Goal: Task Accomplishment & Management: Manage account settings

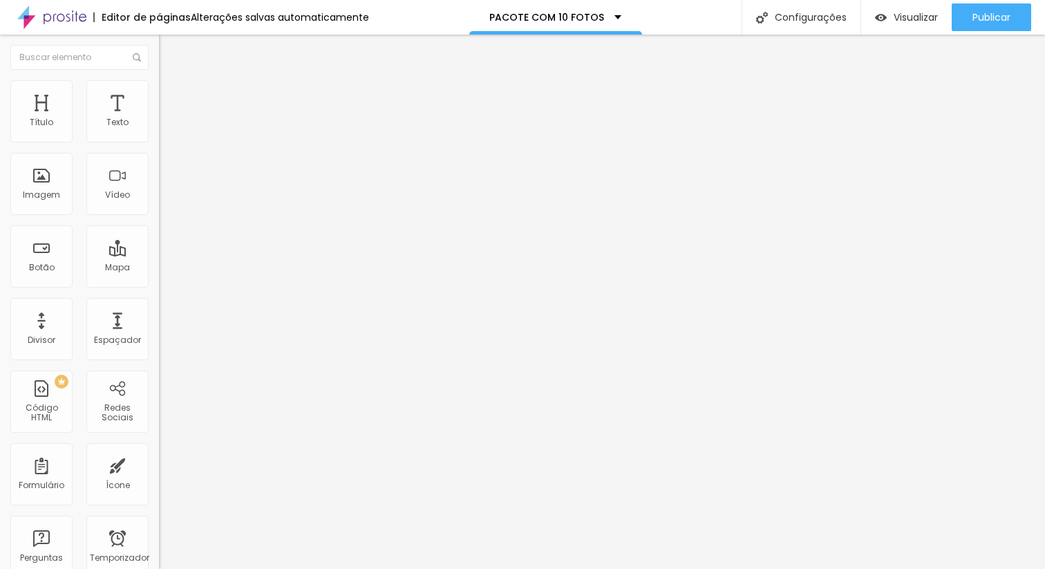
click at [159, 139] on span at bounding box center [163, 145] width 8 height 12
drag, startPoint x: 436, startPoint y: 272, endPoint x: 270, endPoint y: 282, distance: 166.3
type input "N"
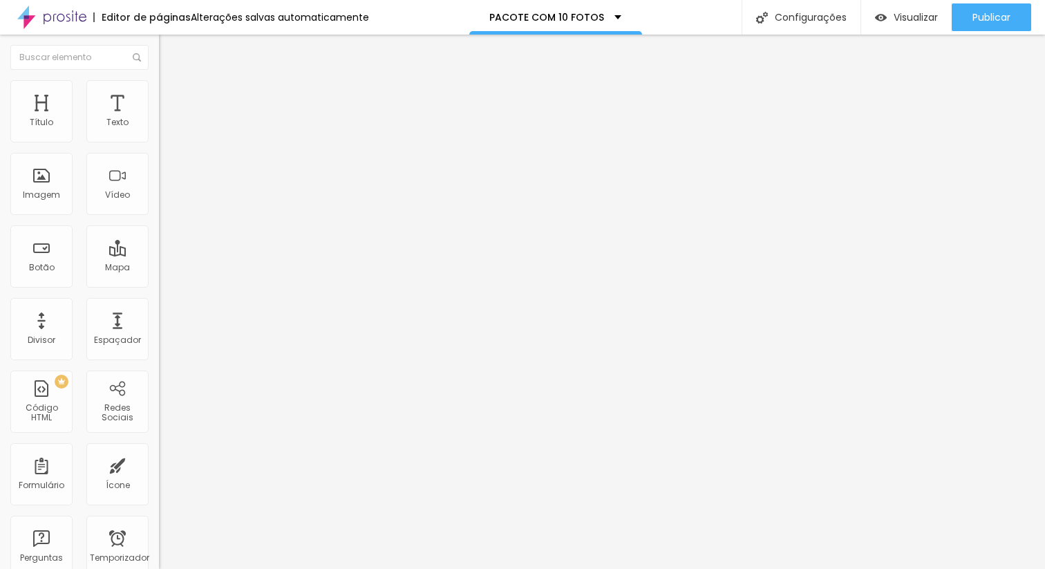
type input "n"
type input "NOME DA NOIVA"
drag, startPoint x: 437, startPoint y: 320, endPoint x: 278, endPoint y: 320, distance: 159.0
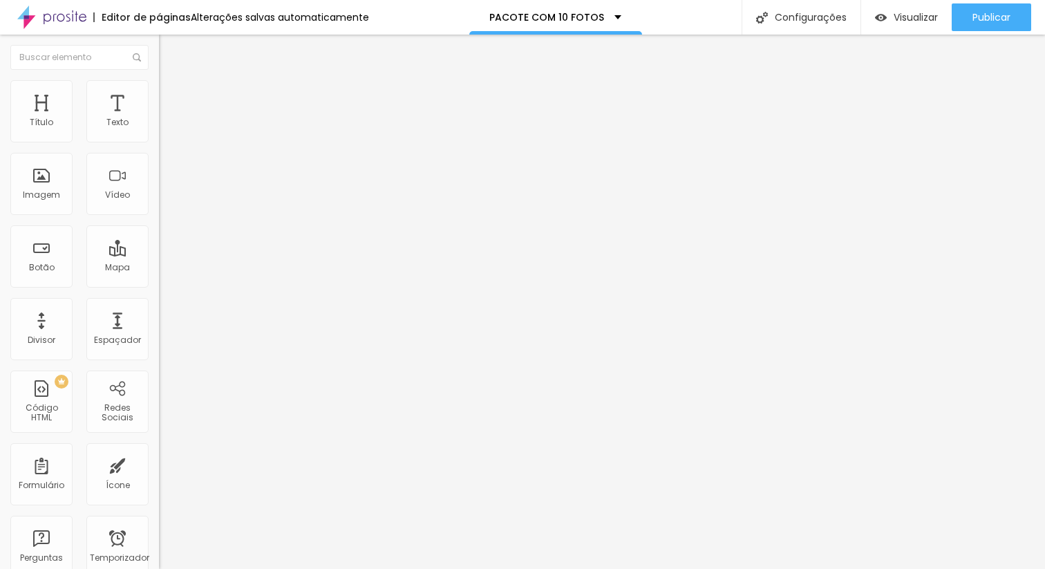
type input "B"
type input "NOME DO NOIVO"
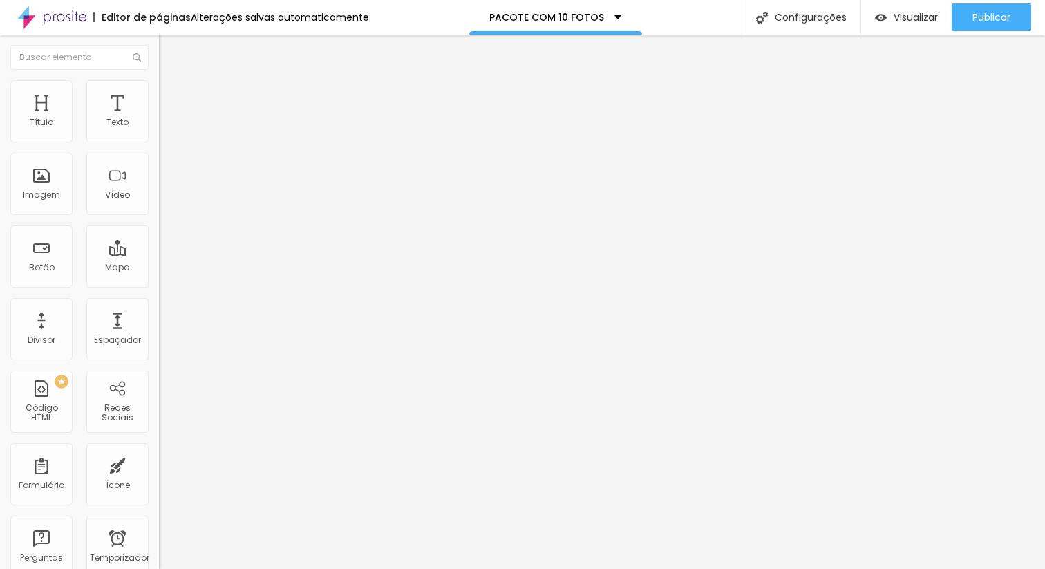
type input "N"
type input "NOIVA"
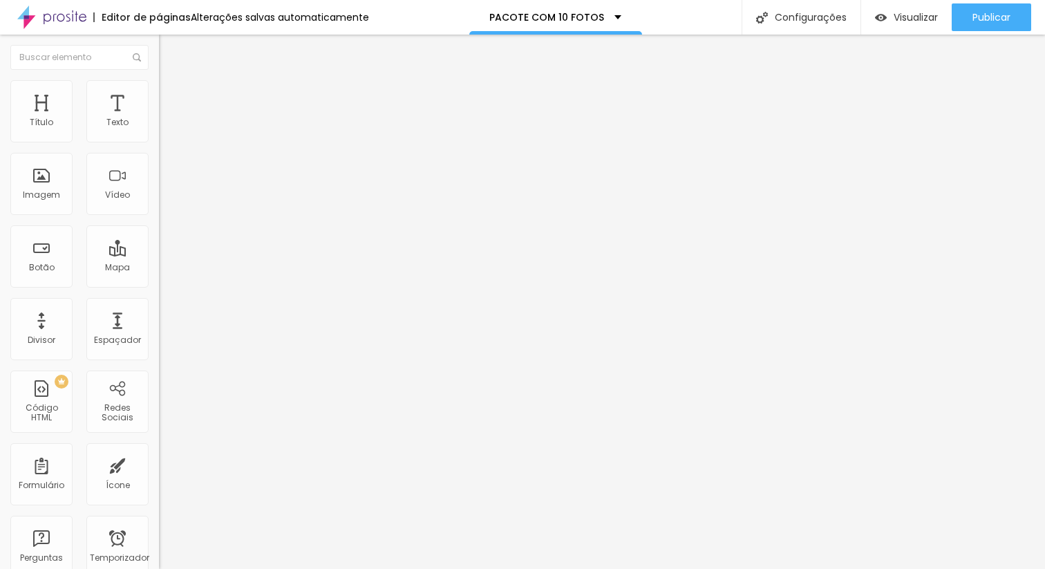
drag, startPoint x: 406, startPoint y: 322, endPoint x: 310, endPoint y: 316, distance: 96.3
type input "NOIVO"
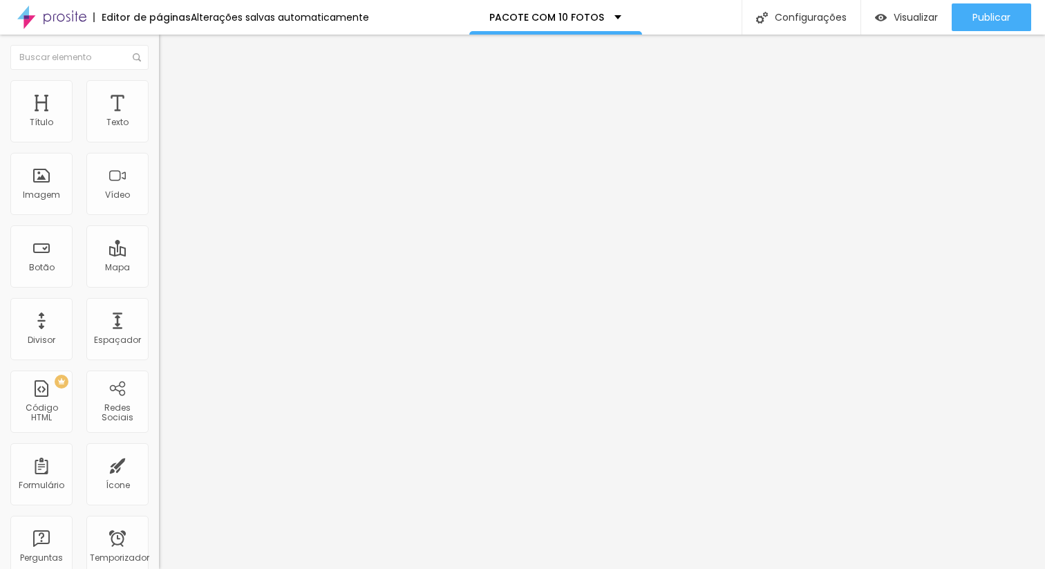
type input "1 - PACOTE 1 - R$ 200,00"
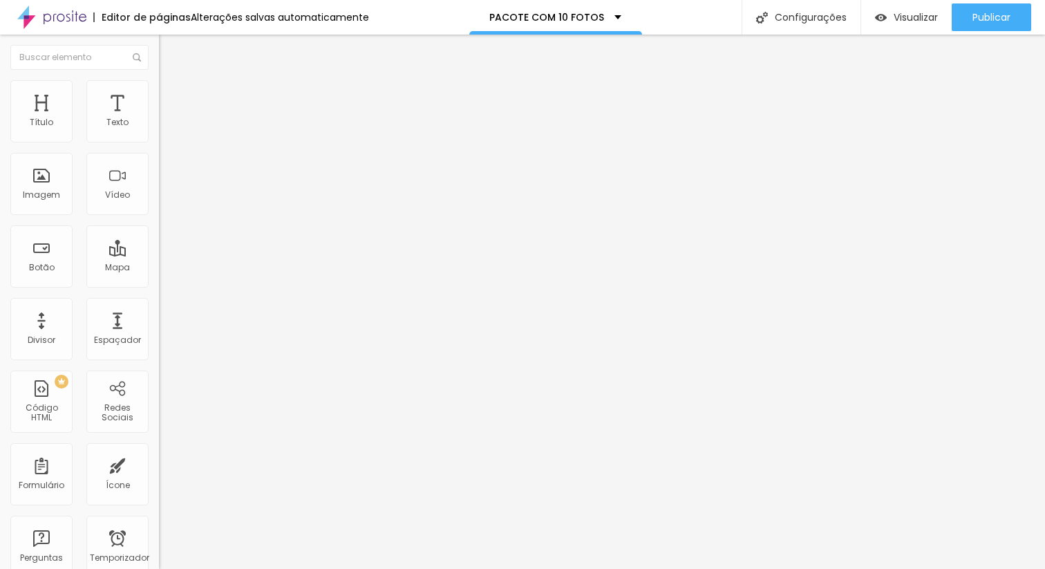
type input "Cartão de Crédito ou Débito"
type input "Pix"
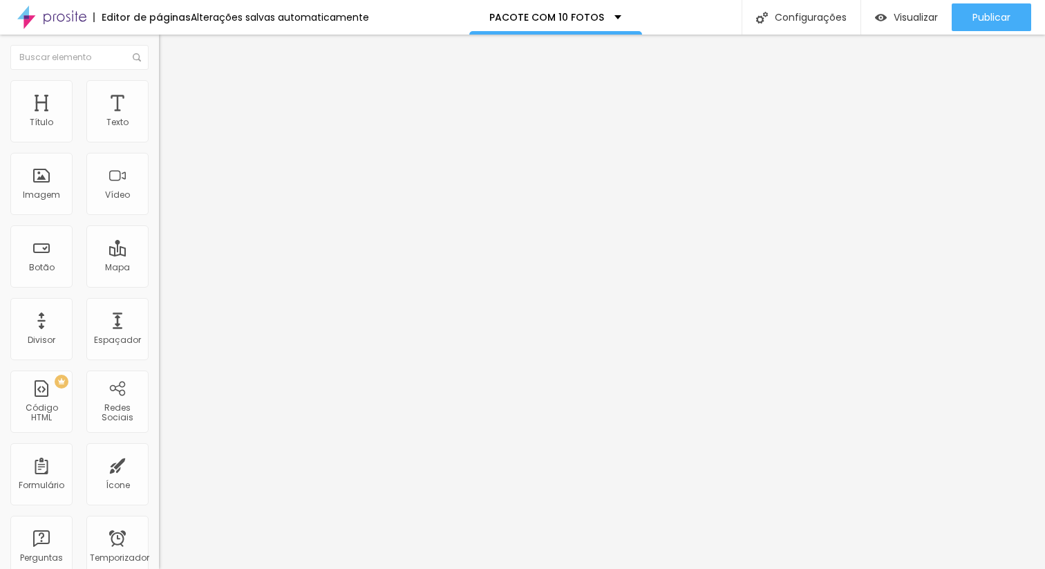
scroll to position [0, 615]
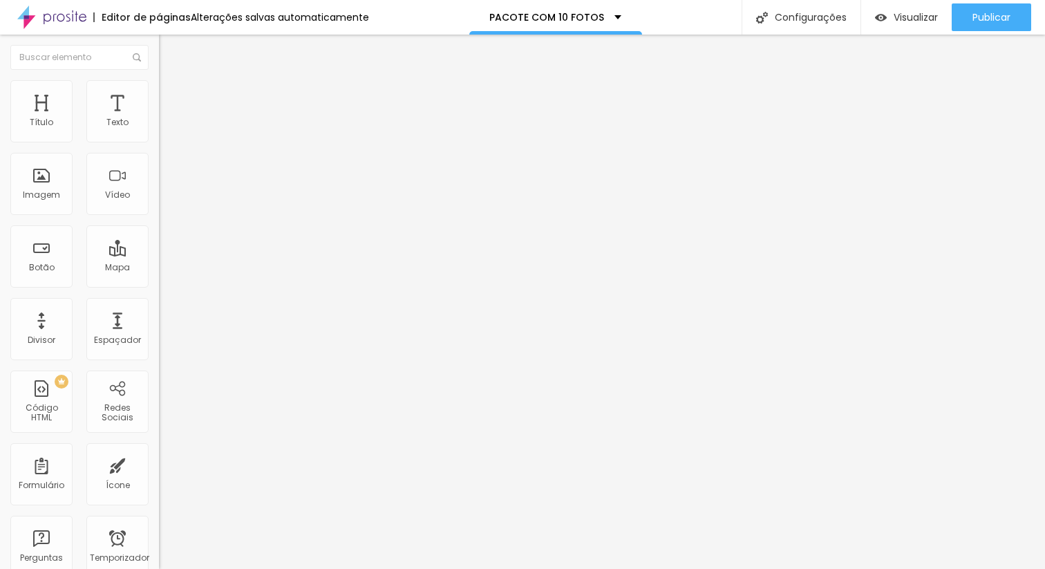
type input "Autorizo a produção e uso das imagens durante o casamento coletivo dia 13 de se…"
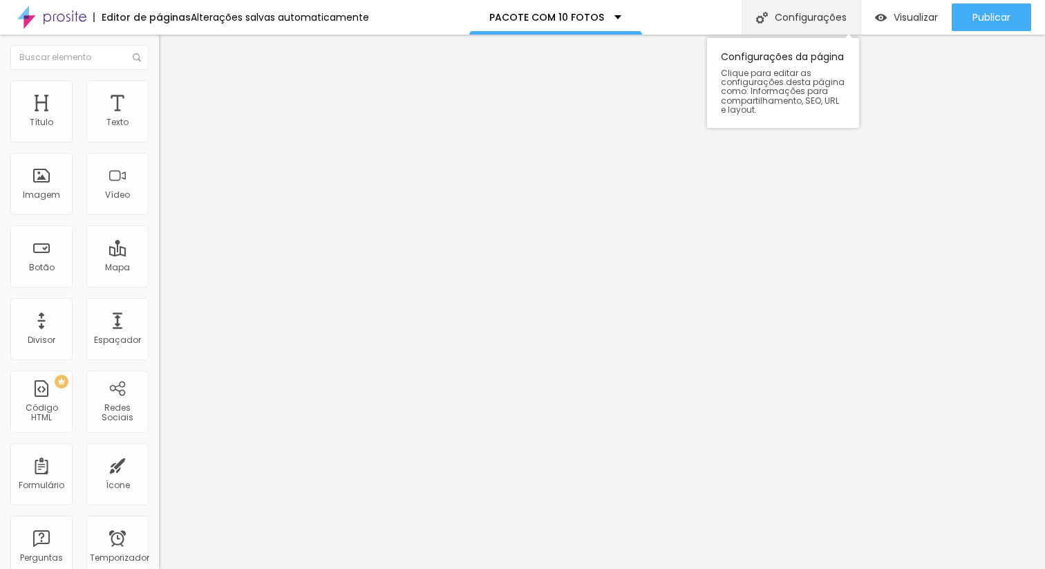
click at [813, 11] on font "Configurações" at bounding box center [811, 17] width 72 height 14
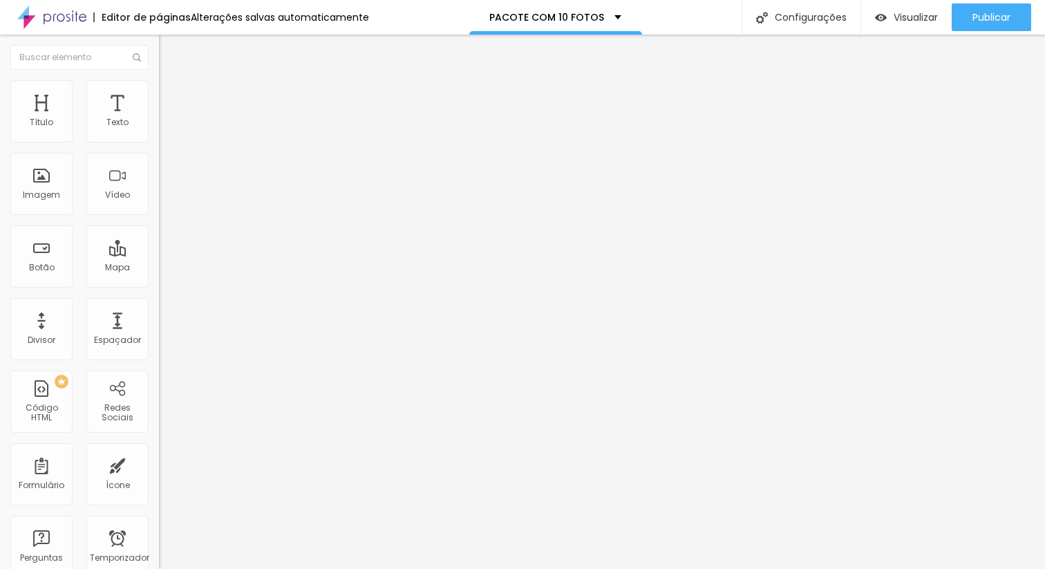
click at [168, 135] on div "PACOTE MANDACARU" at bounding box center [238, 128] width 141 height 12
click at [159, 140] on img at bounding box center [163, 144] width 8 height 8
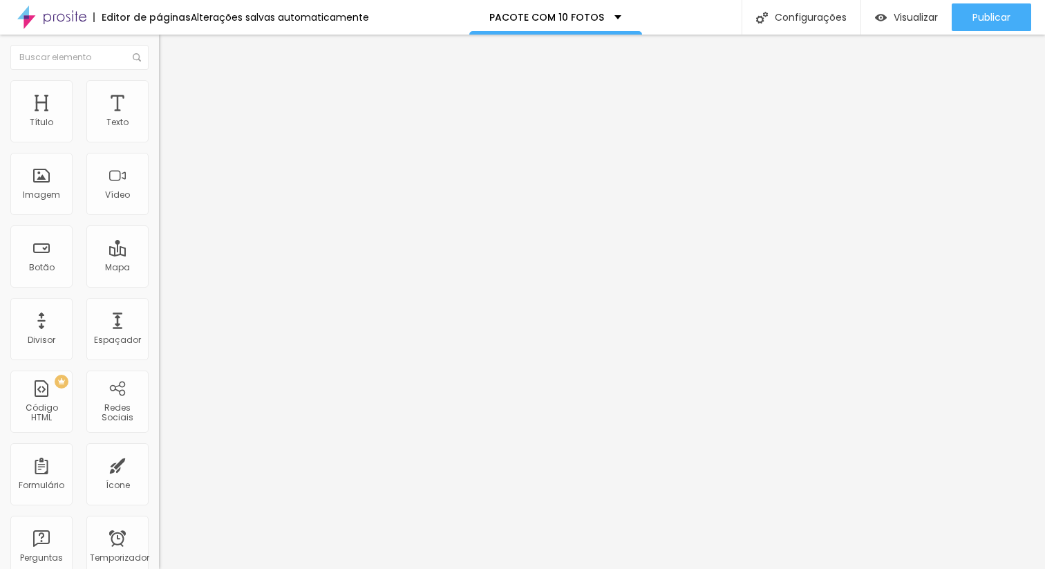
drag, startPoint x: 411, startPoint y: 114, endPoint x: 266, endPoint y: 122, distance: 145.4
type input "o"
type input "PACOTE 01 - 10 FOTOS"
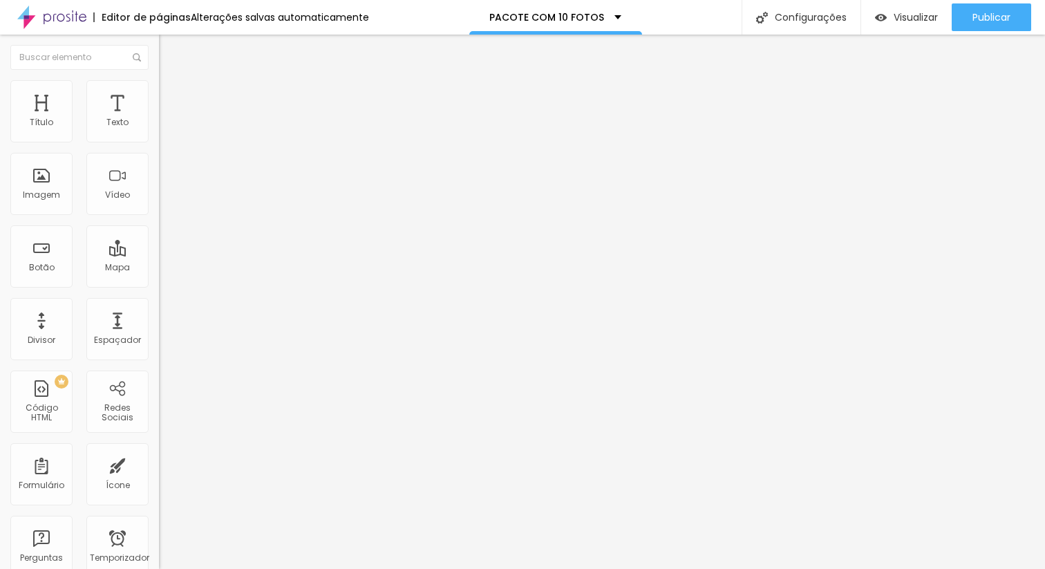
drag, startPoint x: 495, startPoint y: 373, endPoint x: 395, endPoint y: 375, distance: 100.3
type input "COMPRAR (PACOTE 01)"
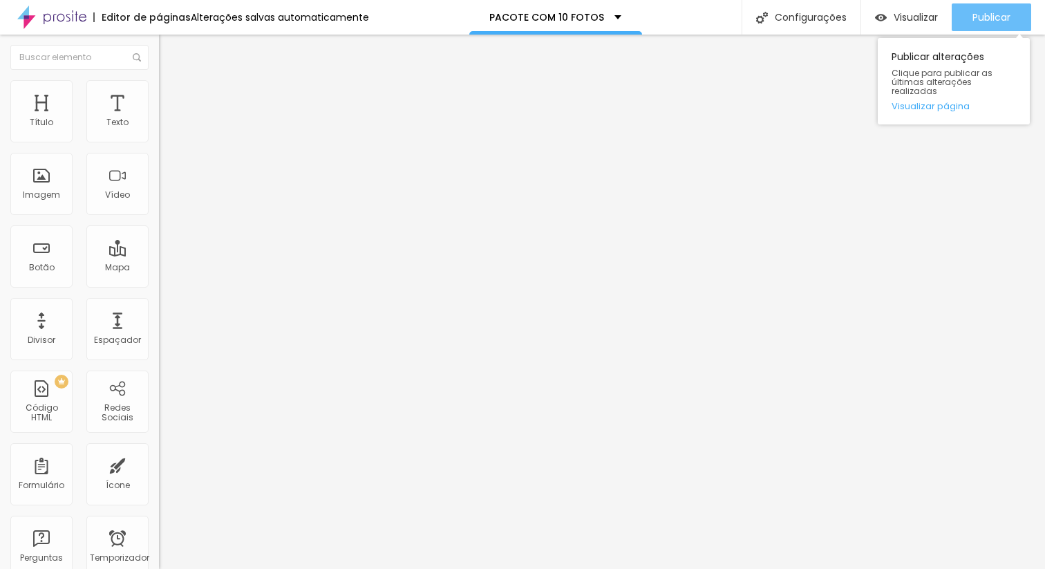
click at [980, 21] on font "Publicar" at bounding box center [992, 17] width 38 height 14
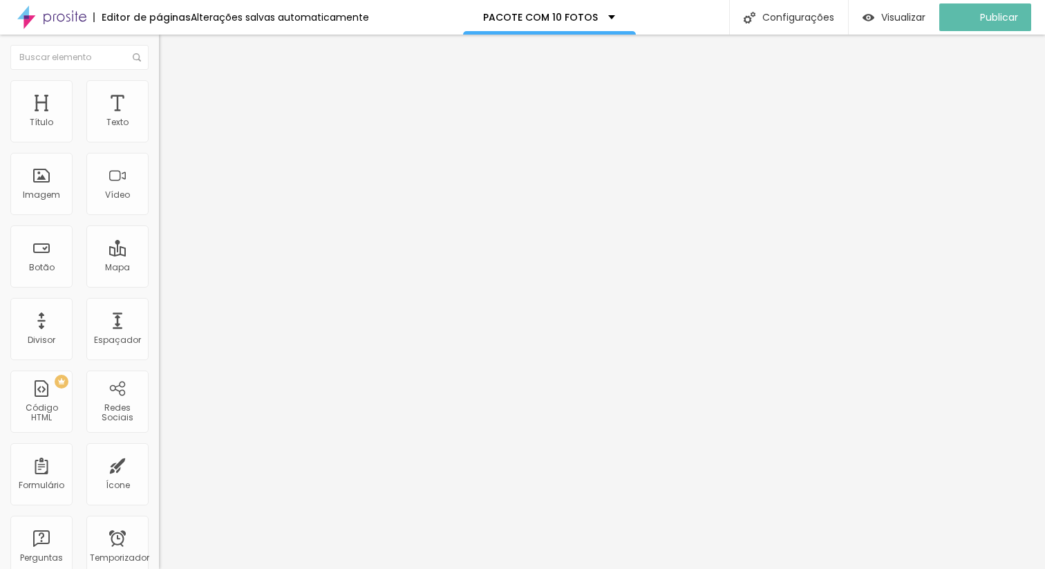
click at [169, 48] on img "button" at bounding box center [174, 50] width 11 height 11
click at [159, 140] on img at bounding box center [163, 144] width 8 height 8
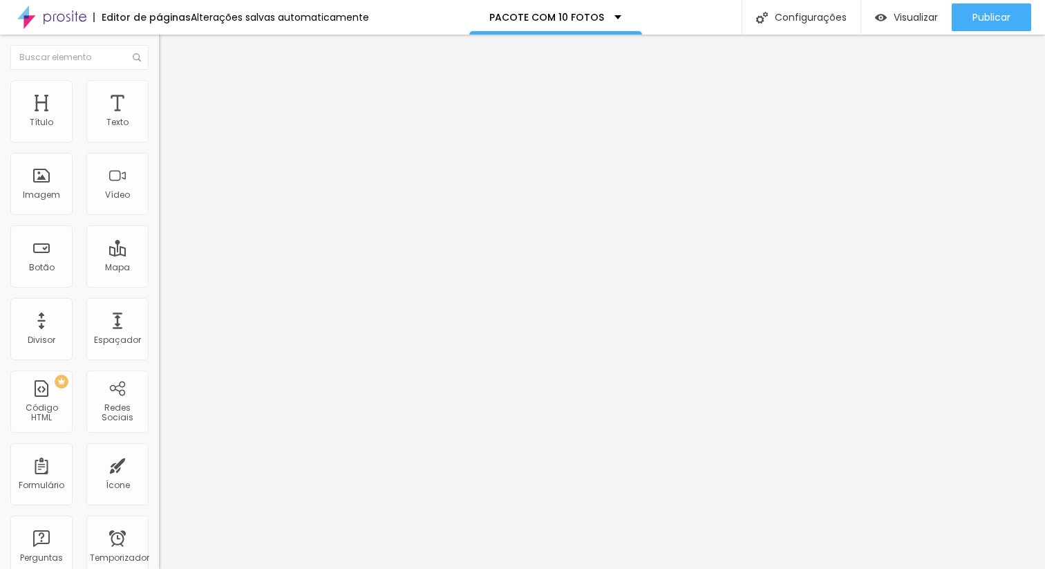
drag, startPoint x: 689, startPoint y: 406, endPoint x: 513, endPoint y: 403, distance: 175.6
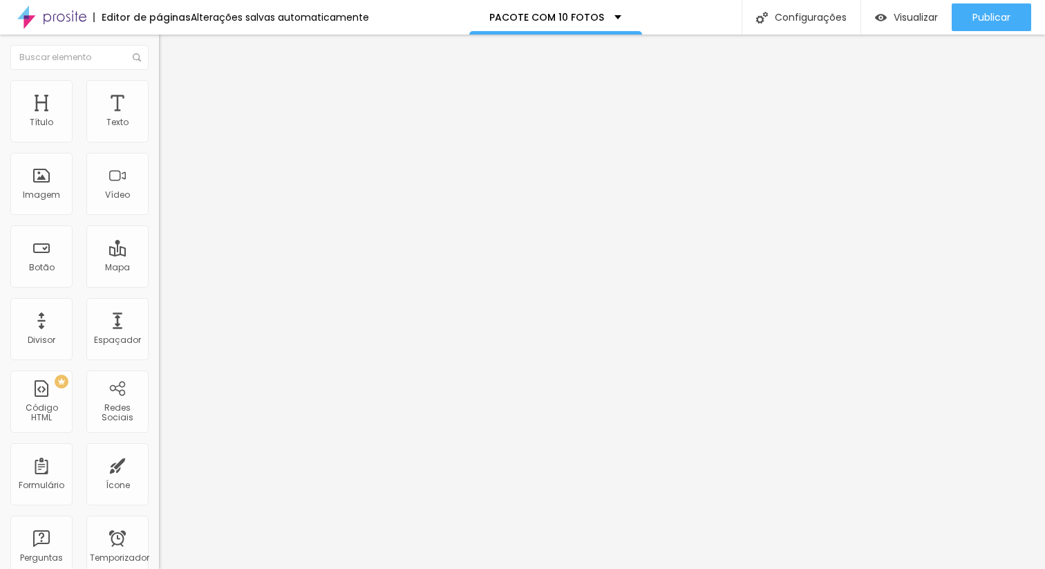
scroll to position [198, 0]
drag, startPoint x: 633, startPoint y: 316, endPoint x: 626, endPoint y: 348, distance: 32.5
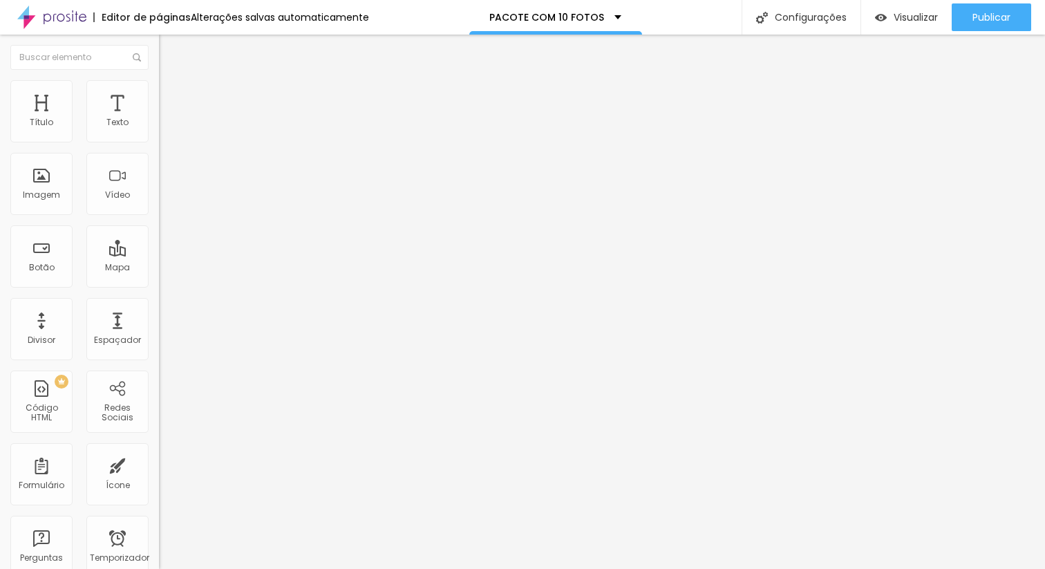
type input "1 - PACOTE 1 - R$ 380,00"
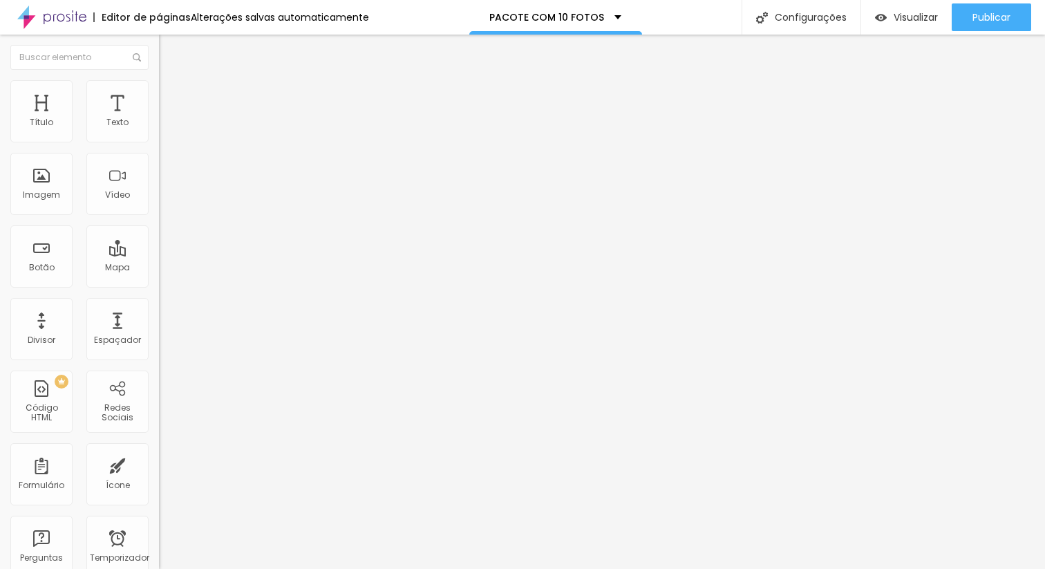
click at [159, 140] on div "Formulário PACOTE 01 - 10 FOTOS" at bounding box center [238, 124] width 159 height 32
click at [159, 140] on img at bounding box center [163, 144] width 8 height 8
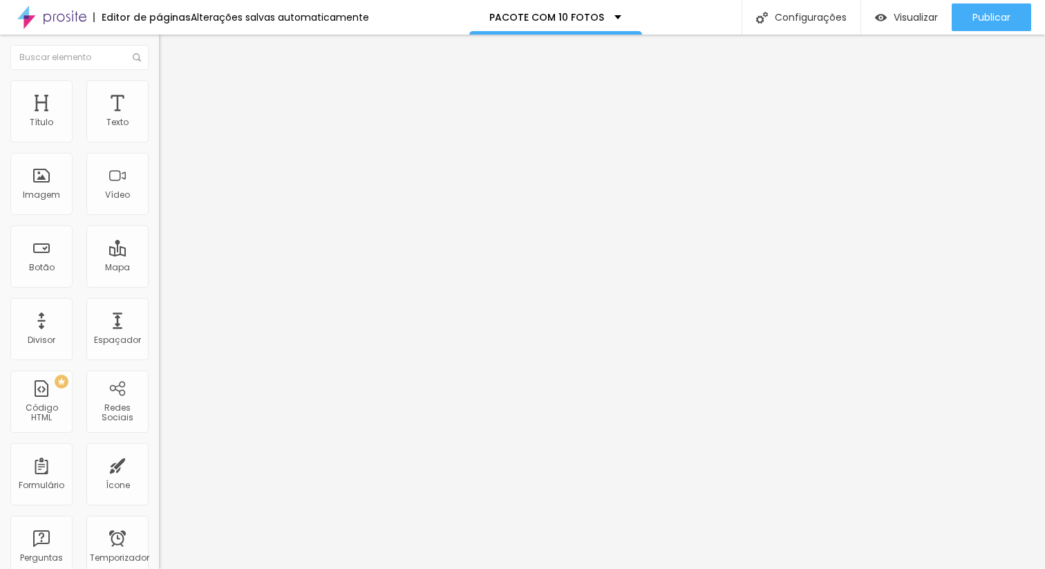
type input "COMPRAR (PACOTE 02)"
click at [159, 140] on img at bounding box center [163, 144] width 8 height 8
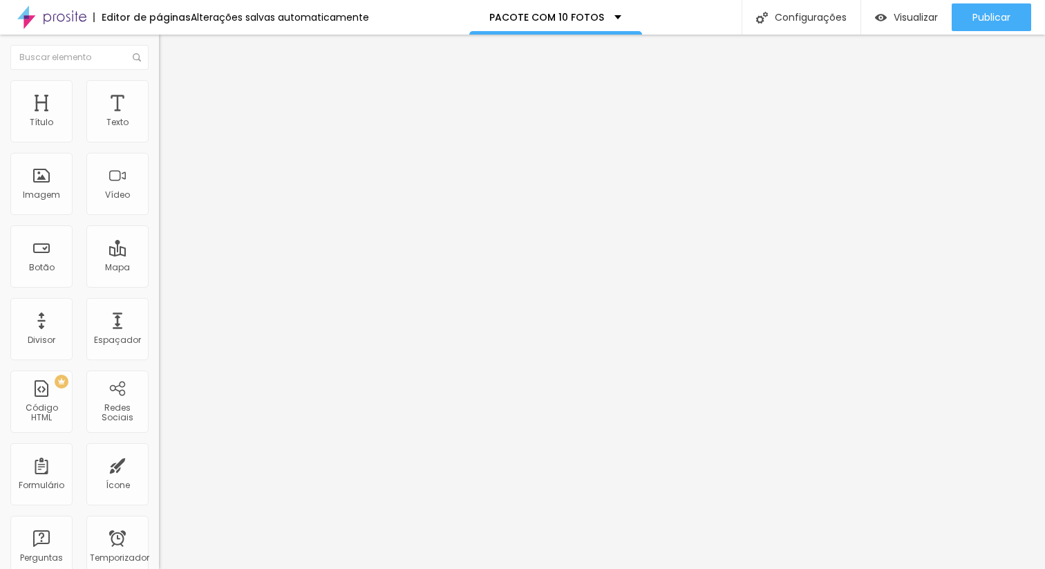
scroll to position [429, 0]
click at [520, 19] on font "PACOTE 2 - 20 FOTOS DIGITAIS" at bounding box center [547, 17] width 153 height 14
click at [708, 23] on div "Editor de páginas Alterações salvas automaticamente PACOTE 2 - 20 FOTOS DIGITAI…" at bounding box center [522, 17] width 1045 height 35
click at [159, 140] on img at bounding box center [163, 144] width 8 height 8
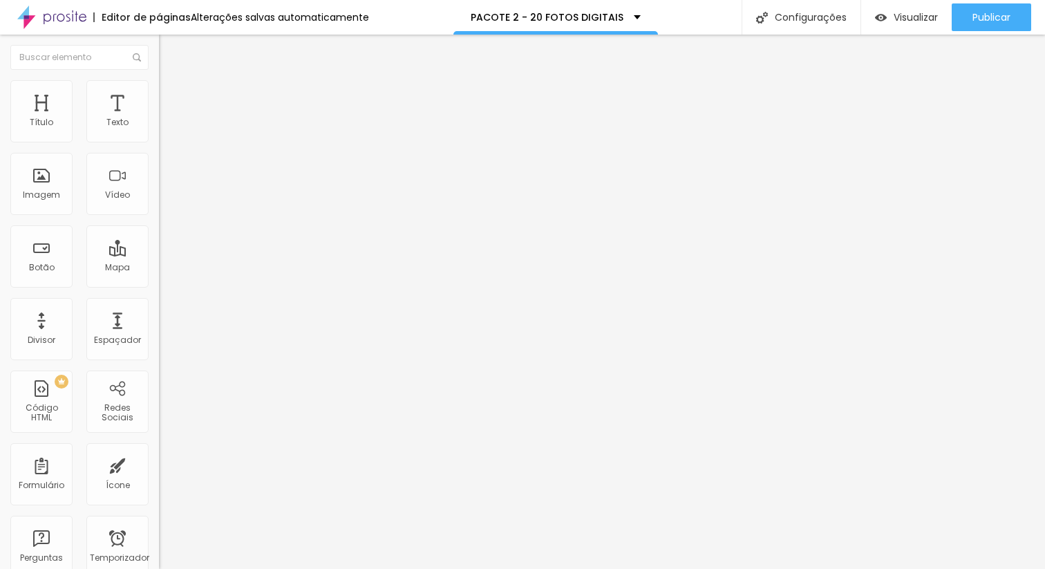
drag, startPoint x: 383, startPoint y: 113, endPoint x: 263, endPoint y: 118, distance: 119.7
click at [159, 140] on img at bounding box center [163, 144] width 8 height 8
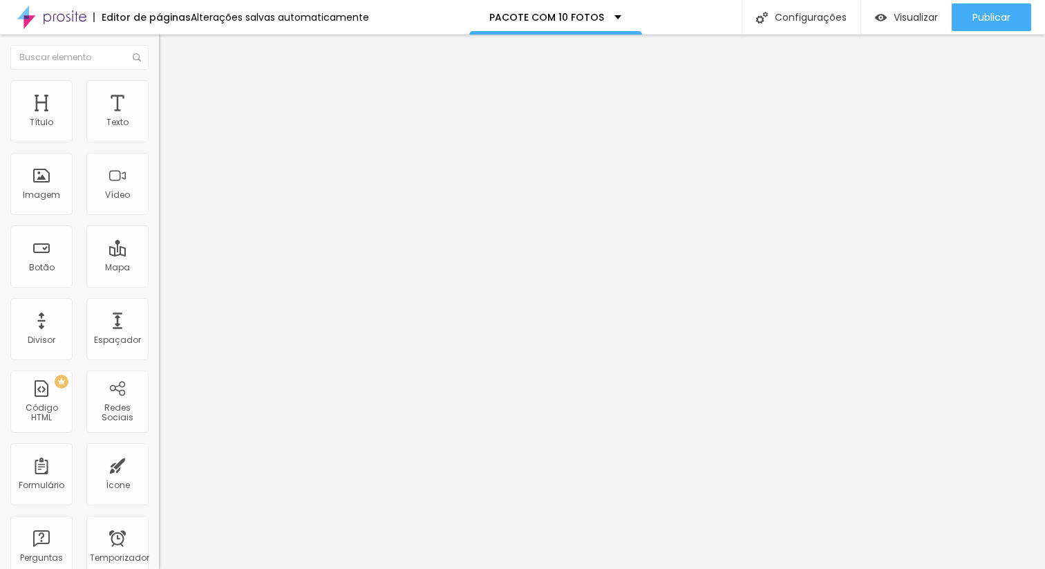
scroll to position [200, 0]
type input "2 - PACOTE 1 - R$ 380,00"
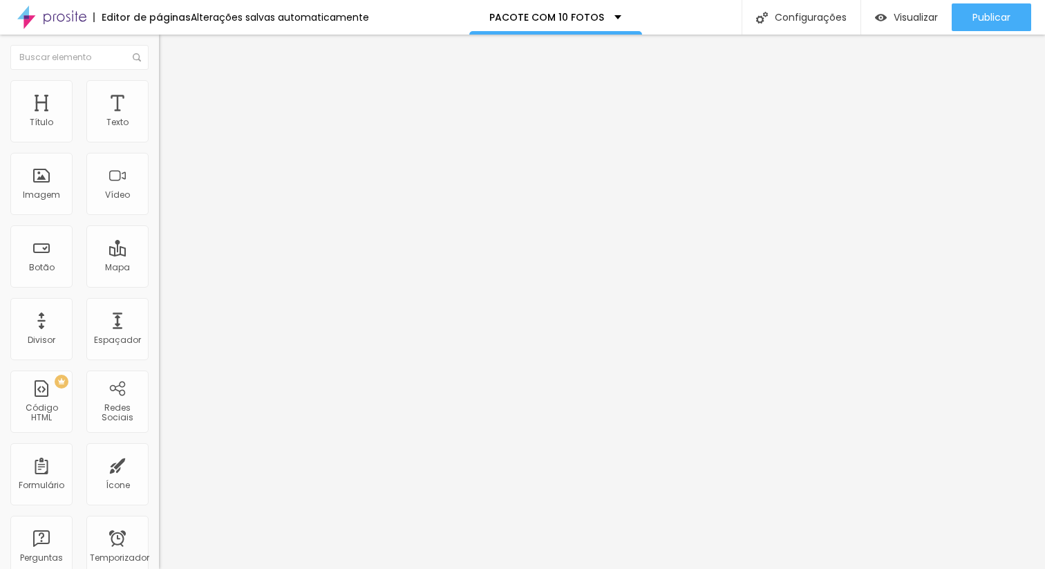
scroll to position [378, 0]
click at [566, 27] on div "PACOTE COM 10 FOTOS" at bounding box center [555, 17] width 173 height 35
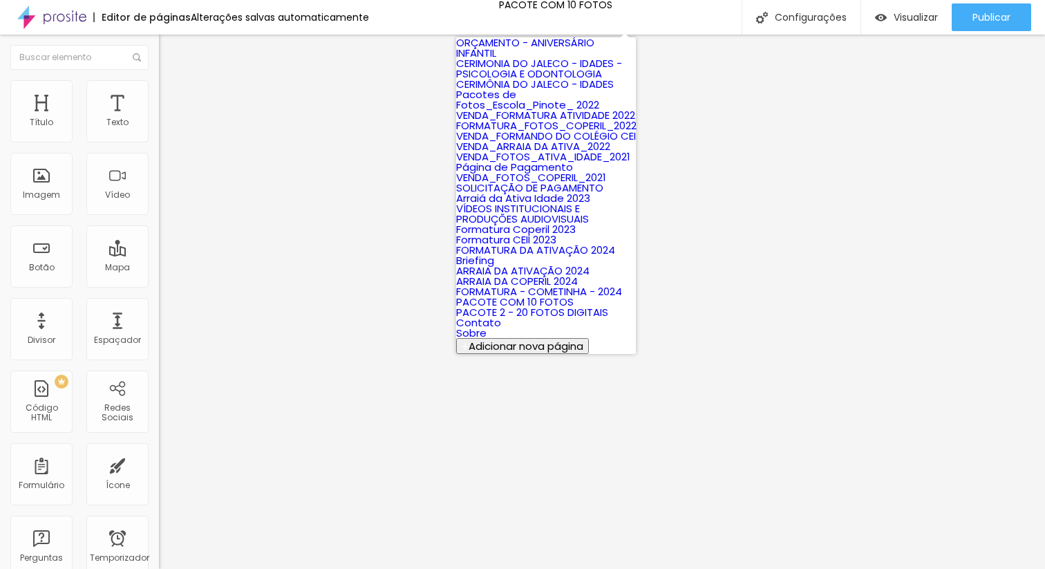
click at [169, 50] on img "button" at bounding box center [174, 50] width 11 height 11
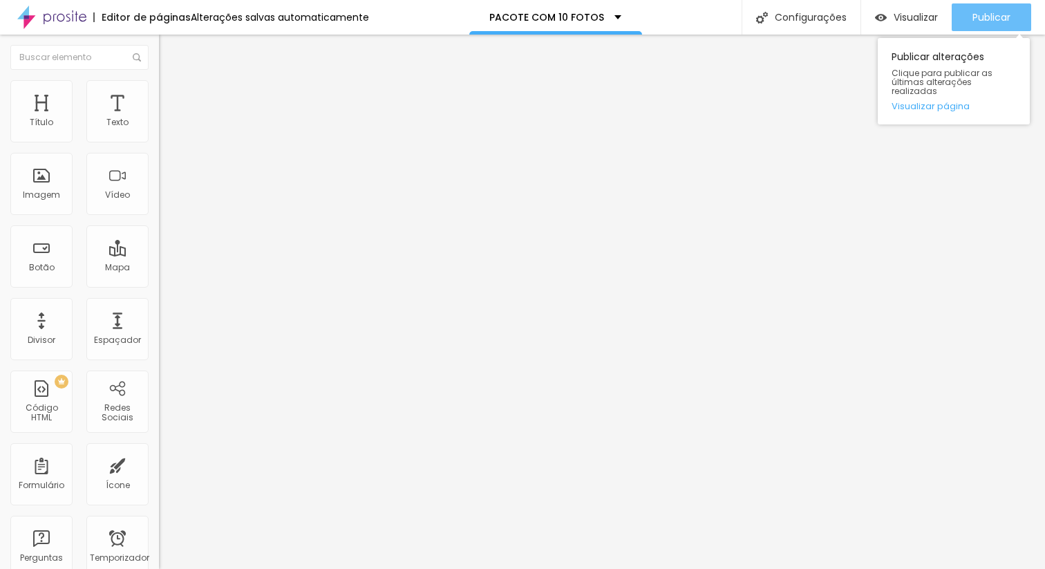
click at [1007, 8] on div "Publicar" at bounding box center [992, 17] width 38 height 28
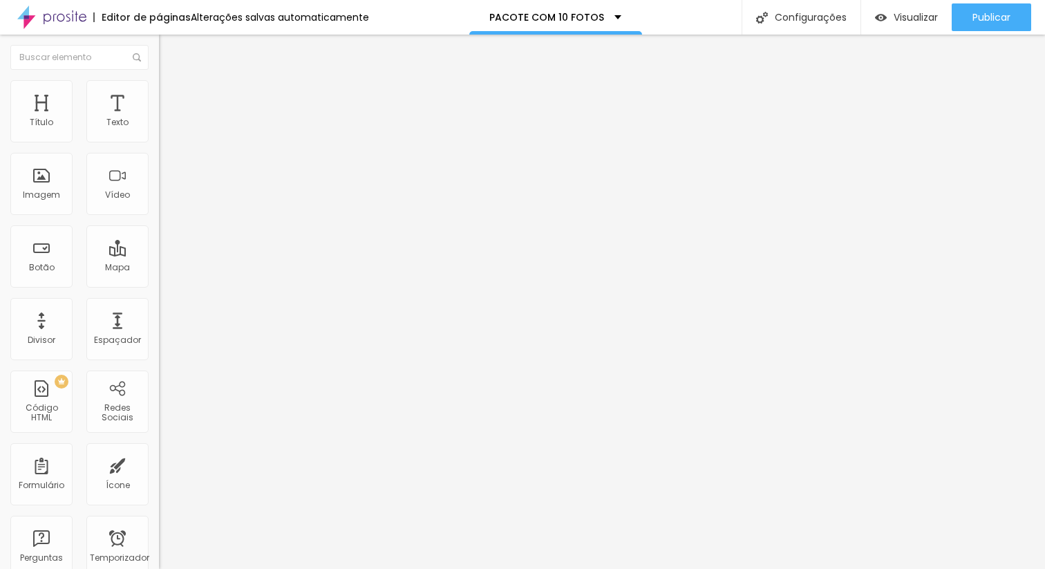
click at [159, 140] on span at bounding box center [163, 145] width 8 height 12
type input "PACOTE 02 - 20 FOTOS"
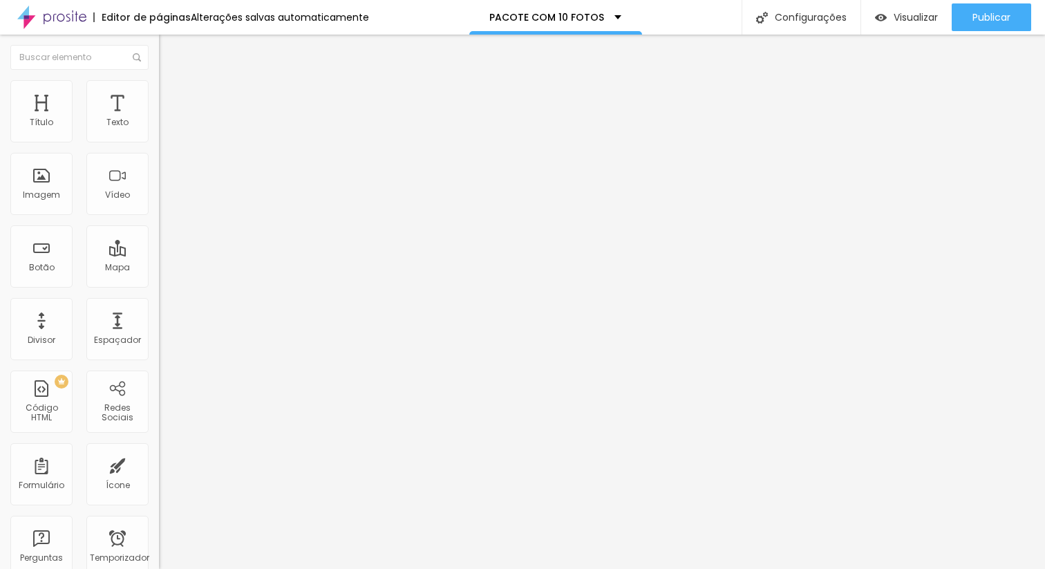
click at [159, 140] on img at bounding box center [163, 144] width 8 height 8
type input "2 - PACOTE 2 - R$ 380,00"
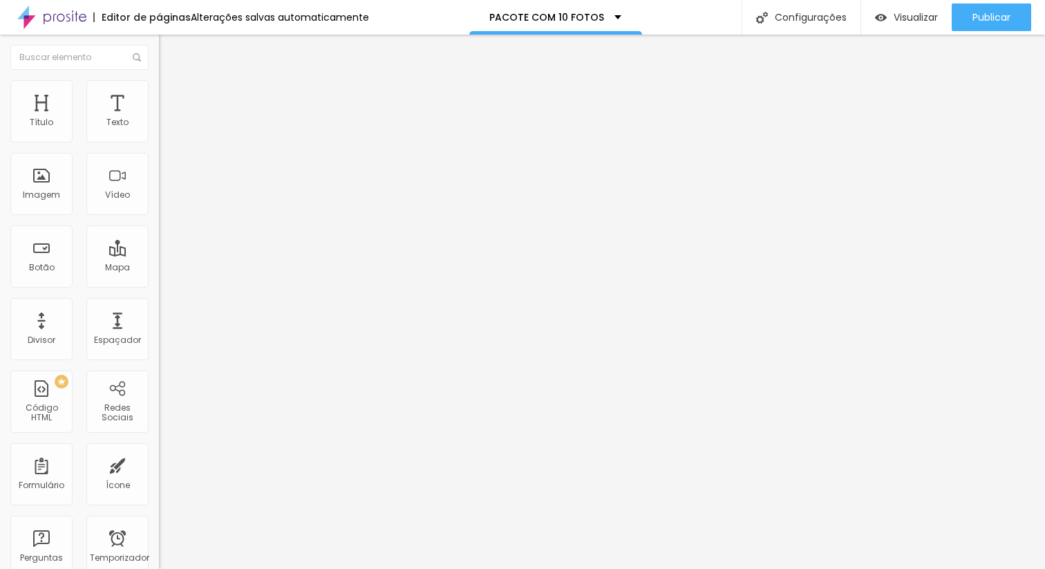
click at [171, 100] on font "Avançado" at bounding box center [194, 103] width 46 height 12
click at [159, 90] on li "Estilo" at bounding box center [238, 87] width 159 height 14
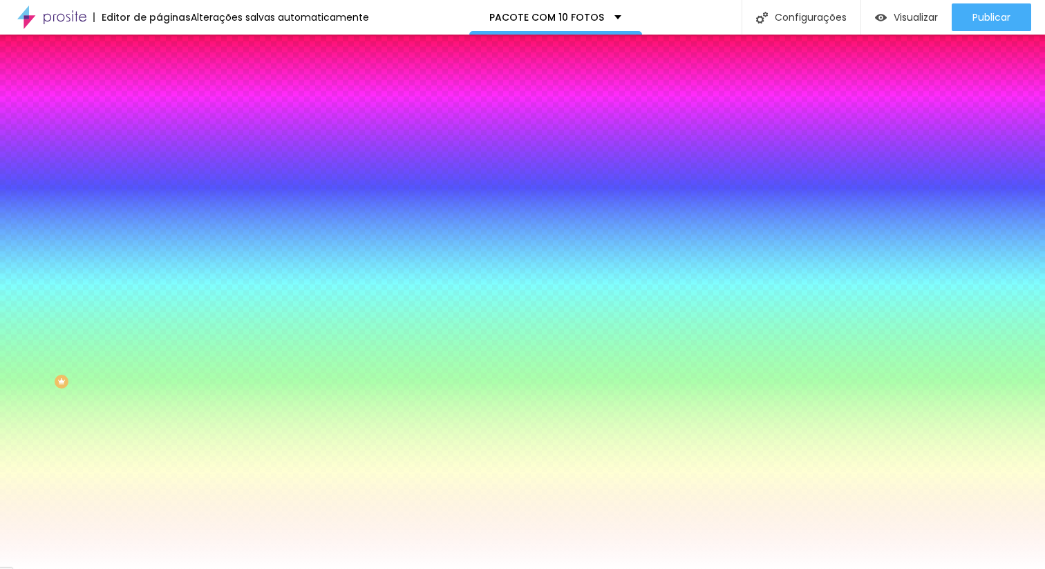
click at [159, 80] on li "Conteúdo" at bounding box center [238, 73] width 159 height 14
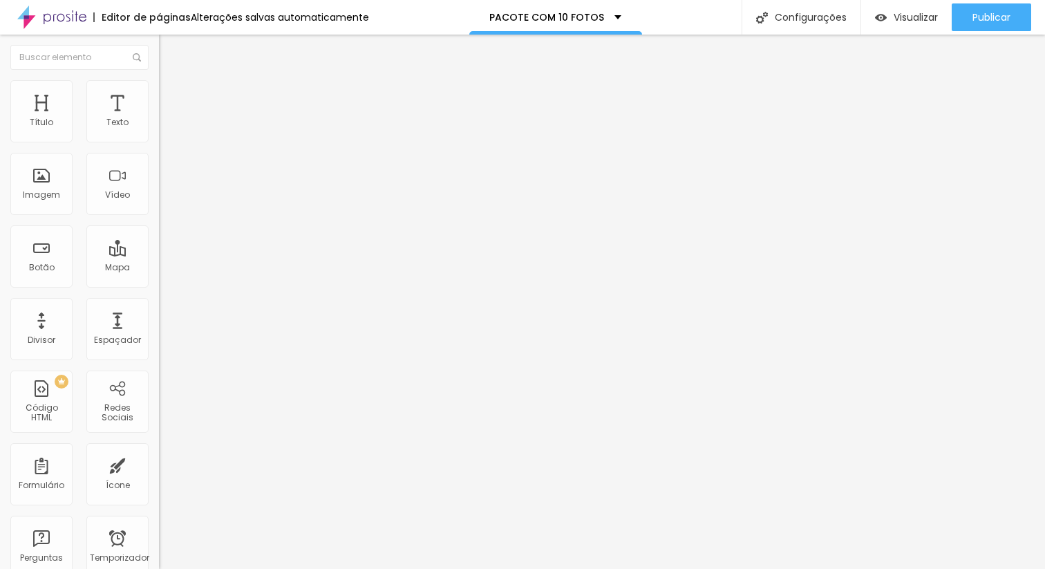
click at [159, 140] on span at bounding box center [163, 145] width 8 height 12
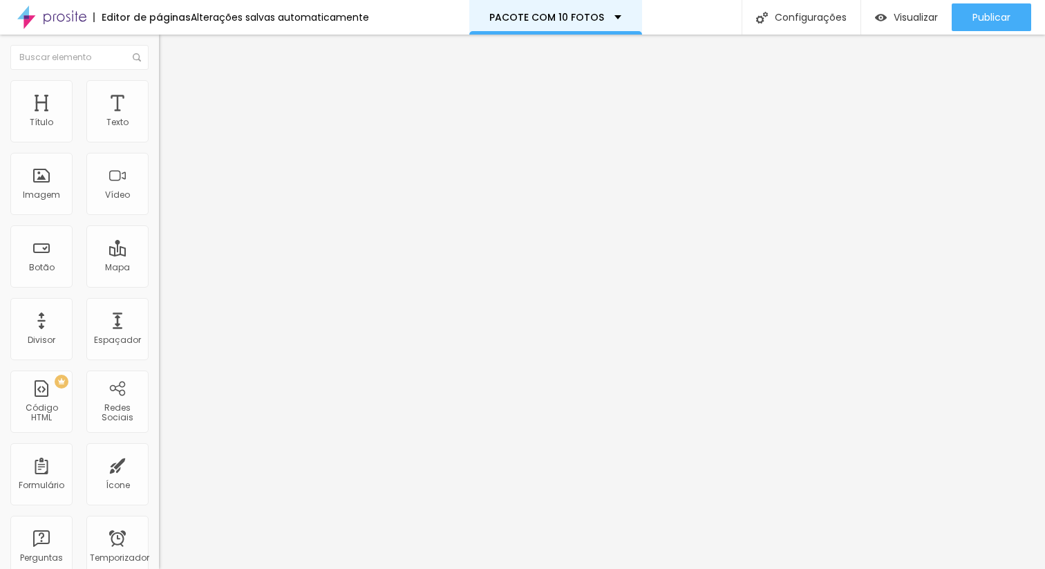
click at [568, 24] on div "PACOTE COM 10 FOTOS" at bounding box center [555, 17] width 173 height 35
click at [169, 51] on img "button" at bounding box center [174, 50] width 11 height 11
click at [560, 24] on div "PACOTE 2 - 20 FOTOS DIGITAIS" at bounding box center [556, 17] width 205 height 35
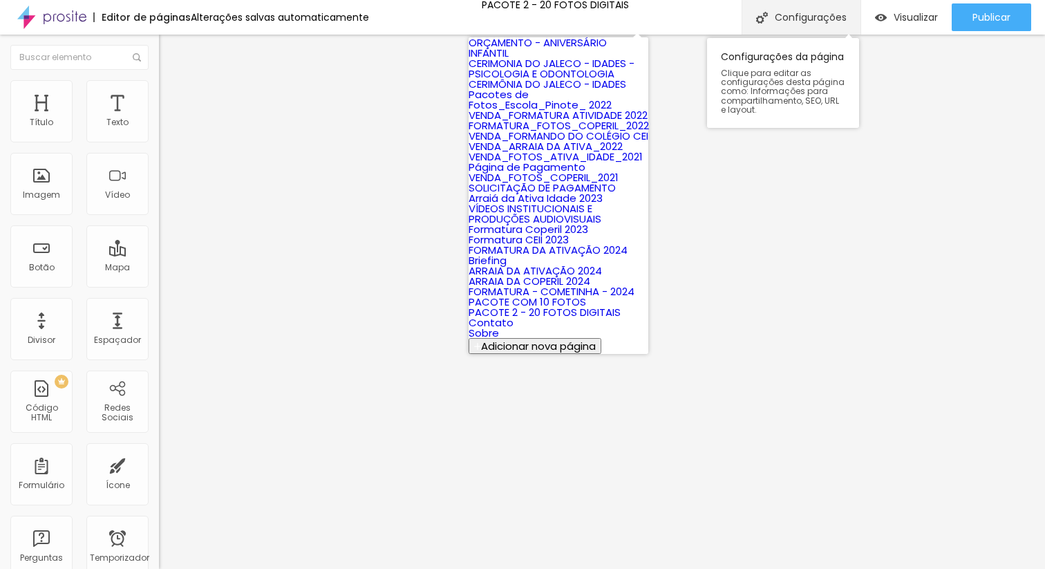
click at [802, 21] on font "Configurações" at bounding box center [811, 17] width 72 height 14
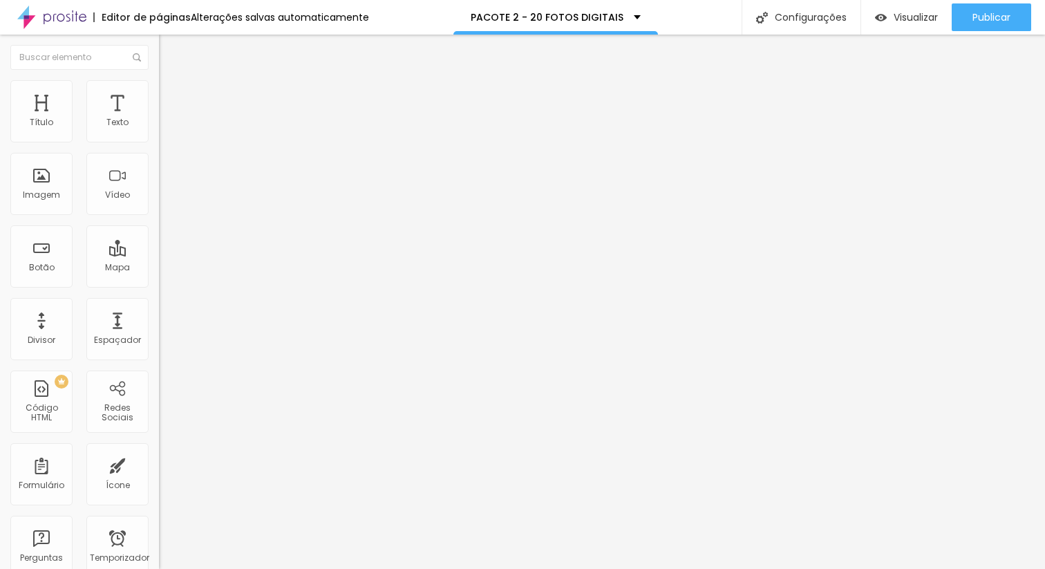
drag, startPoint x: 592, startPoint y: 142, endPoint x: 346, endPoint y: 156, distance: 245.8
type input "PACOTE 01 - 20 FOTOS DIGITAIS"
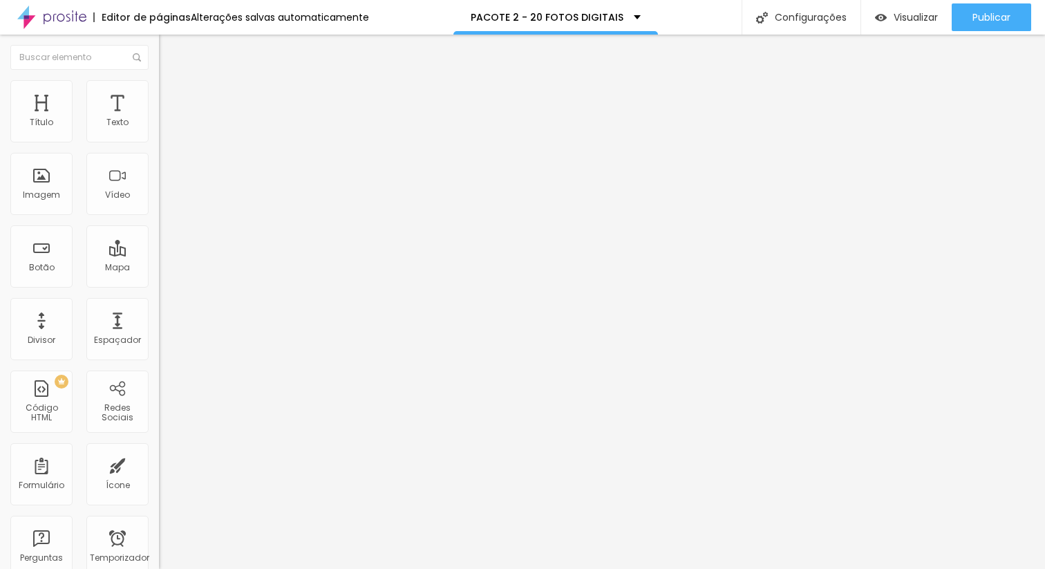
type input "/pacote-1-20-fotos-digitais"
click at [159, 91] on li "Estilo" at bounding box center [238, 87] width 159 height 14
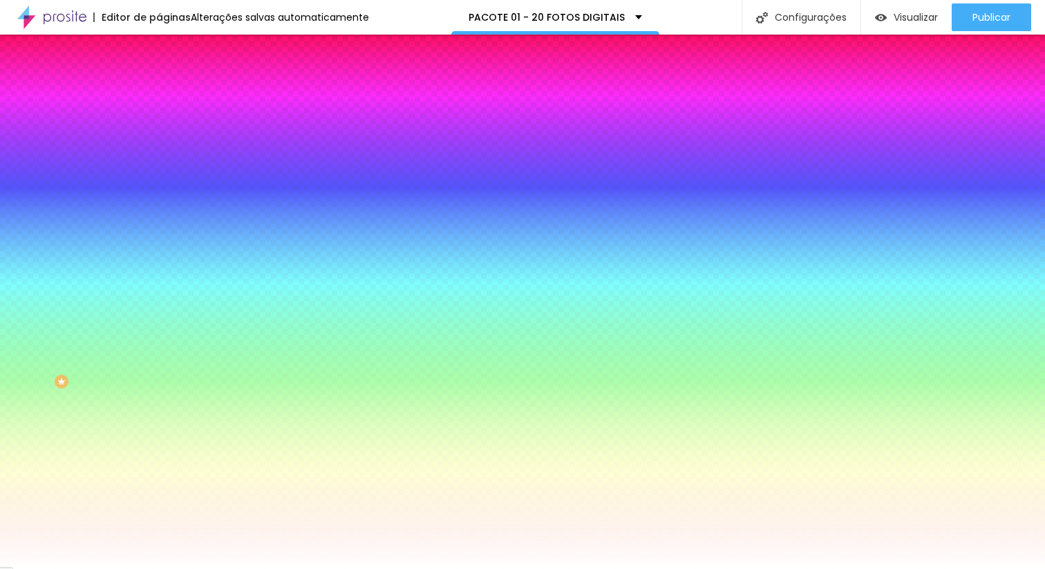
click at [159, 91] on li "Estilo" at bounding box center [238, 87] width 159 height 14
click at [159, 79] on img at bounding box center [165, 72] width 12 height 12
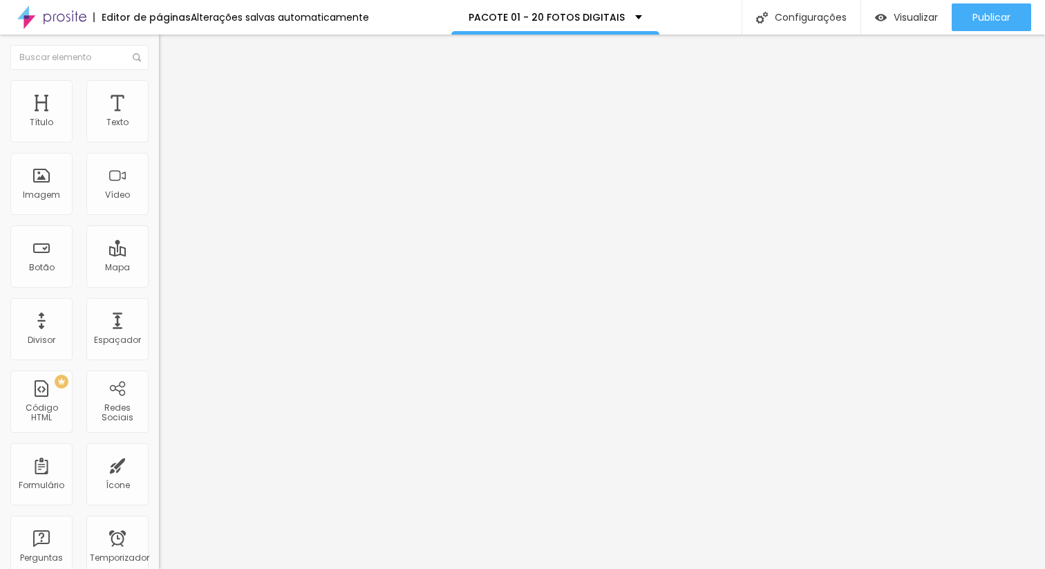
click at [159, 79] on img at bounding box center [165, 72] width 12 height 12
click at [159, 140] on img at bounding box center [163, 144] width 8 height 8
drag, startPoint x: 392, startPoint y: 126, endPoint x: 240, endPoint y: 129, distance: 152.1
type input "C"
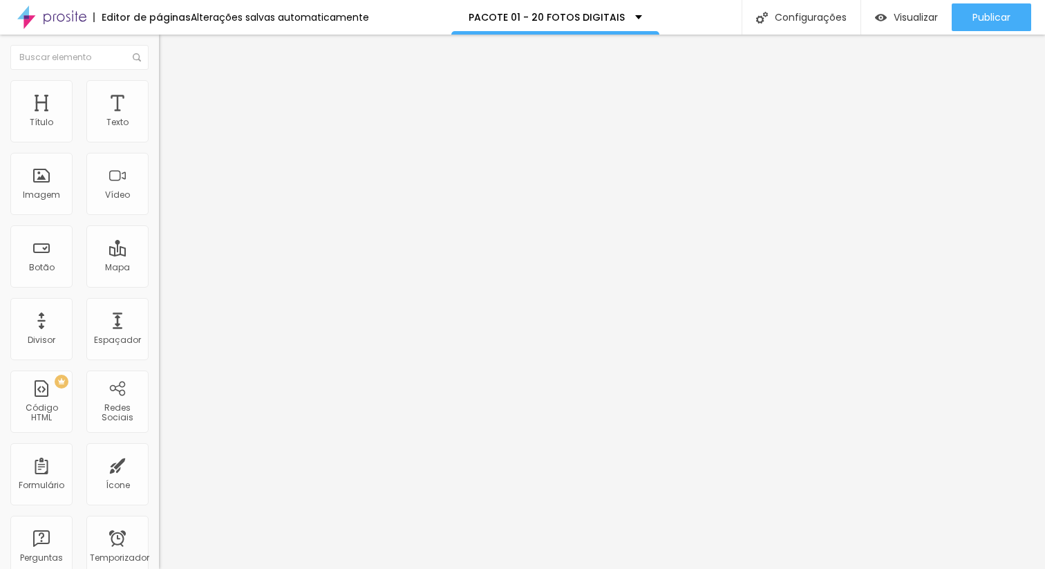
type input "p"
type input "PACOTE 1 - 10 FOTOS DIGITAIS"
drag, startPoint x: 405, startPoint y: 268, endPoint x: 236, endPoint y: 270, distance: 169.4
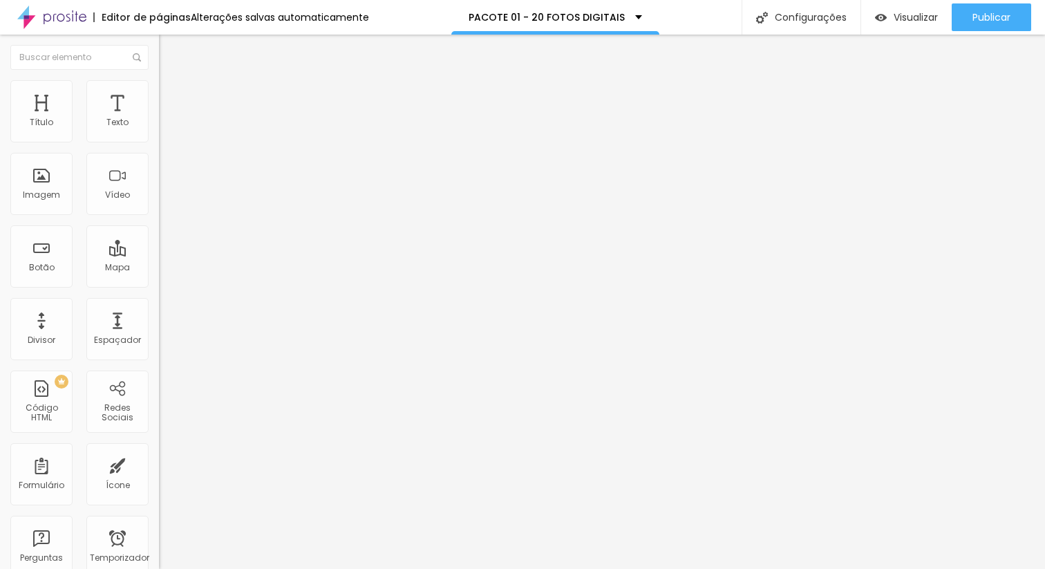
type input "NOIVA *"
drag, startPoint x: 460, startPoint y: 315, endPoint x: 416, endPoint y: 317, distance: 44.3
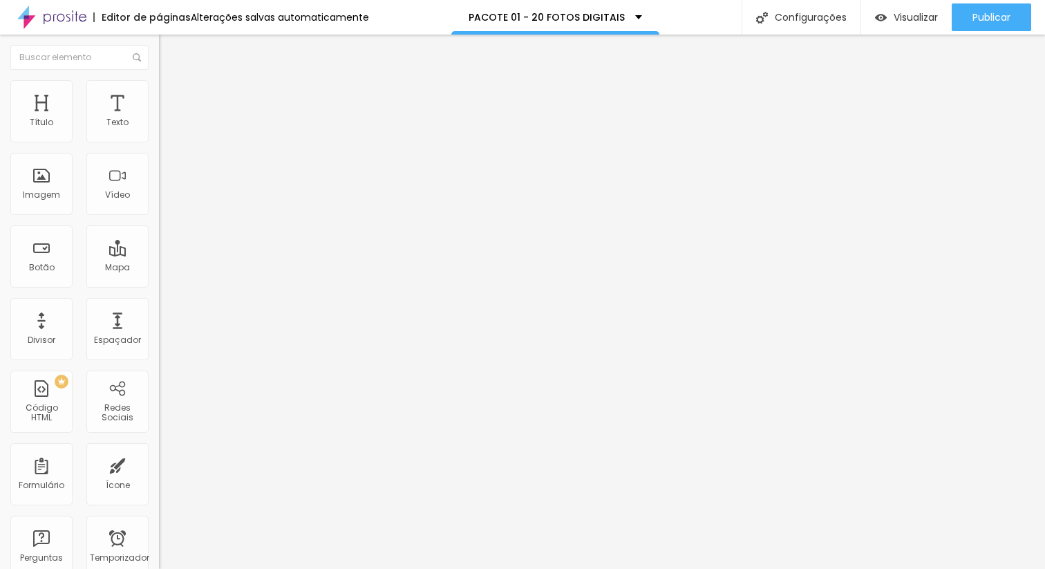
drag, startPoint x: 426, startPoint y: 314, endPoint x: 288, endPoint y: 312, distance: 137.6
type input "NOIVO *"
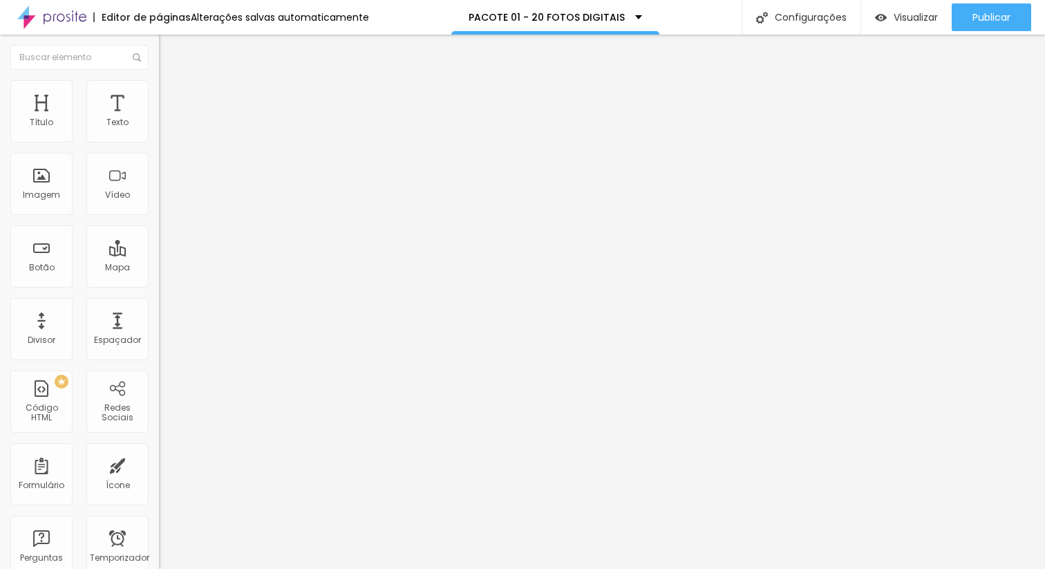
type input "WhatsApp (Somente Números)"
drag, startPoint x: 391, startPoint y: 368, endPoint x: 485, endPoint y: 367, distance: 94.0
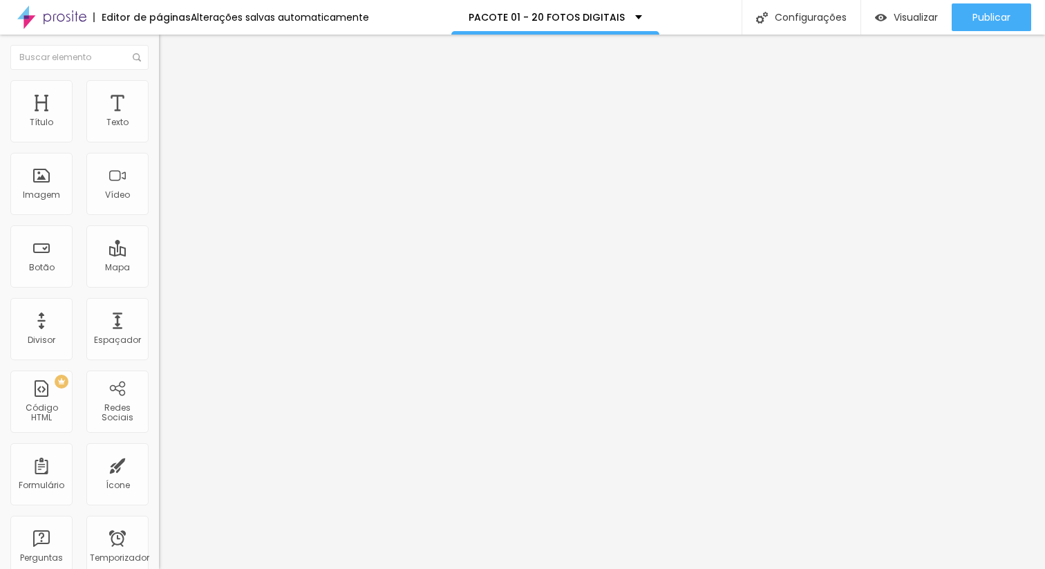
type input "1 - Pacote 01 - 10 FOTOS DIGITAIS"
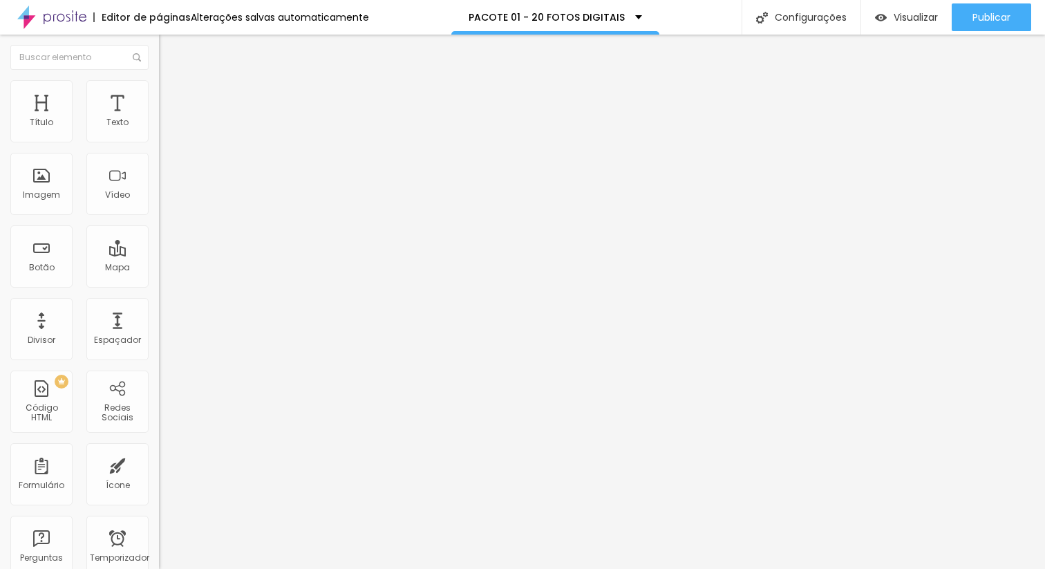
type input "Pix"
type input "Cartão Credito e Débito"
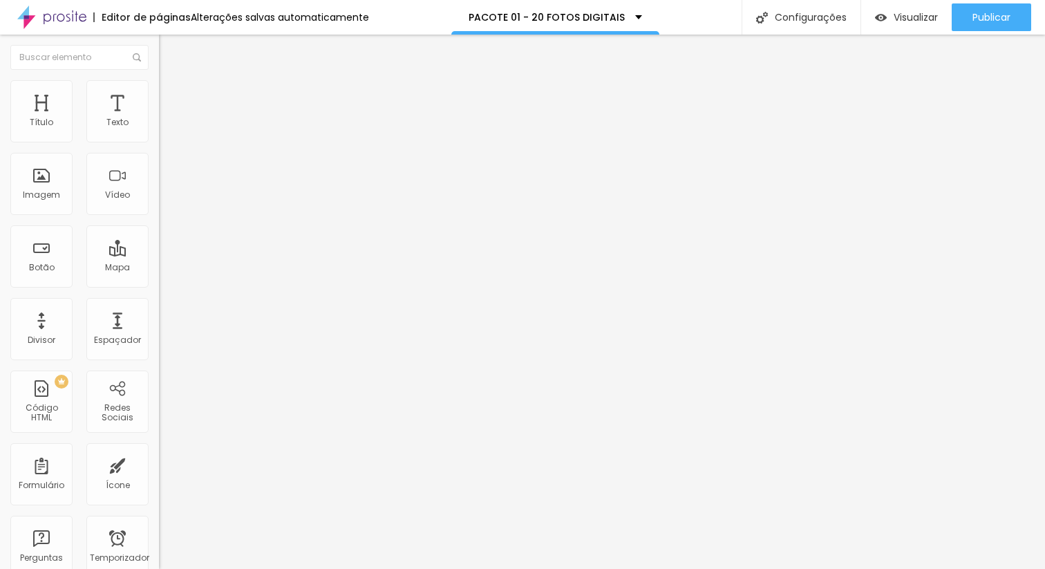
paste input "casamento coletivo dia 13 de setembro de 2025, no Recanto das Pérolas , caso ap…"
type input "Autorizo a produção e uso das imagens durante o casamento coletivo dia 13 de se…"
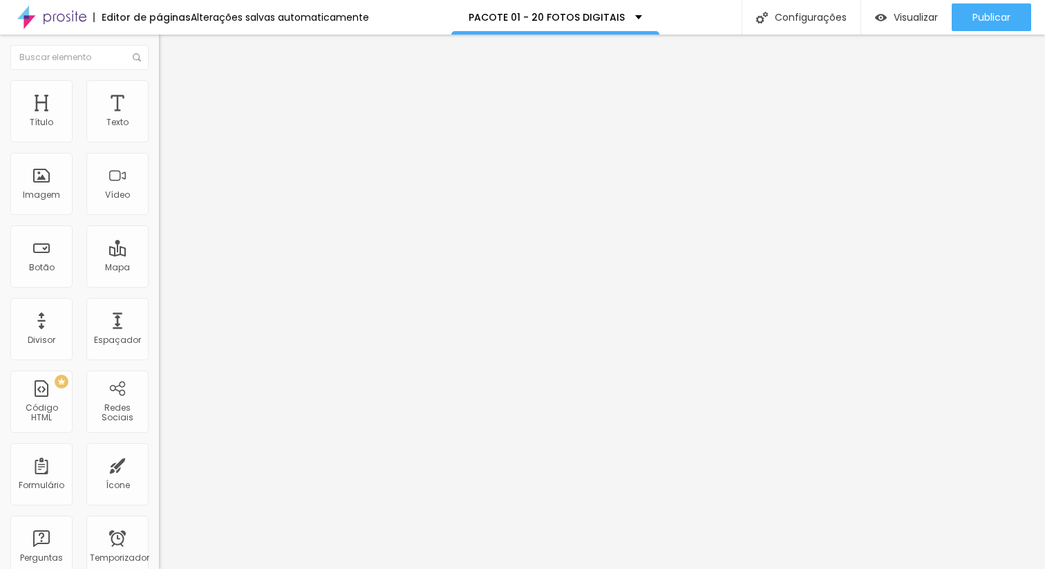
click at [159, 140] on img at bounding box center [163, 144] width 8 height 8
drag, startPoint x: 418, startPoint y: 373, endPoint x: 281, endPoint y: 361, distance: 136.8
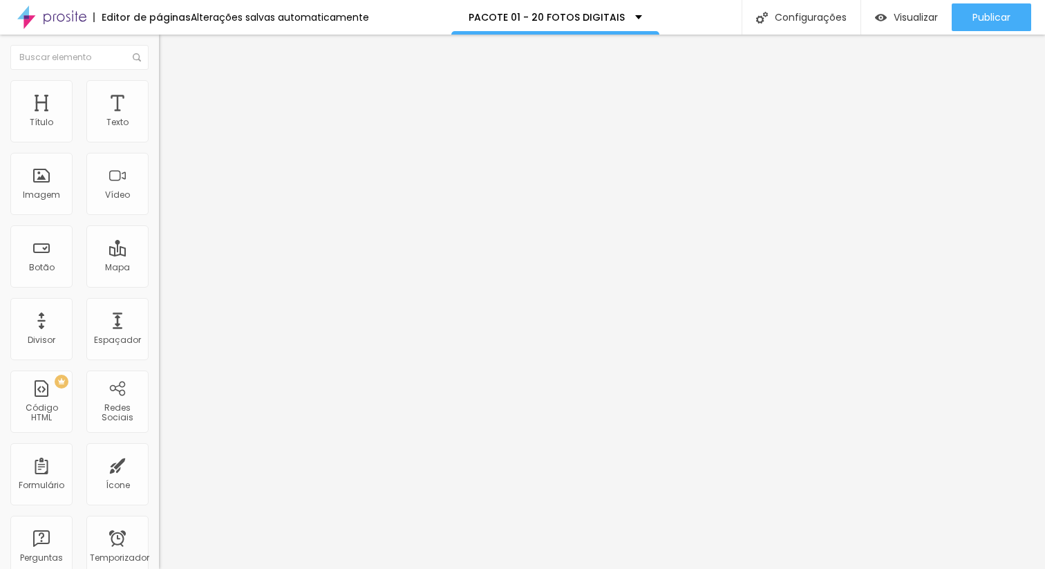
type input "p"
type input "PACOTE 01 - 10 FOTOS DIGITAIS"
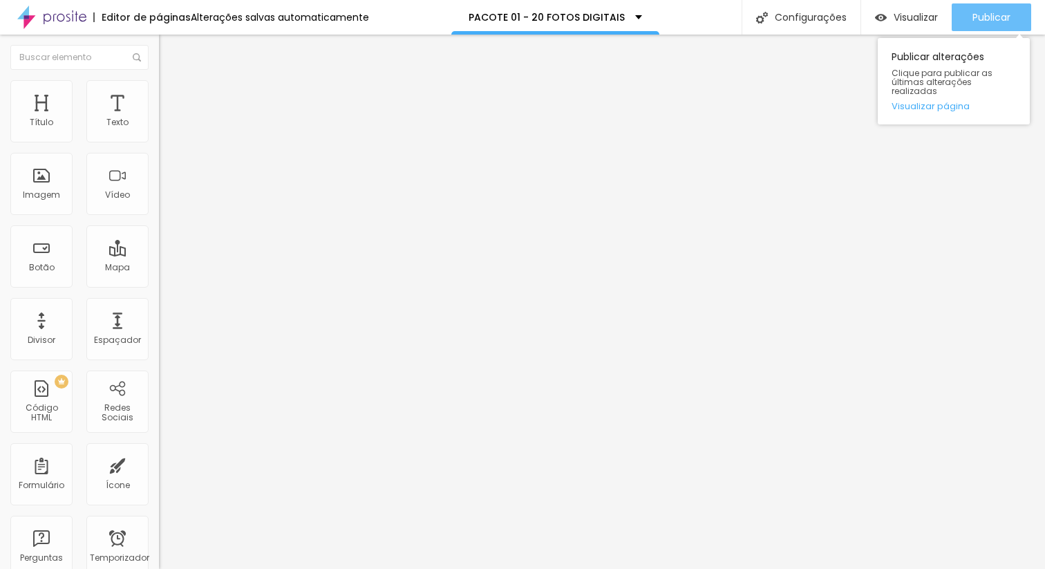
click at [987, 19] on font "Publicar" at bounding box center [992, 17] width 38 height 14
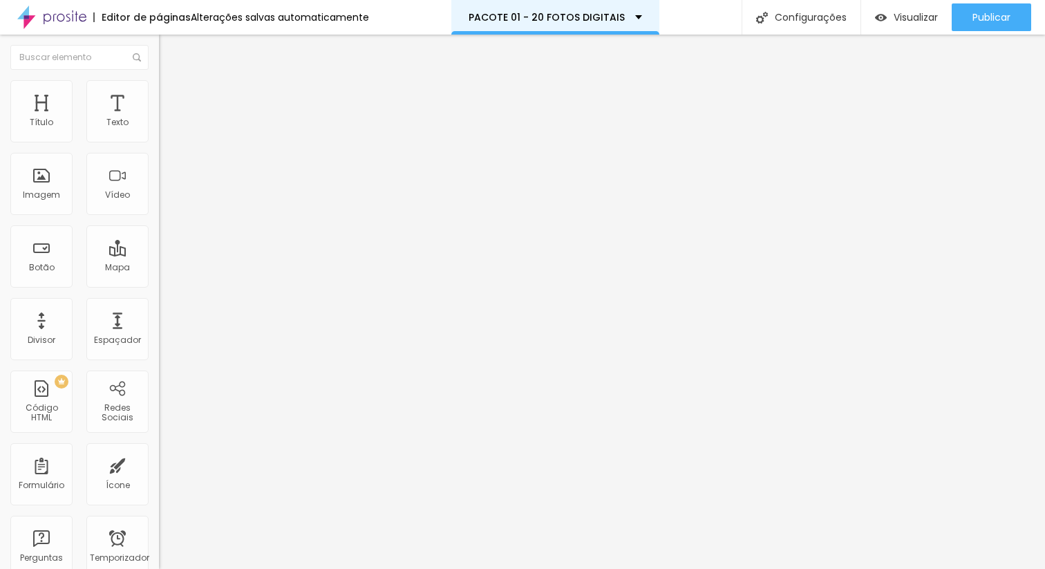
click at [568, 24] on div "PACOTE 01 - 20 FOTOS DIGITAIS" at bounding box center [555, 17] width 208 height 35
click at [159, 139] on span at bounding box center [163, 145] width 8 height 12
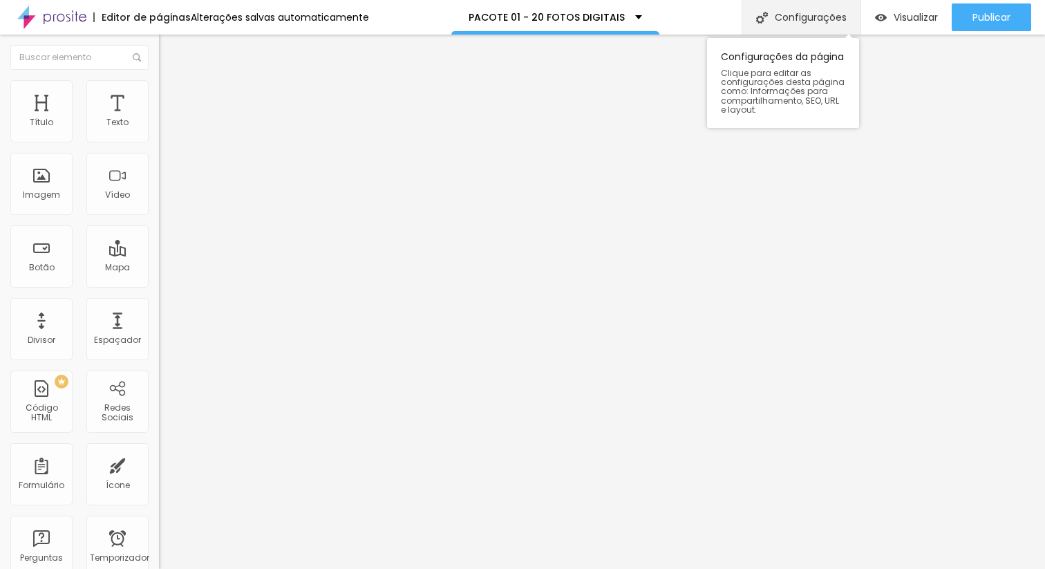
click at [775, 28] on div "Configurações" at bounding box center [801, 17] width 119 height 35
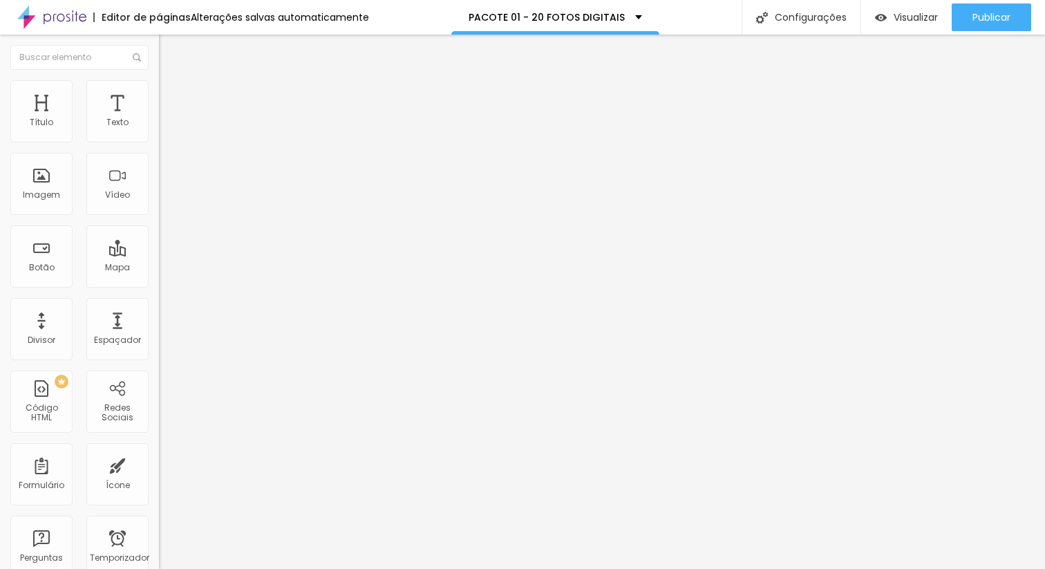
type input "PACOTE 01 -10 FOTOS DIGITAIS"
type input "/pacote-1-10-fotos-digitais"
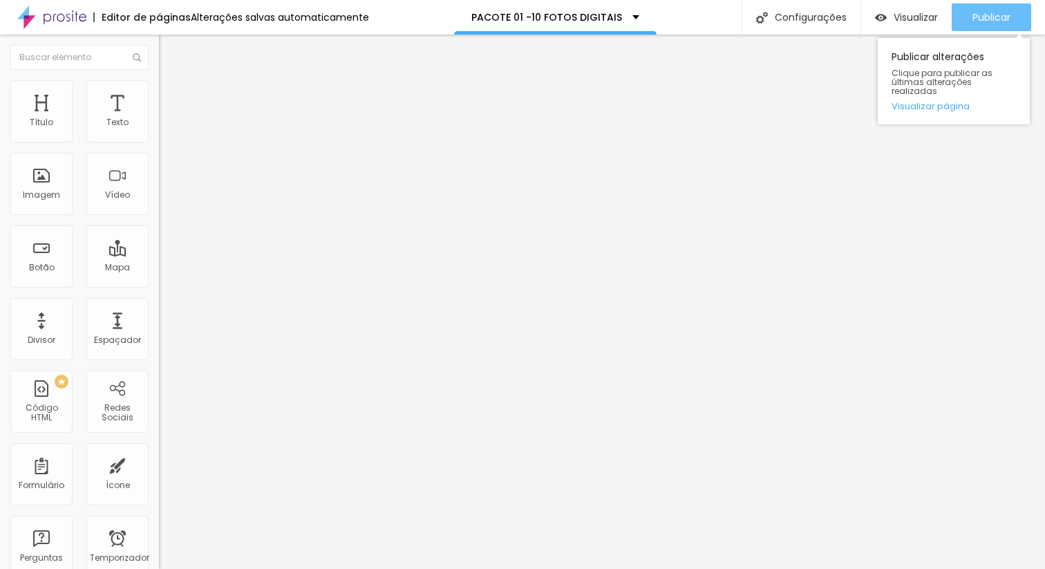
click at [989, 20] on font "Publicar" at bounding box center [992, 17] width 38 height 14
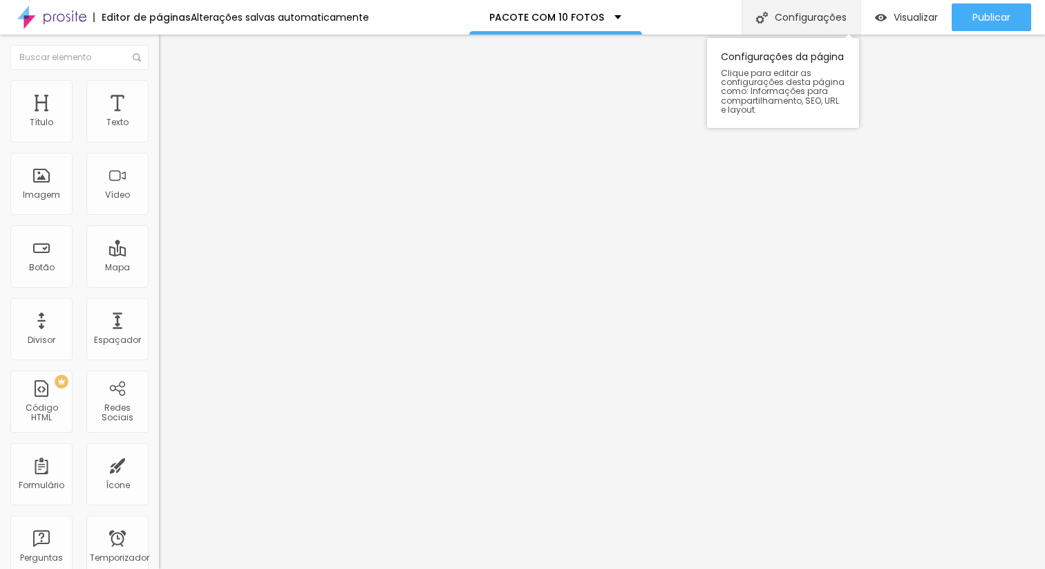
click at [797, 21] on font "Configurações" at bounding box center [811, 17] width 72 height 14
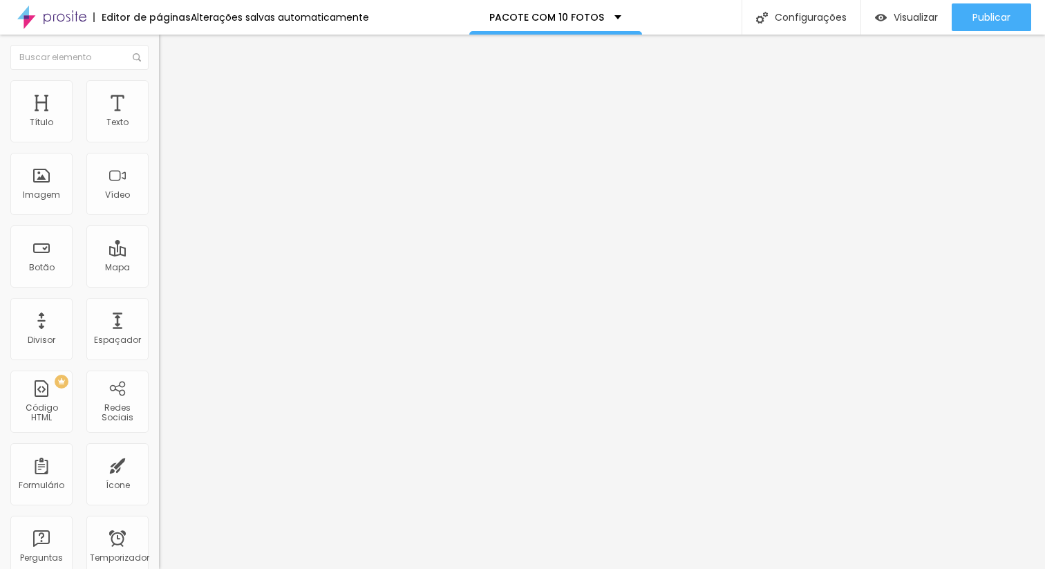
type input "PACOTE COM 20 FOTOS DIGITAIS"
type input "/pacote-com-20 -fotos"
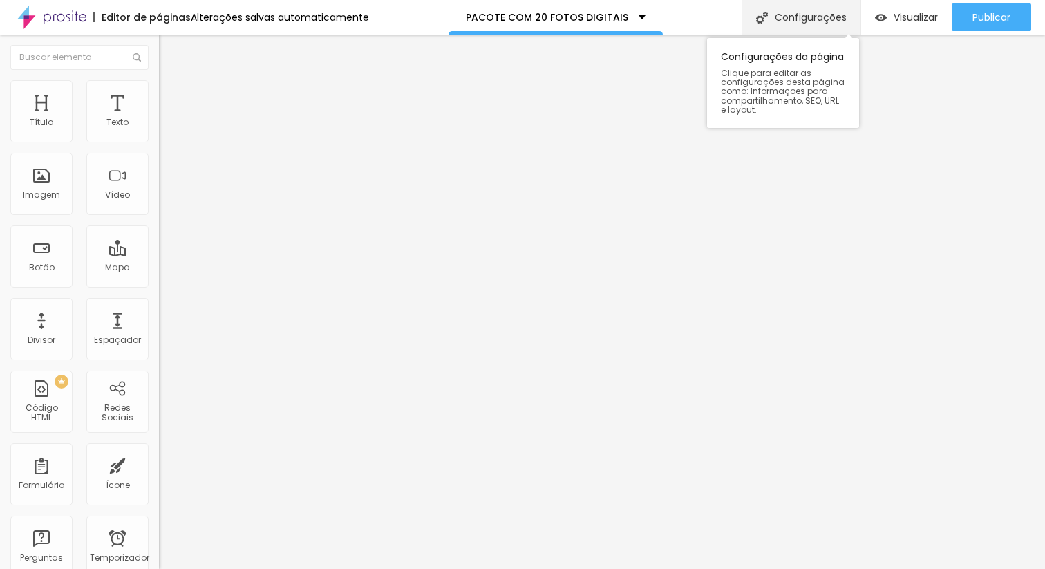
click at [808, 17] on font "Configurações" at bounding box center [811, 17] width 72 height 14
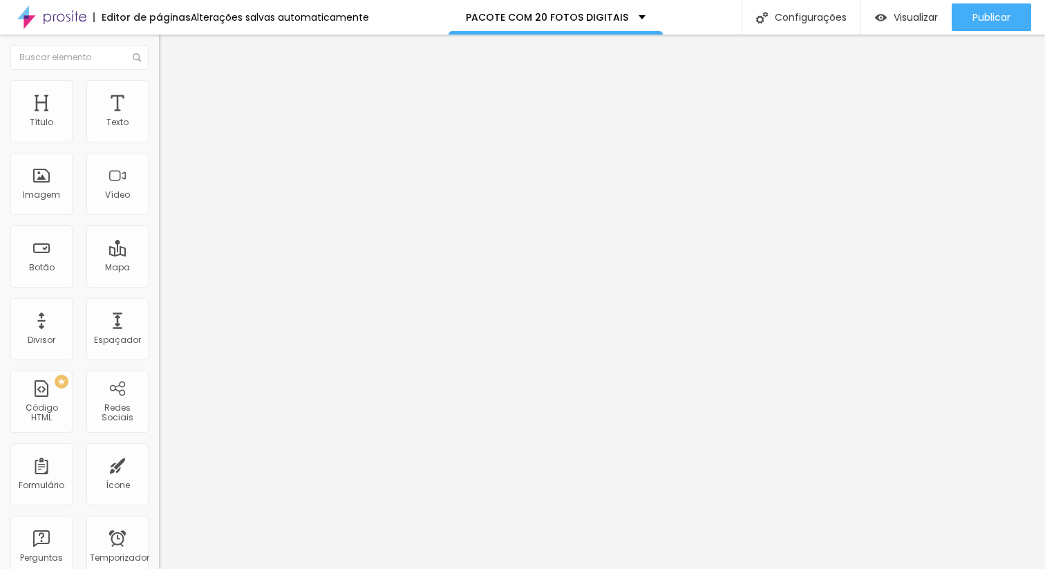
type input "PACOTE02 COM 20 FOTOS DIGITAIS"
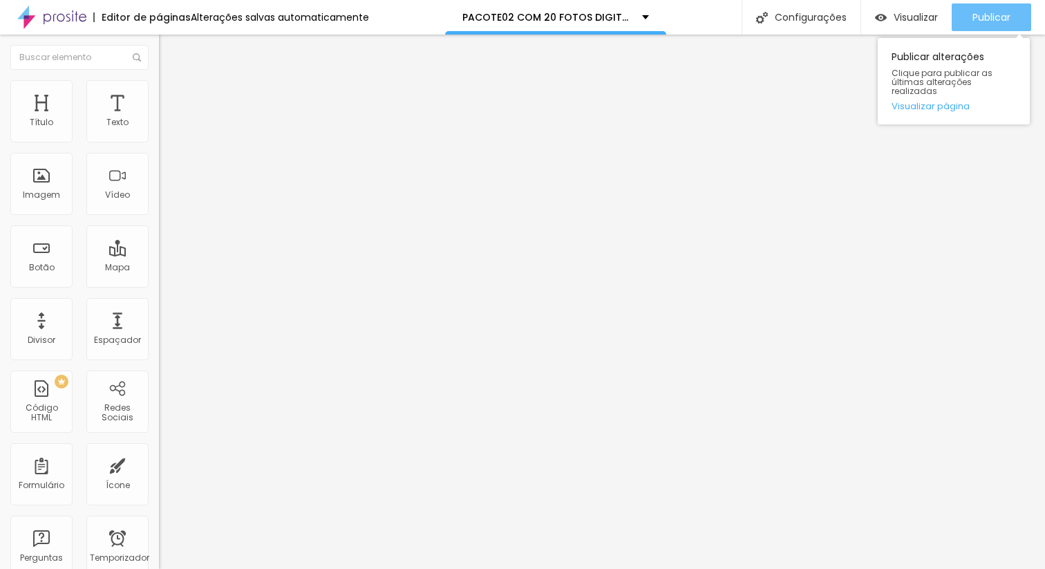
click at [1015, 17] on button "Publicar" at bounding box center [992, 17] width 80 height 28
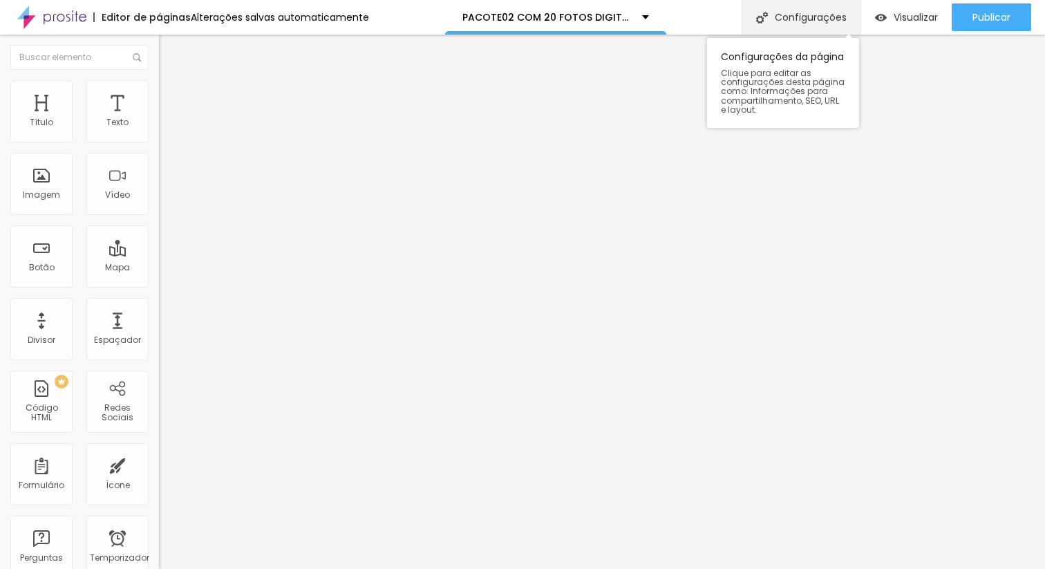
click at [815, 18] on font "Configurações" at bounding box center [811, 17] width 72 height 14
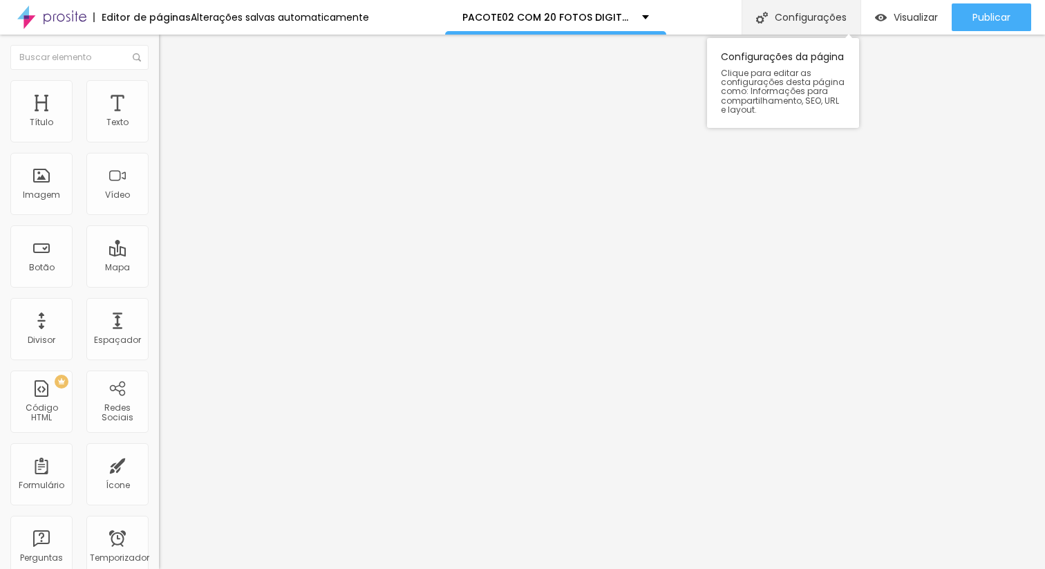
click at [824, 21] on font "Configurações" at bounding box center [811, 17] width 72 height 14
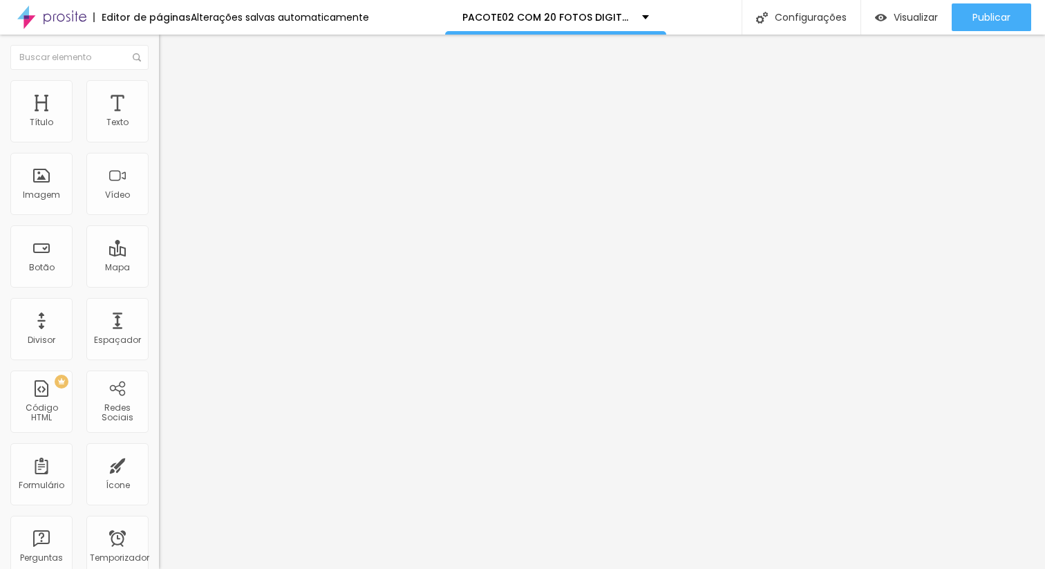
type input "PACOTE 01 COM 1 FOTOS DIGITAIS"
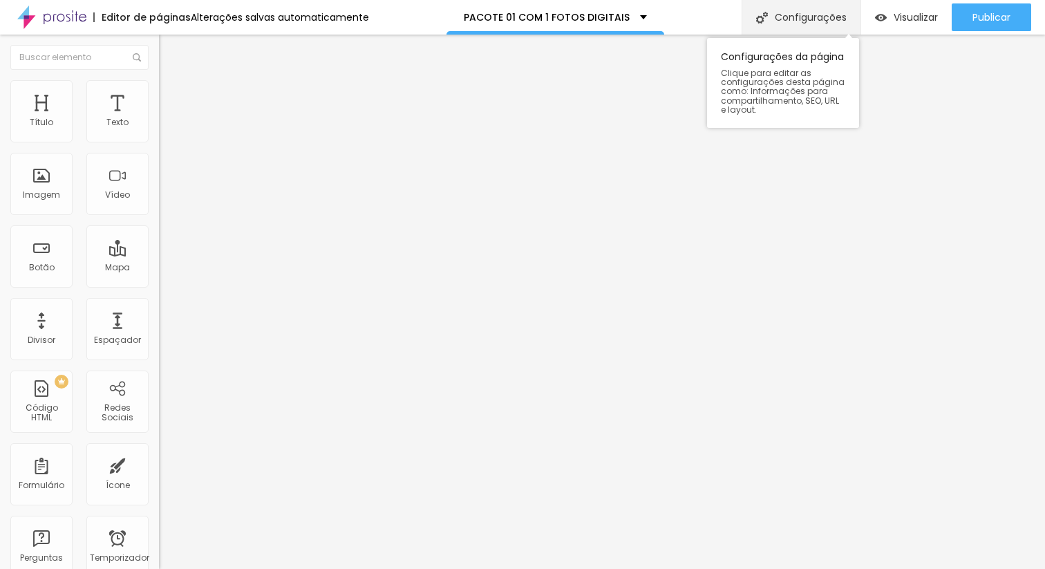
click at [778, 22] on font "Configurações" at bounding box center [811, 17] width 72 height 14
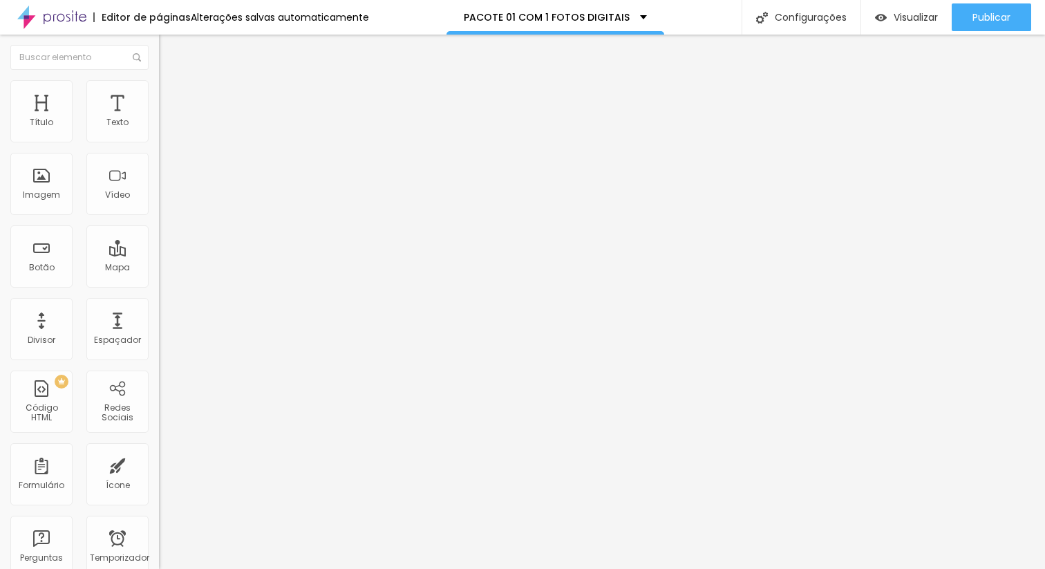
type input "PACOTE 02 COM 20 FOTOS DIGITAIS"
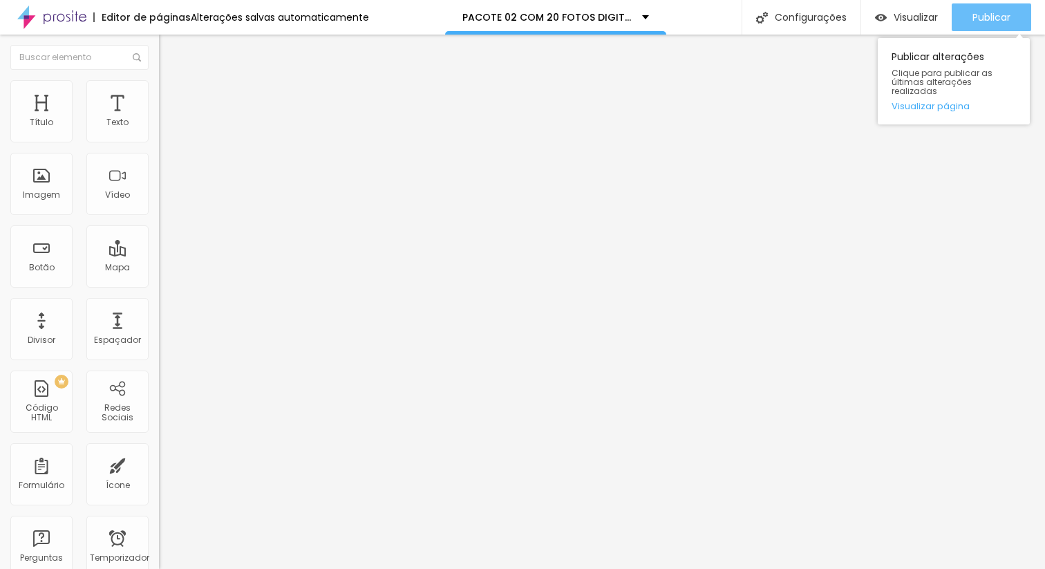
click at [991, 16] on font "Publicar" at bounding box center [992, 17] width 38 height 14
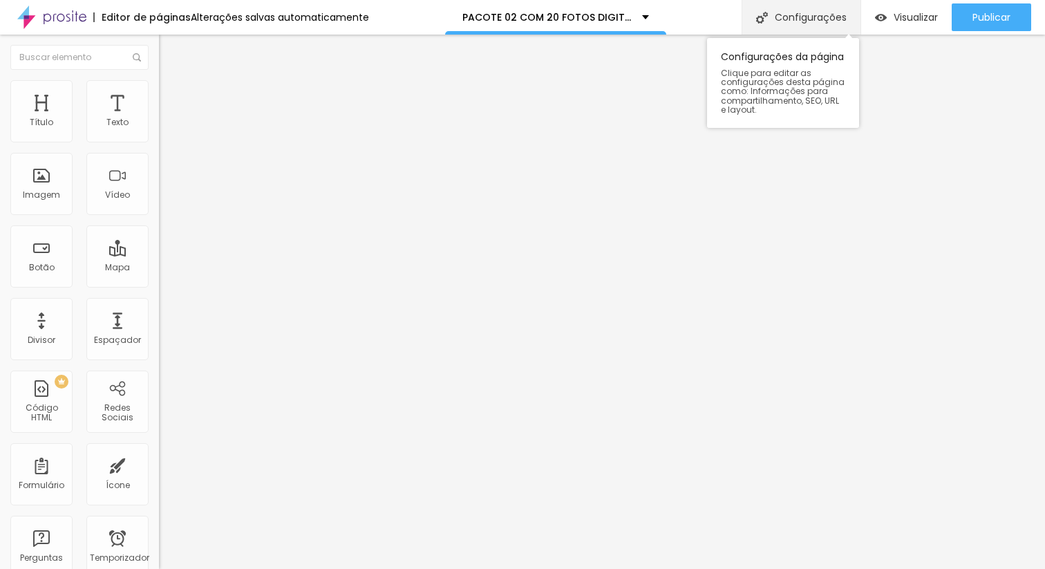
click at [806, 18] on font "Configurações" at bounding box center [811, 17] width 72 height 14
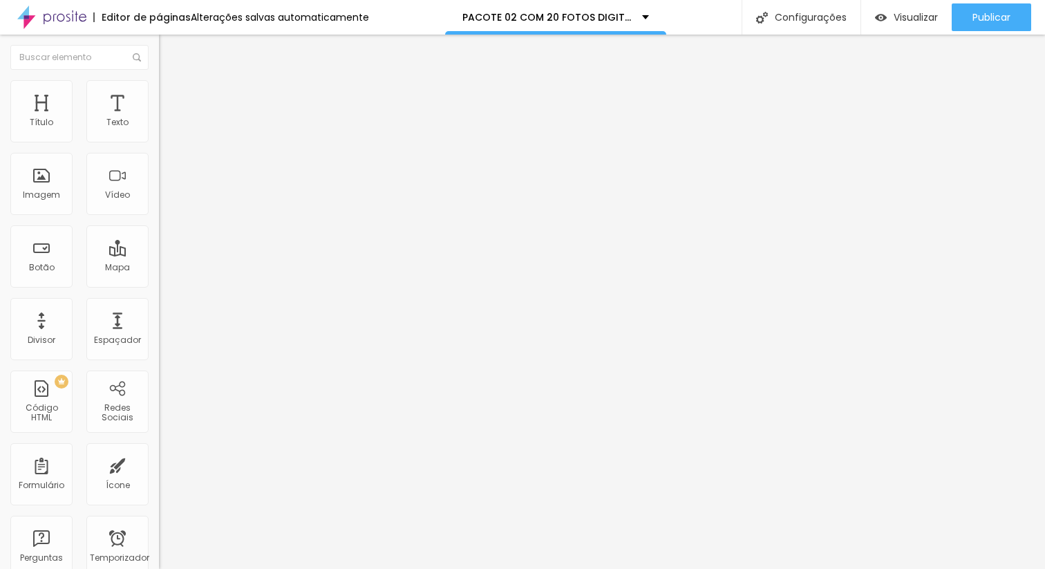
type input "PACOTE 01 COM 20 FOTOS DIGITAIS"
type input "/pacote-com-10-fotos"
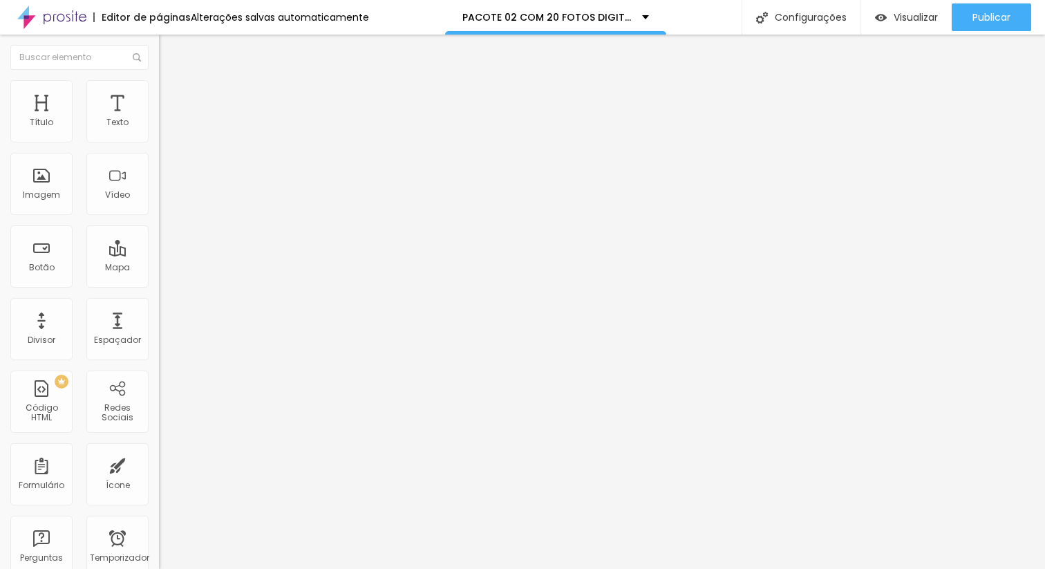
type input "PACOTE 01 COM 10 FOTOS DIGITAIS"
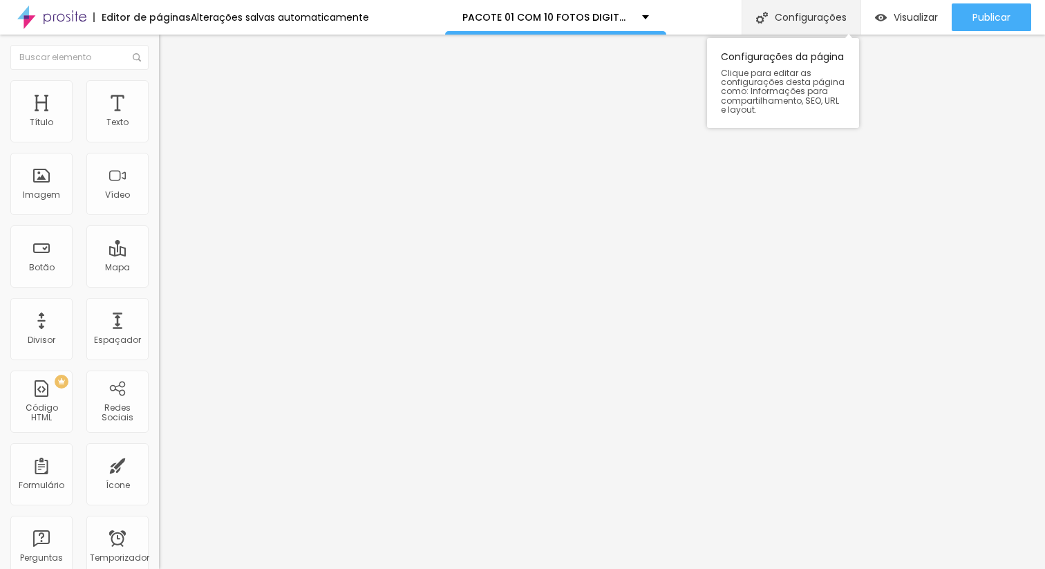
click at [810, 17] on font "Configurações" at bounding box center [811, 17] width 72 height 14
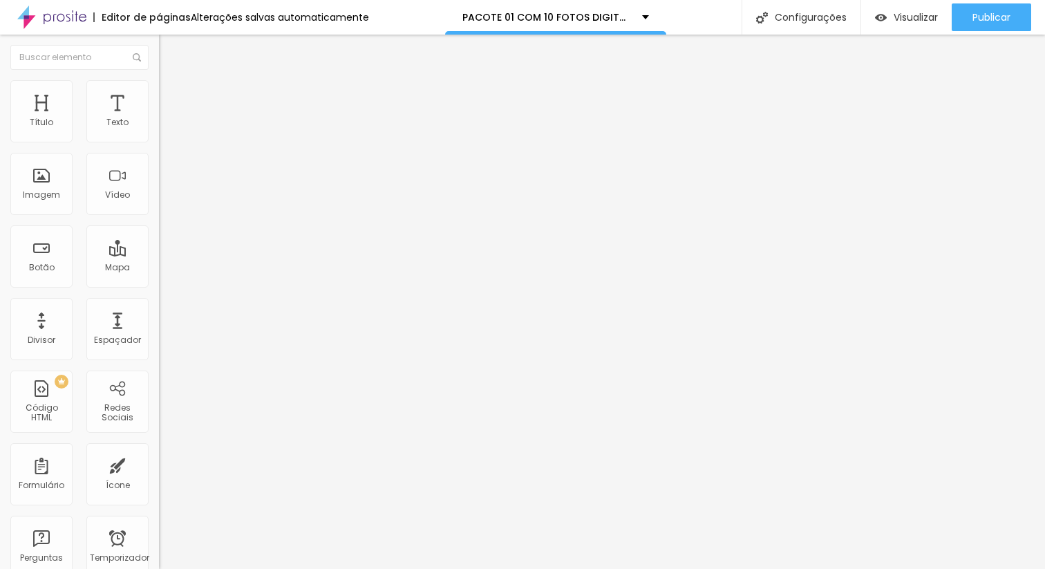
type input "PACOTE 02 COM 10 FOTOS DIGITAIS"
type input "/pacote-com-20-fotos"
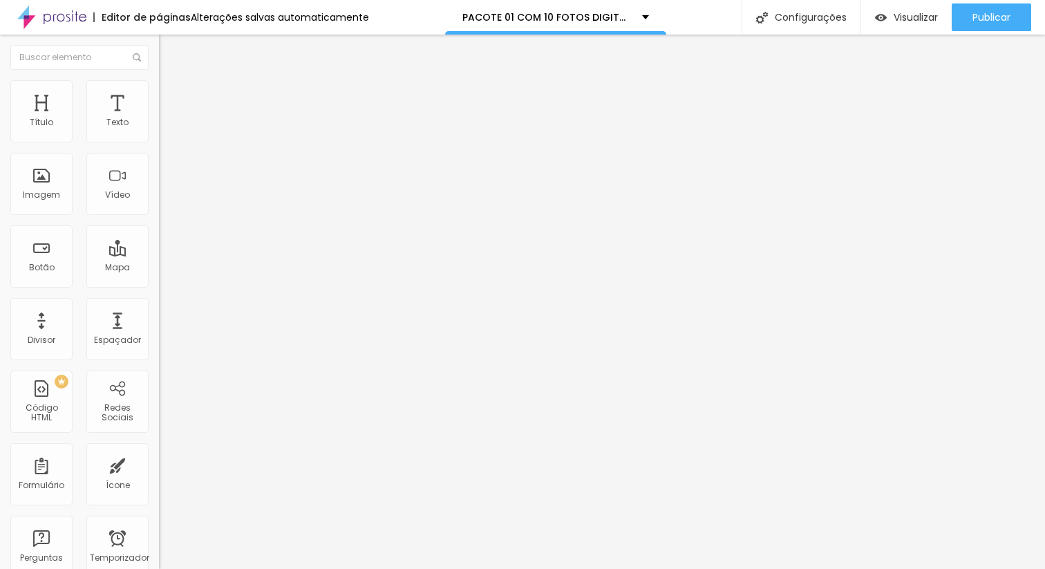
type input "PACOTE 02 COM 20 FOTOS DIGITAIS"
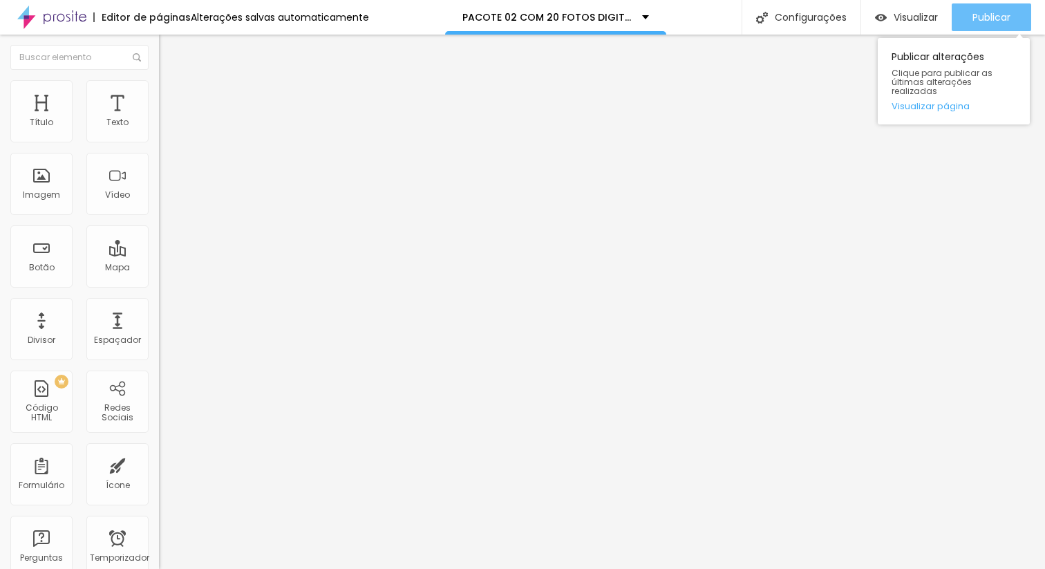
click at [989, 20] on font "Publicar" at bounding box center [992, 17] width 38 height 14
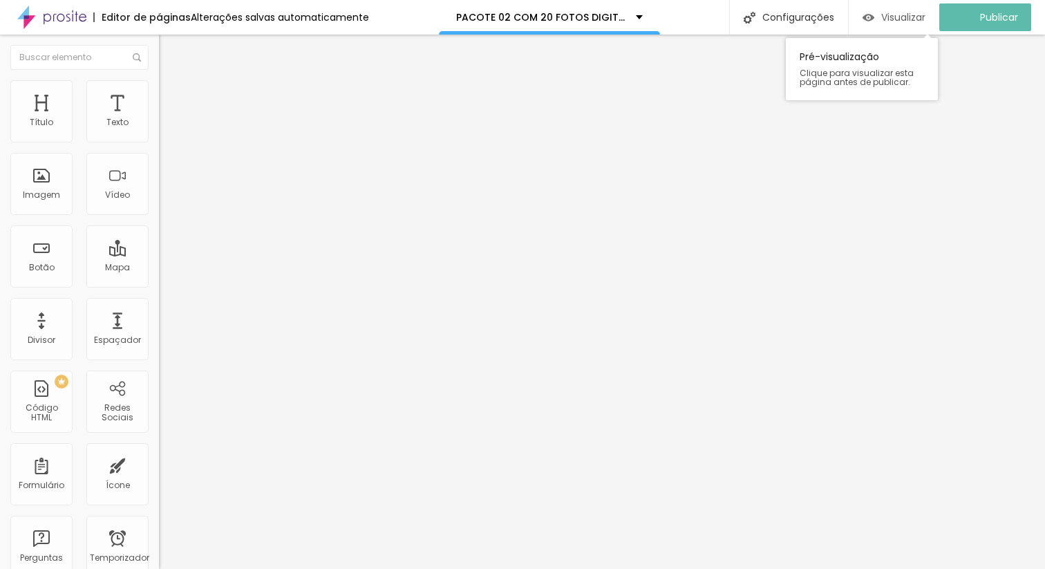
click at [897, 12] on font "Visualizar" at bounding box center [904, 17] width 44 height 14
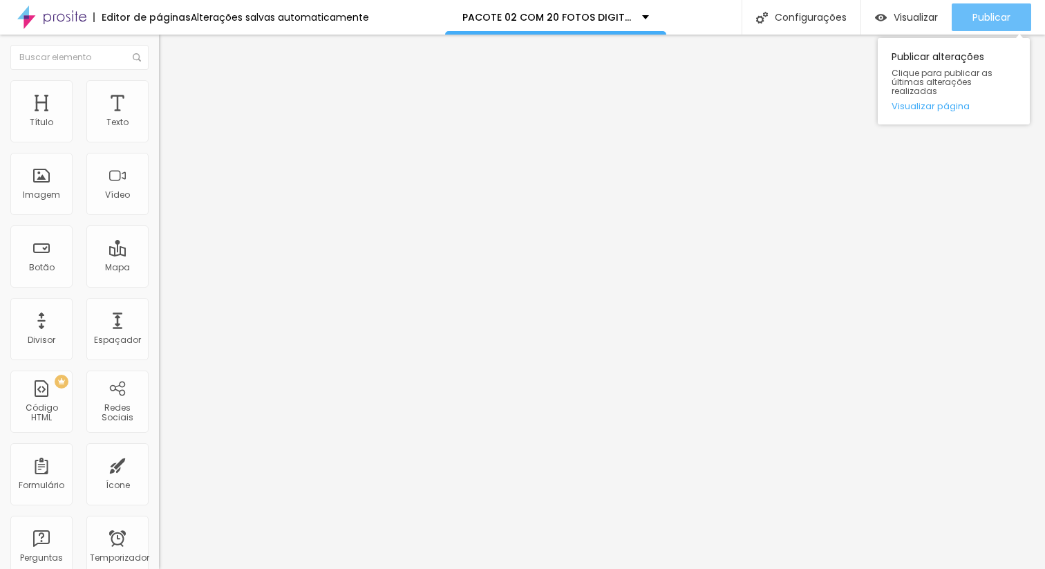
click at [956, 15] on button "Publicar" at bounding box center [992, 17] width 80 height 28
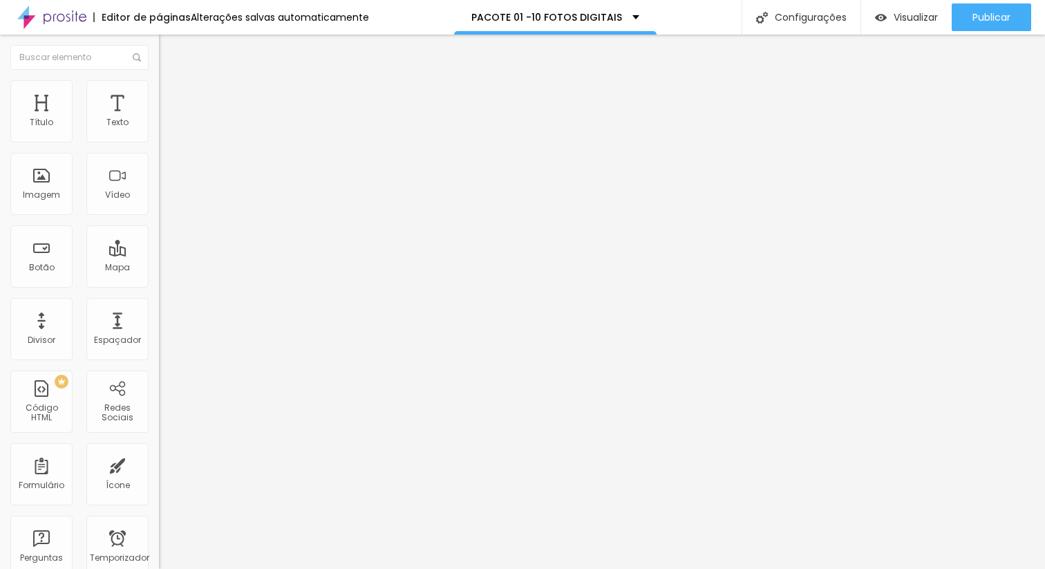
click at [159, 140] on img at bounding box center [163, 144] width 8 height 8
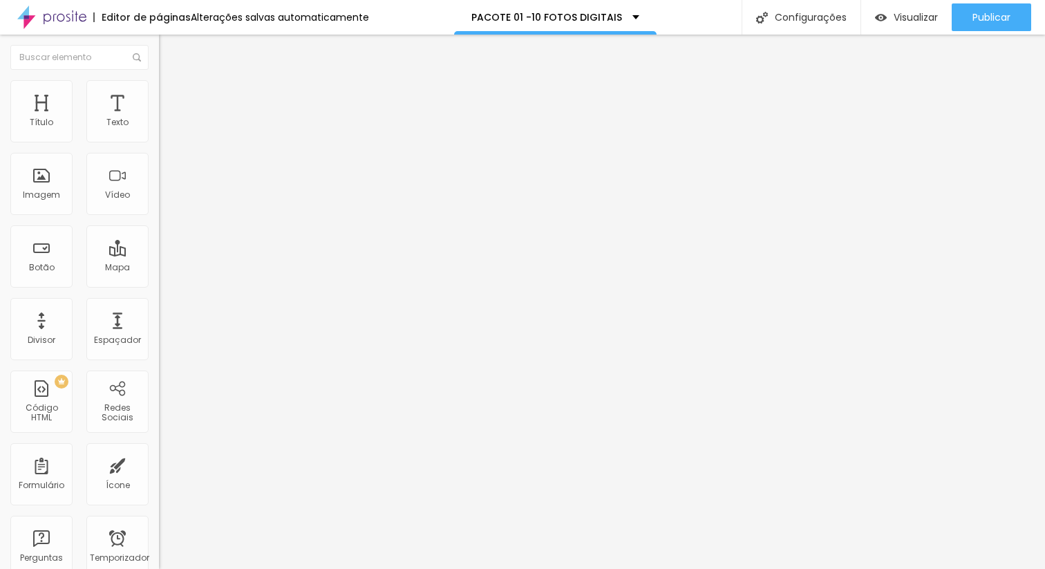
type input "ConfirmE aqui seu pacote:"
type input "1 - Pacote 01 - R$ 200,00"
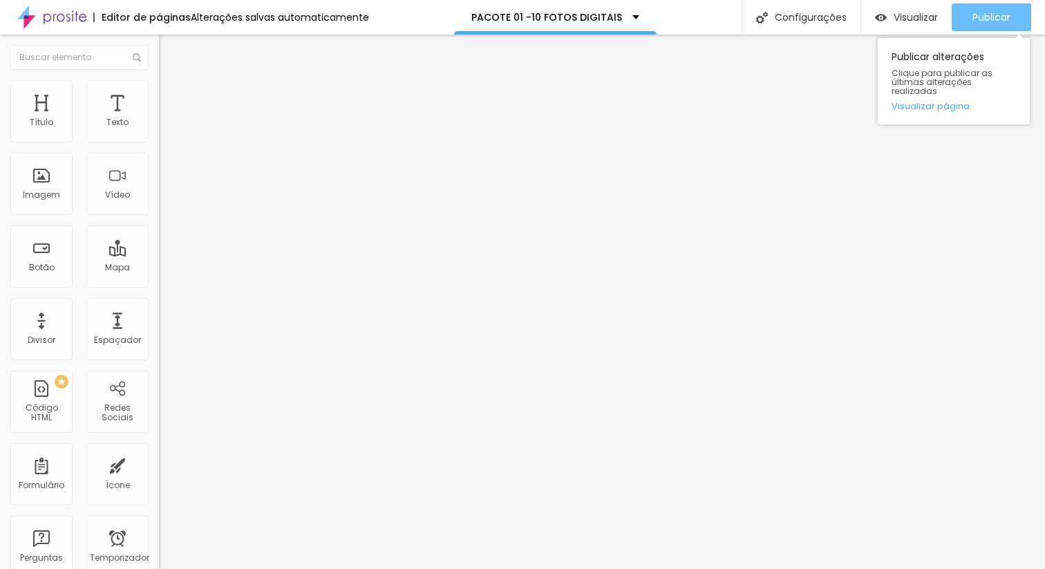
click at [991, 19] on font "Publicar" at bounding box center [992, 17] width 38 height 14
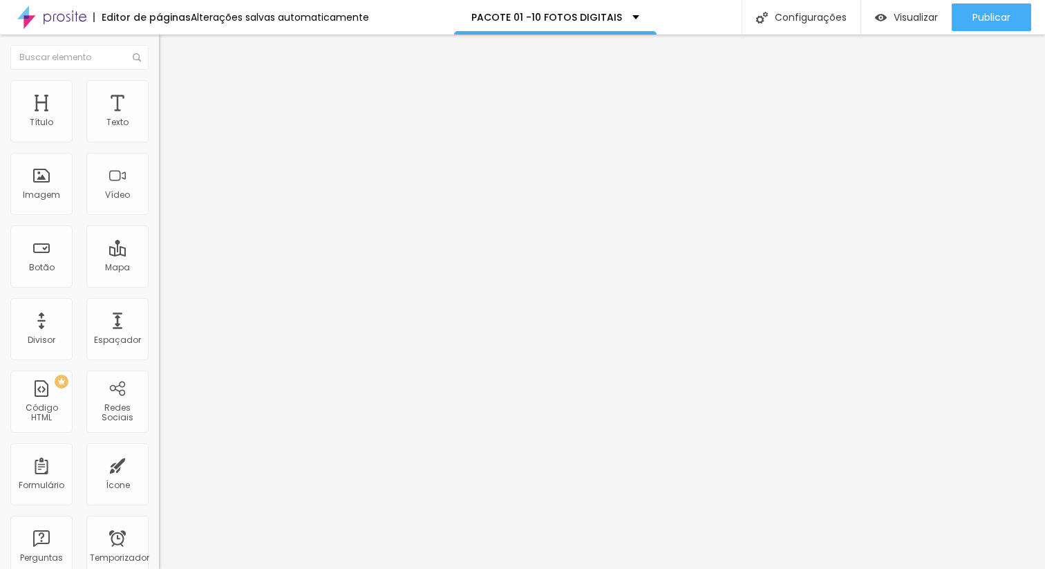
click at [171, 100] on font "Avançado" at bounding box center [194, 103] width 46 height 12
click at [159, 86] on img at bounding box center [165, 86] width 12 height 12
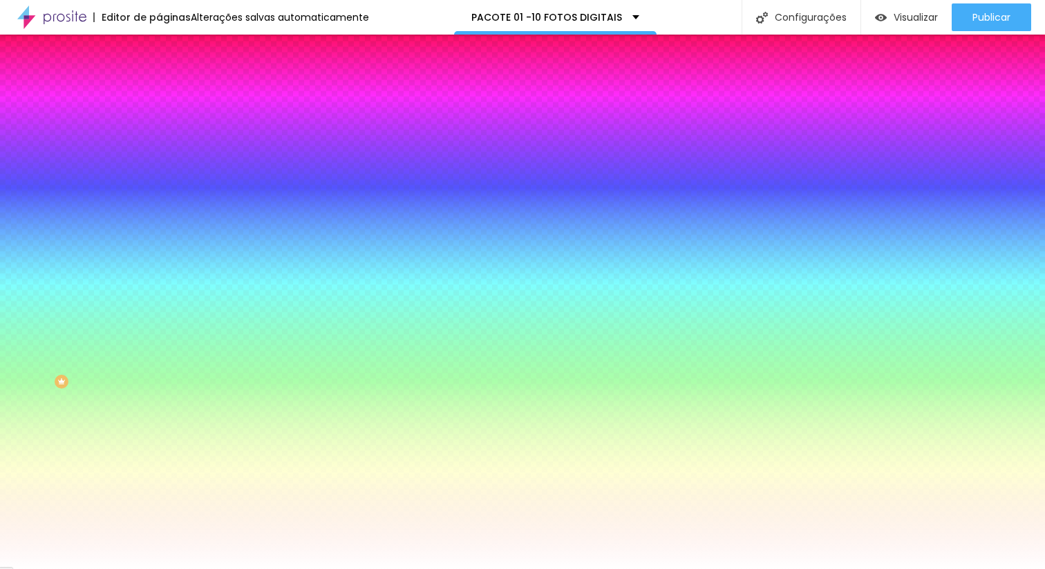
click at [171, 82] on font "Conteúdo" at bounding box center [192, 76] width 43 height 12
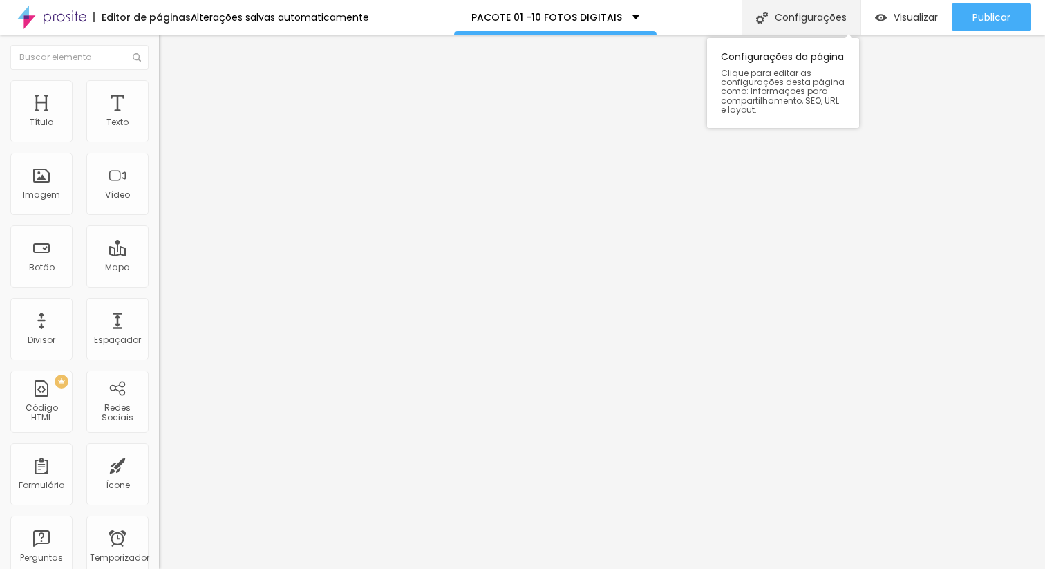
click at [805, 21] on font "Configurações" at bounding box center [811, 17] width 72 height 14
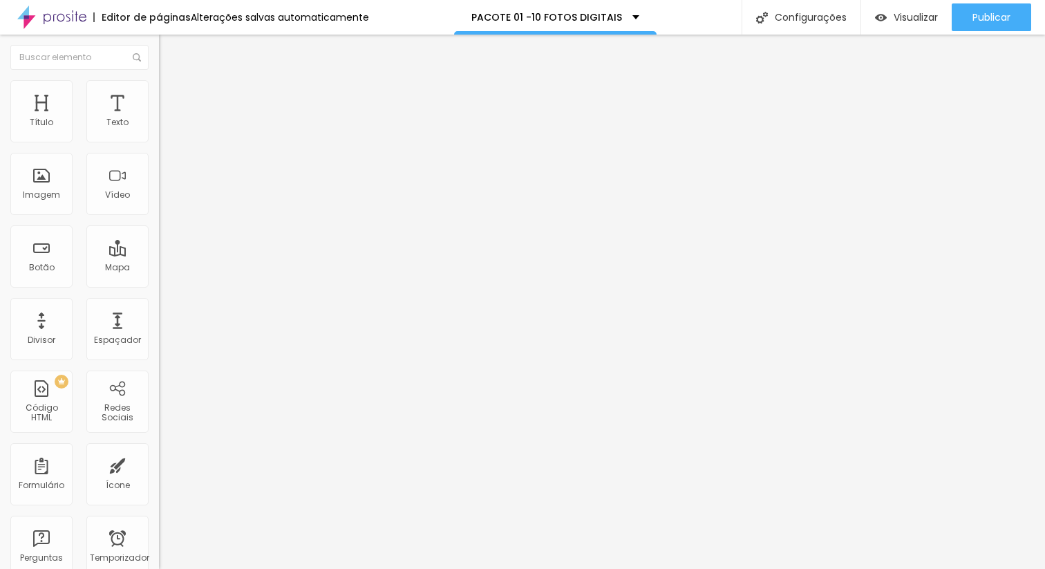
click at [159, 139] on span at bounding box center [163, 145] width 8 height 12
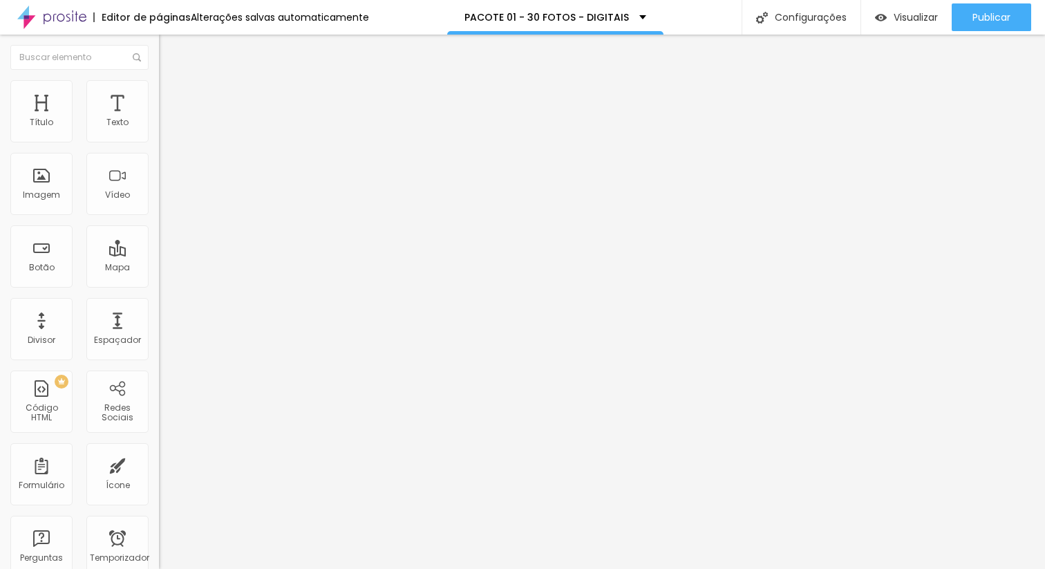
type input "PACOTE 03 - 30 FOTOS DIGITAIS"
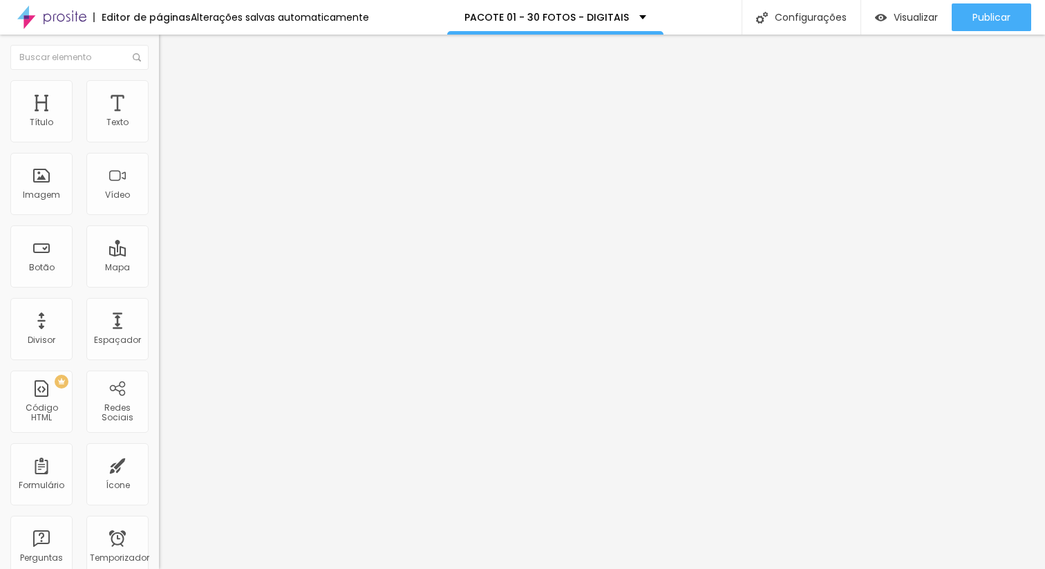
scroll to position [133, 0]
type input "PACOTE 03 - 30 FOTOS DIGITAIS"
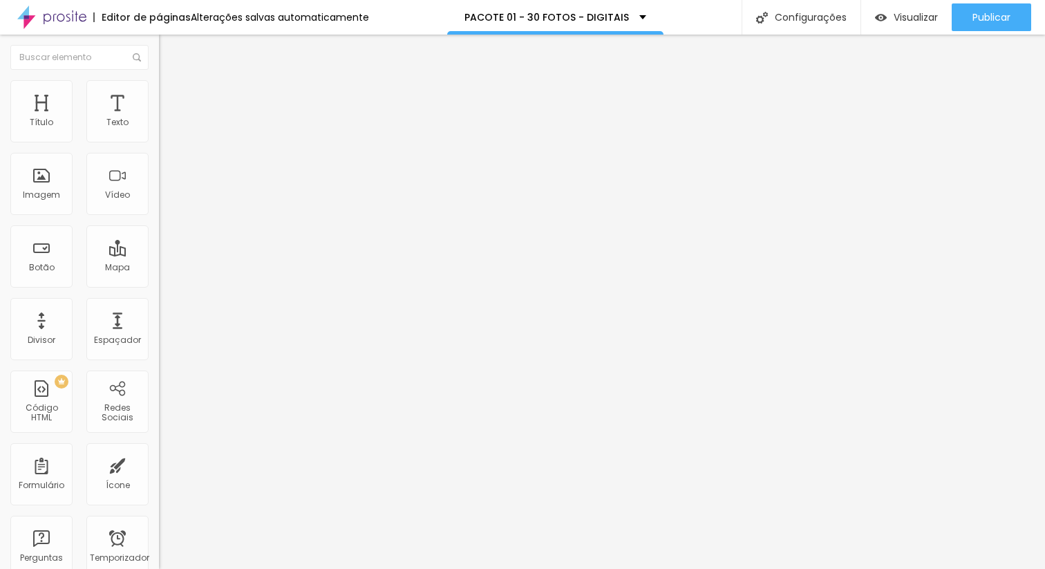
click at [159, 140] on img at bounding box center [163, 144] width 8 height 8
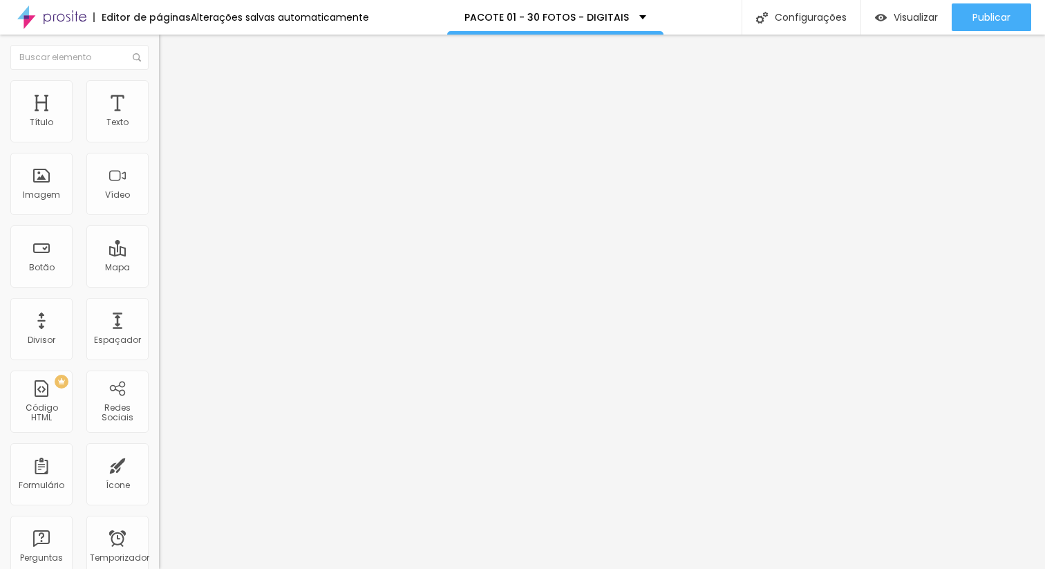
scroll to position [0, 12]
type input "1 - Pacote 03 - R$ 550,00 (30 FOTOS DIGITAIS)"
type input "Confirme aqui seu pacote:"
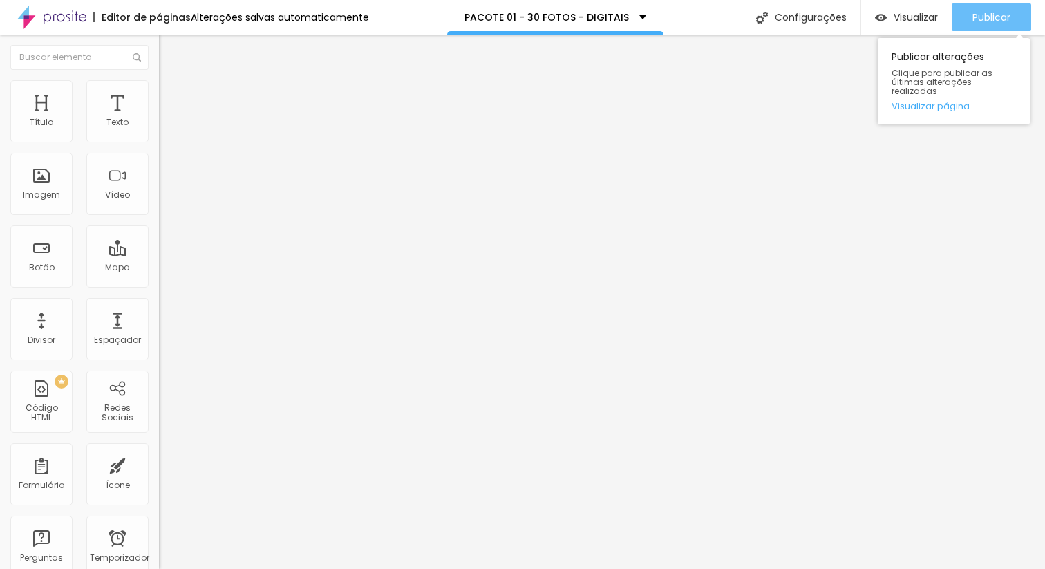
click at [1001, 19] on font "Publicar" at bounding box center [992, 17] width 38 height 14
click at [982, 13] on font "Publicar" at bounding box center [992, 17] width 38 height 14
click at [996, 11] on font "Publicar" at bounding box center [992, 17] width 38 height 14
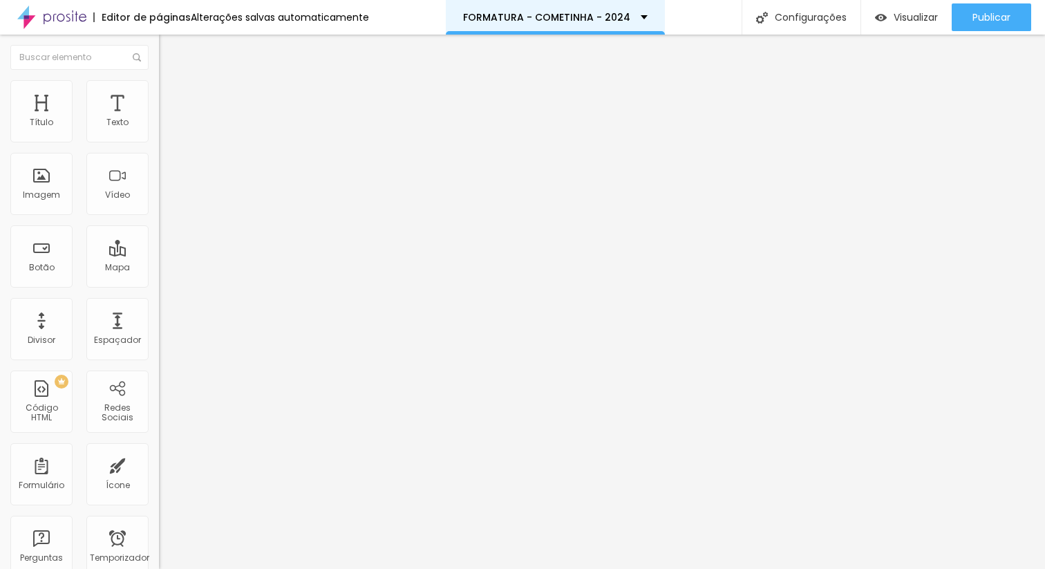
click at [630, 12] on div "FORMATURA - COMETINHA - 2024" at bounding box center [555, 17] width 185 height 10
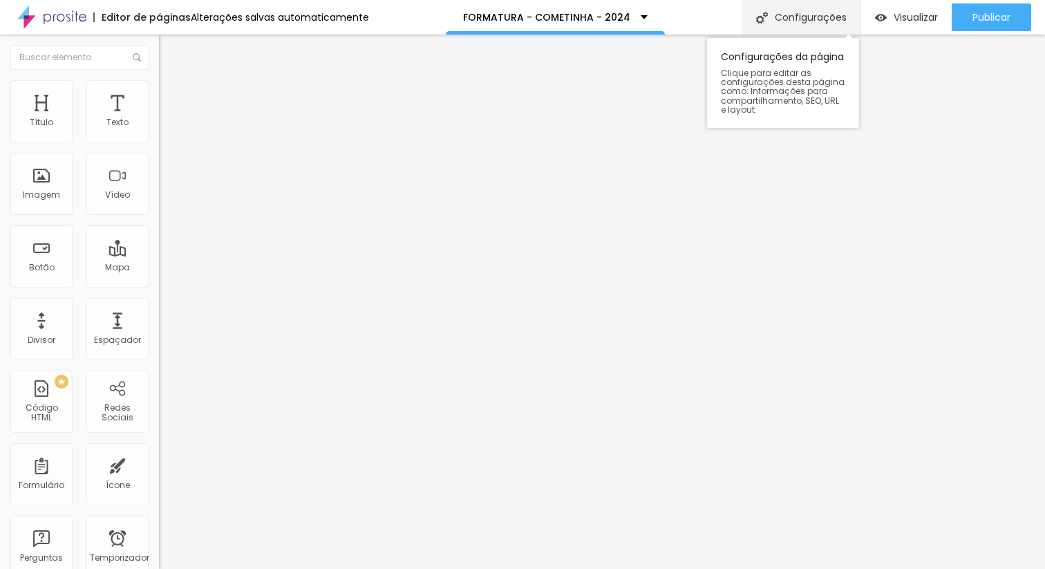
click at [839, 12] on font "Configurações" at bounding box center [811, 17] width 72 height 14
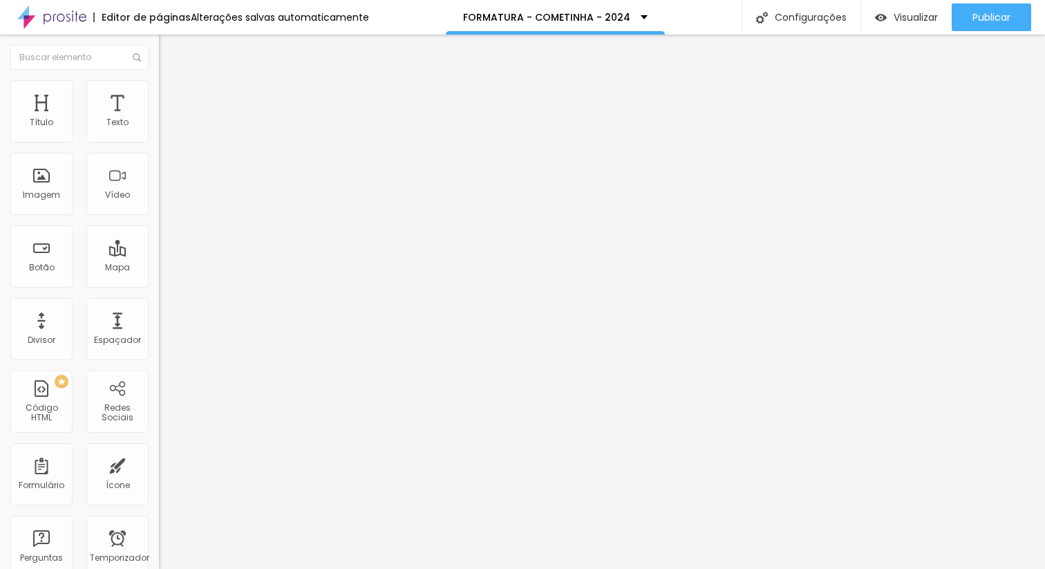
drag, startPoint x: 599, startPoint y: 137, endPoint x: 340, endPoint y: 136, distance: 259.3
type input "c"
type input "CASAMENTO COLETIVO"
type input "/casamentocoletivo"
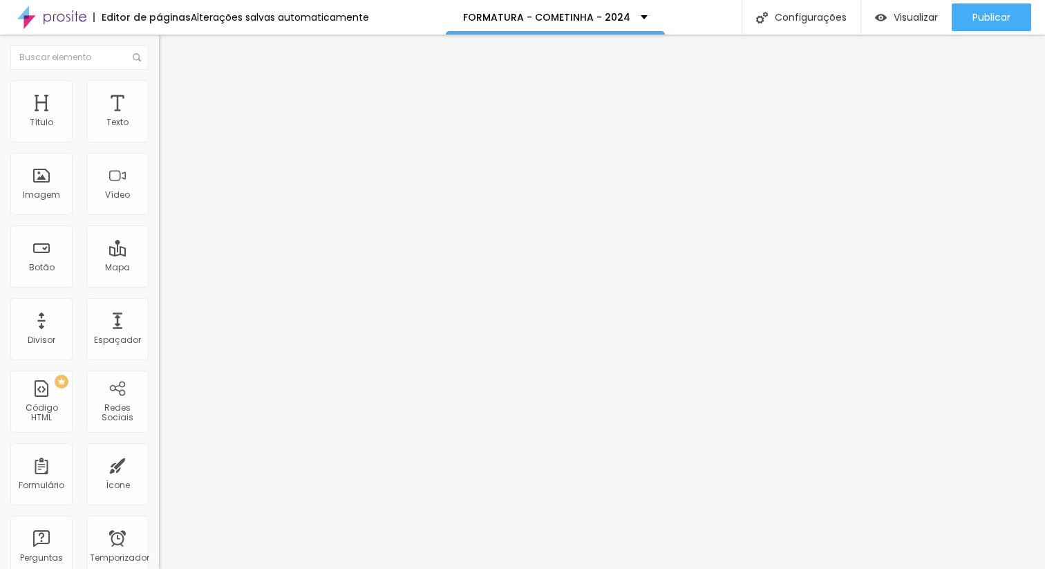
click at [159, 283] on input "https://www.sertaoplay.com.br/pacote-sertaoype" at bounding box center [242, 278] width 166 height 14
click at [159, 281] on input "text" at bounding box center [242, 278] width 166 height 14
click at [159, 274] on div "URL https://www.sertaoplay.com.br/pacote-sertaomandacaru" at bounding box center [238, 280] width 159 height 34
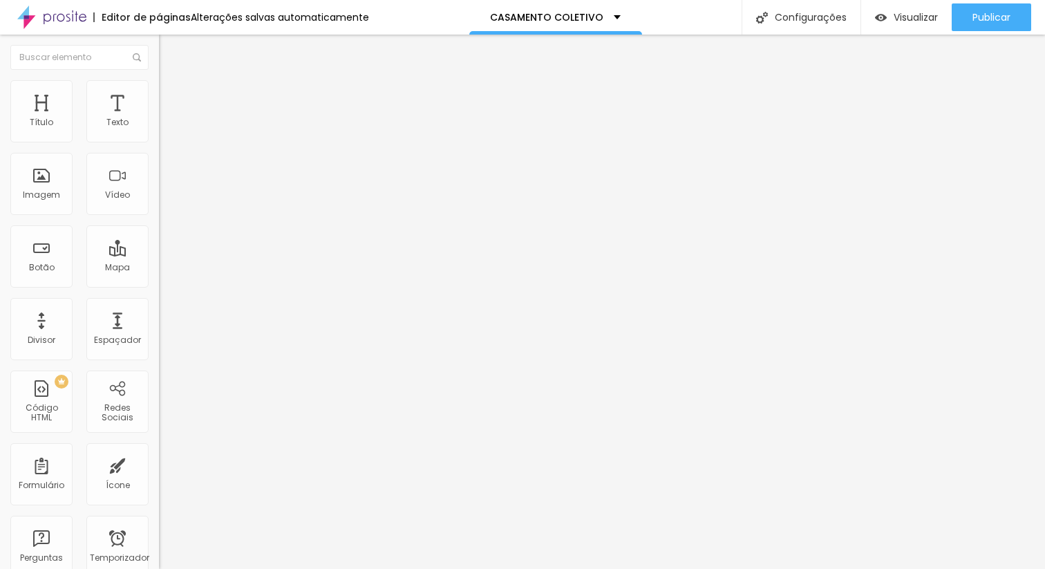
click at [159, 285] on input "https://www.sertaoplay.com.br/pacote-sertaomandacaru" at bounding box center [242, 278] width 166 height 14
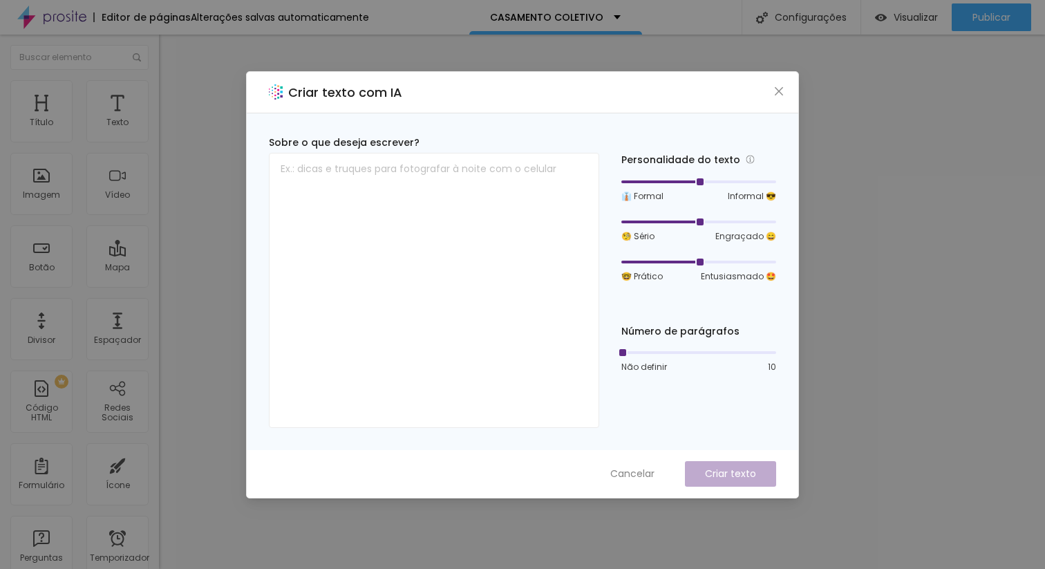
click at [772, 81] on div "Criar texto com IA" at bounding box center [523, 92] width 552 height 41
click at [785, 91] on span "Fechar" at bounding box center [779, 91] width 15 height 11
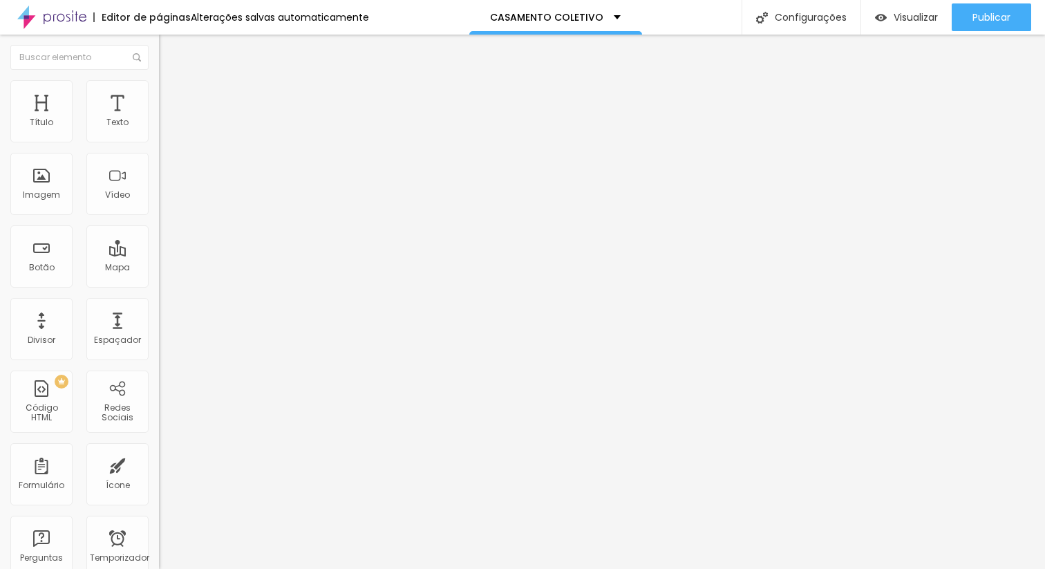
click at [171, 93] on font "Estilo" at bounding box center [181, 90] width 21 height 12
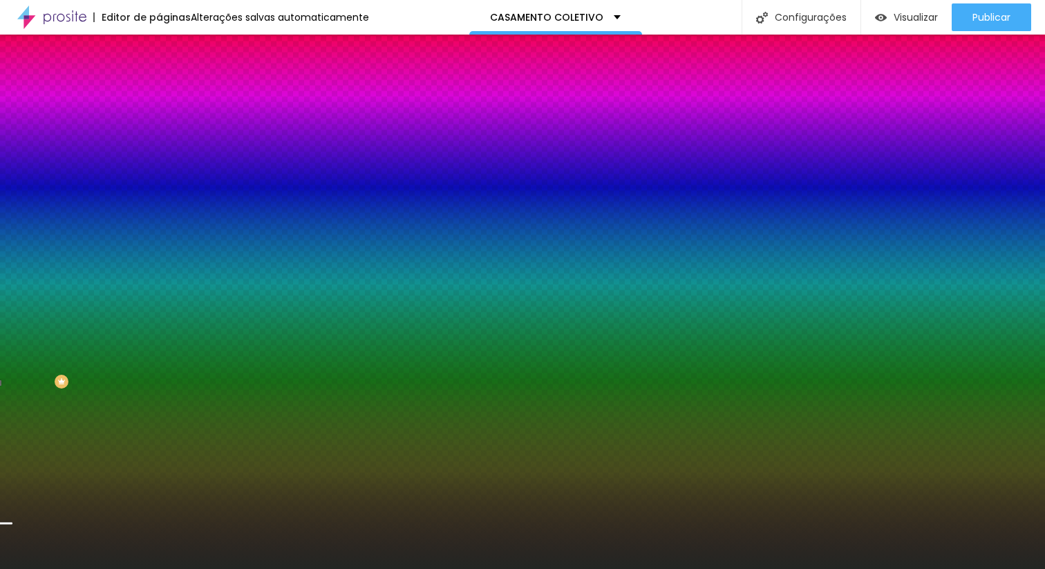
click at [167, 127] on font "Trocar imagem" at bounding box center [200, 121] width 67 height 12
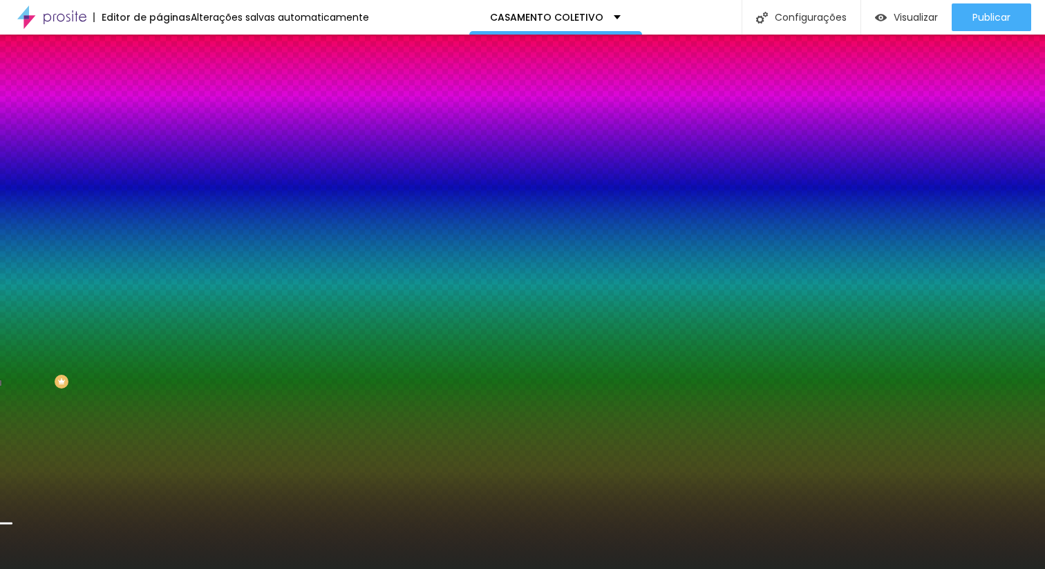
scroll to position [723, 0]
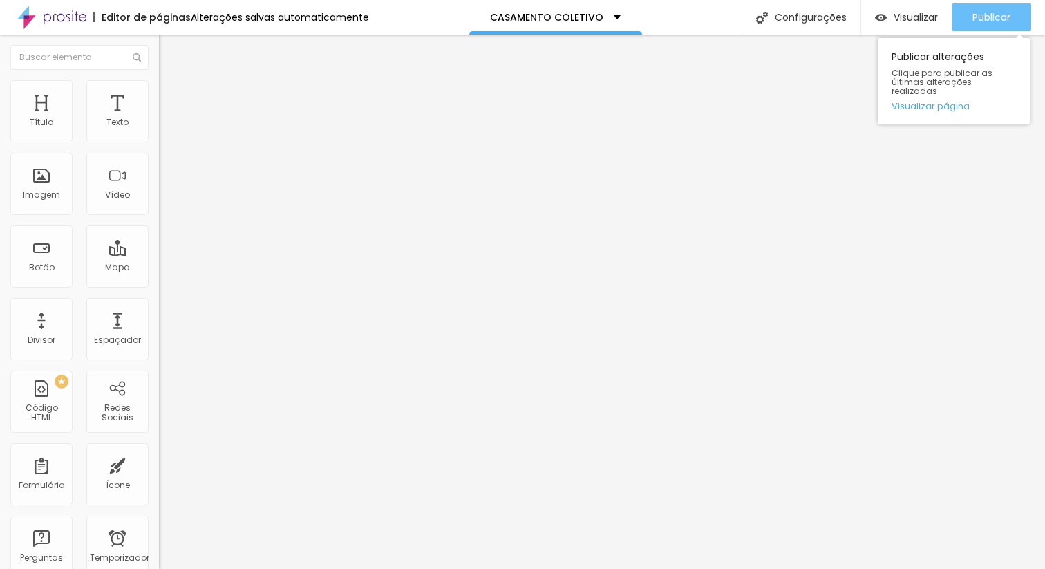
click at [983, 16] on font "Publicar" at bounding box center [992, 17] width 38 height 14
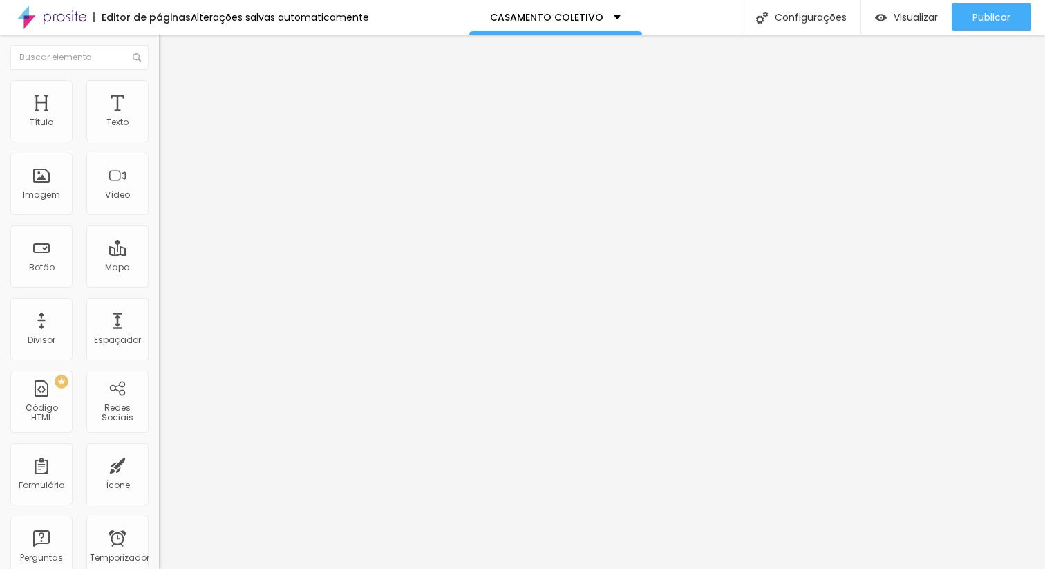
click at [167, 119] on font "Trocar imagem" at bounding box center [200, 113] width 67 height 12
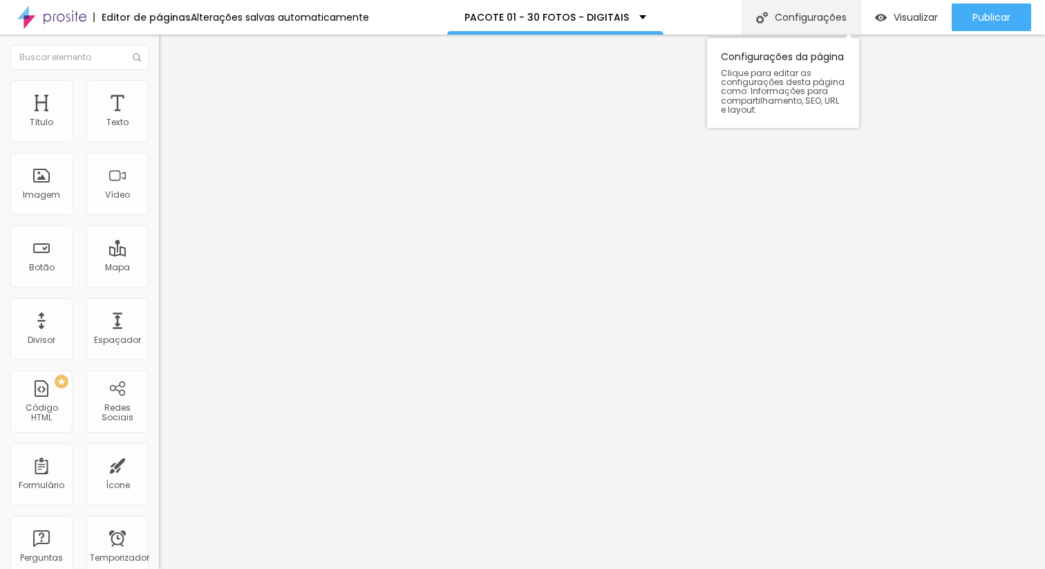
click at [803, 13] on font "Configurações" at bounding box center [811, 17] width 72 height 14
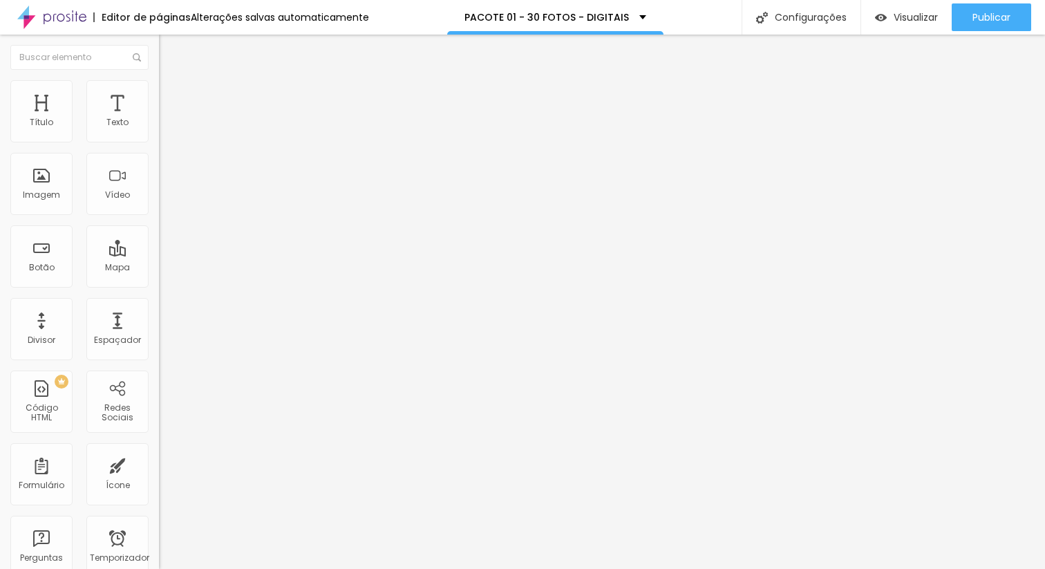
type input "PACOTE 03 - 30 FOTOS - DIGITAIS"
type input "/pacote-03-30-fotos-digitais"
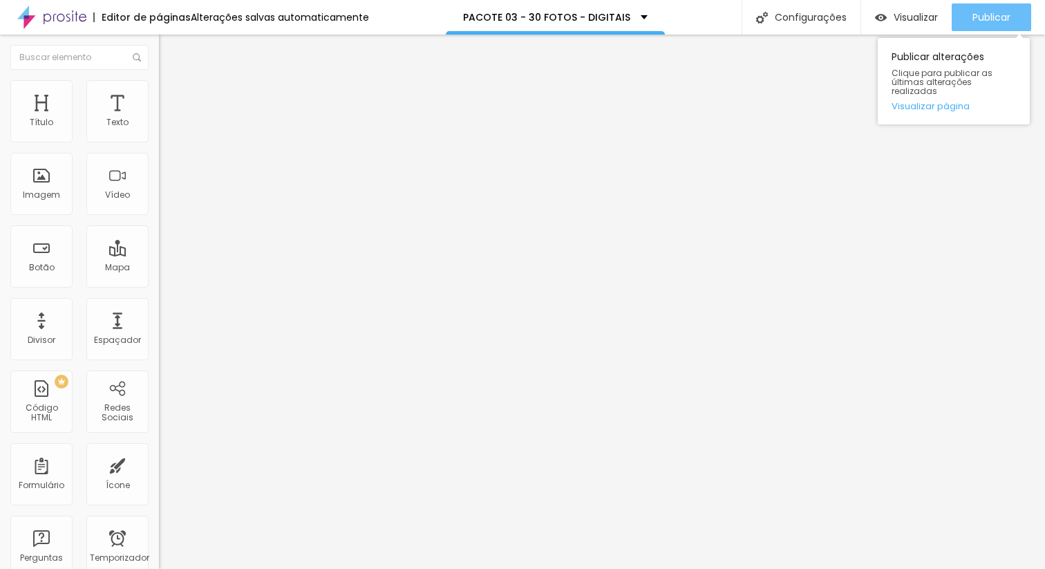
click at [1002, 18] on font "Publicar" at bounding box center [992, 17] width 38 height 14
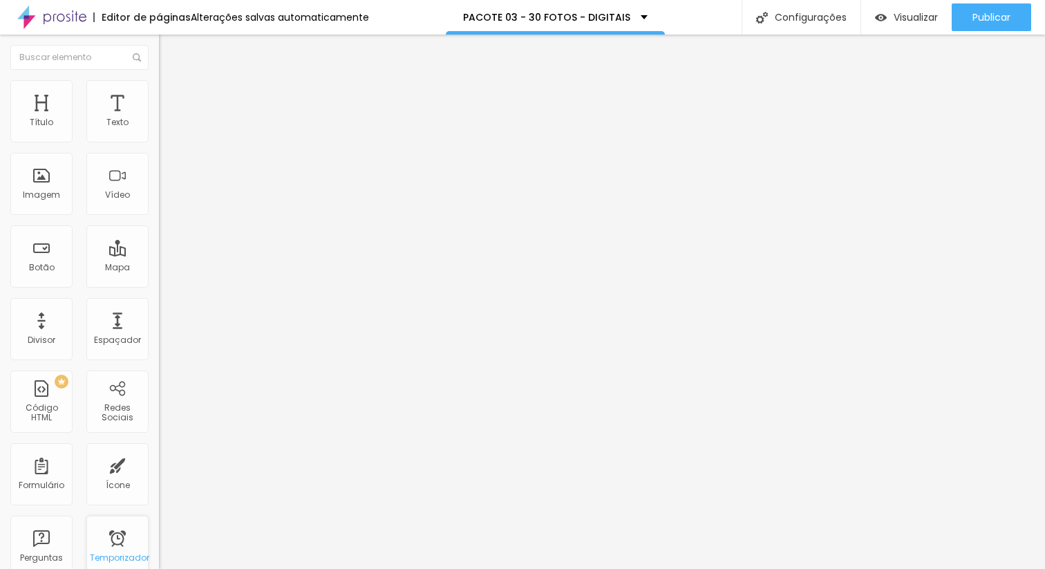
click at [102, 556] on font "Temporizador" at bounding box center [119, 558] width 59 height 12
click at [122, 550] on div "Temporizador" at bounding box center [117, 547] width 62 height 62
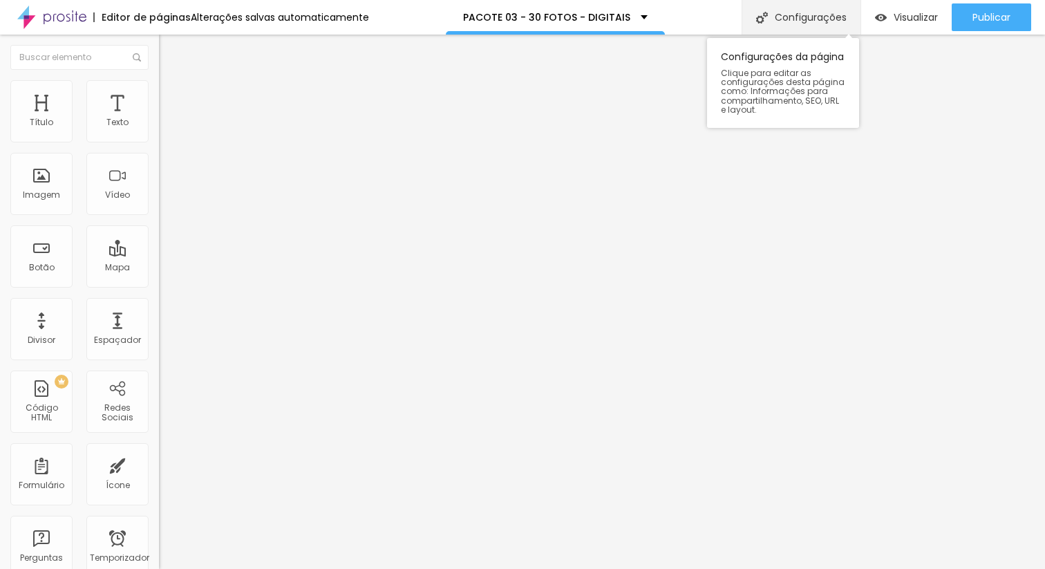
click at [829, 13] on font "Configurações" at bounding box center [811, 17] width 72 height 14
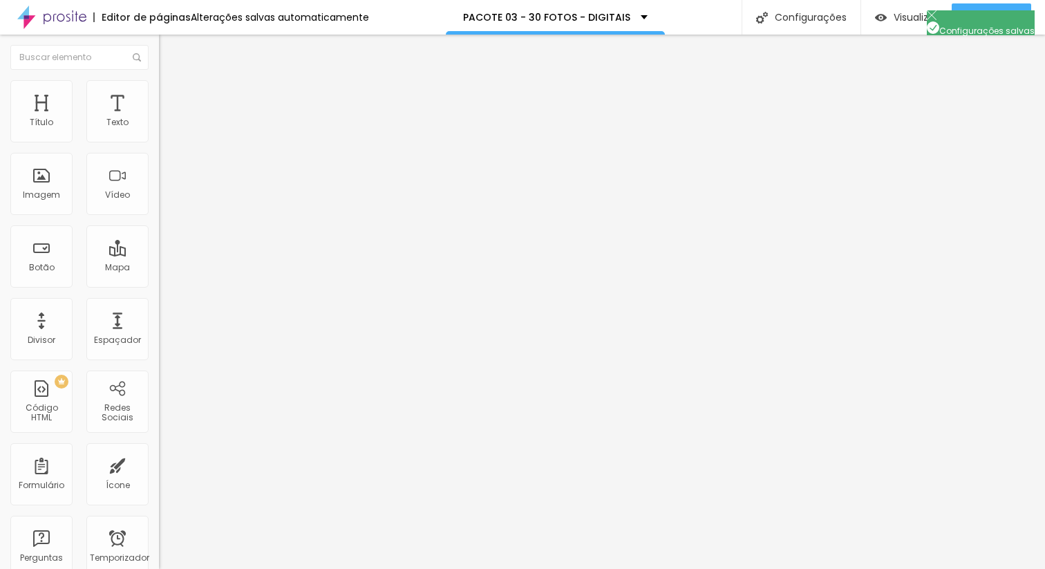
click at [786, 568] on div "Configurações da página" at bounding box center [522, 579] width 1045 height 21
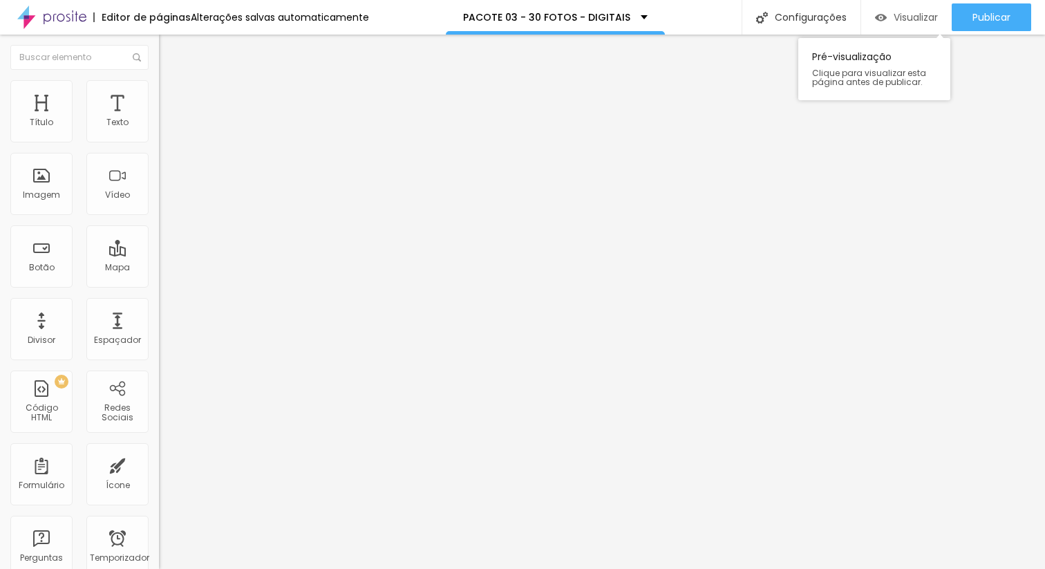
click at [915, 17] on font "Visualizar" at bounding box center [916, 17] width 44 height 14
click at [159, 140] on img at bounding box center [163, 144] width 8 height 8
drag, startPoint x: 723, startPoint y: 314, endPoint x: 530, endPoint y: 319, distance: 193.0
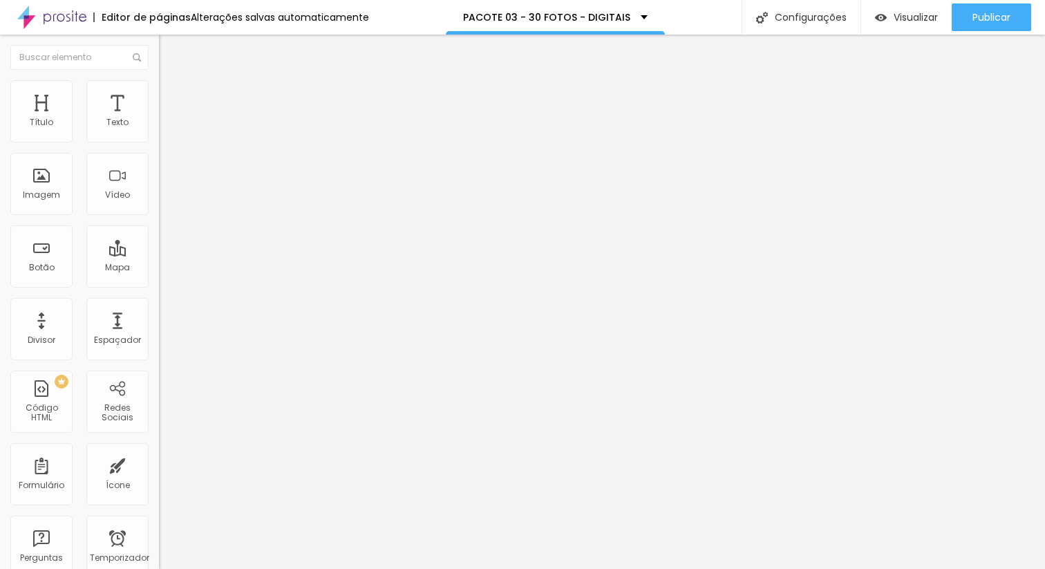
type input "n"
type input "Nome e Sobrenome"
drag, startPoint x: 693, startPoint y: 268, endPoint x: 532, endPoint y: 253, distance: 161.8
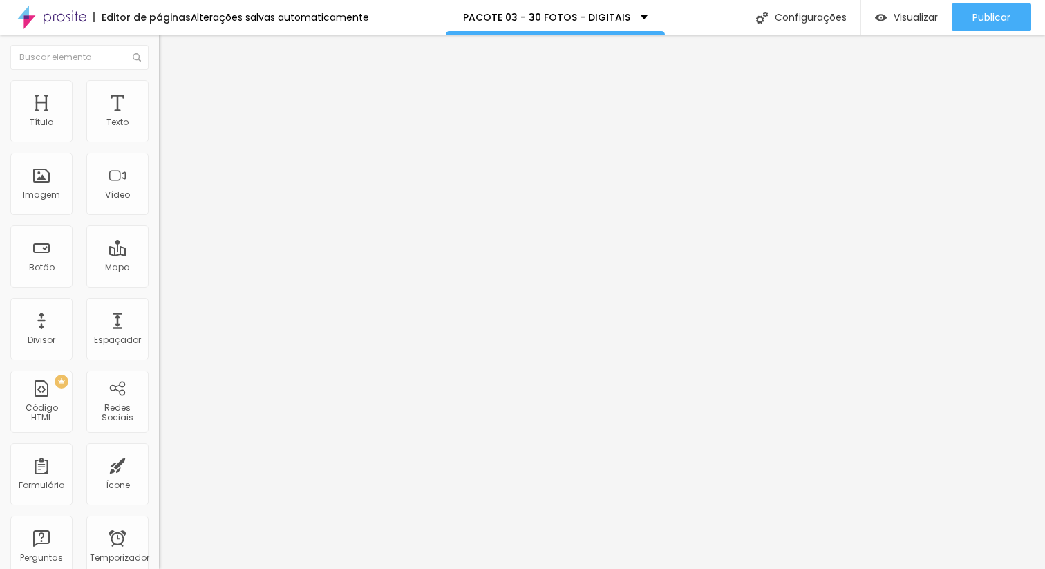
type input "Nome e Sobrenome"
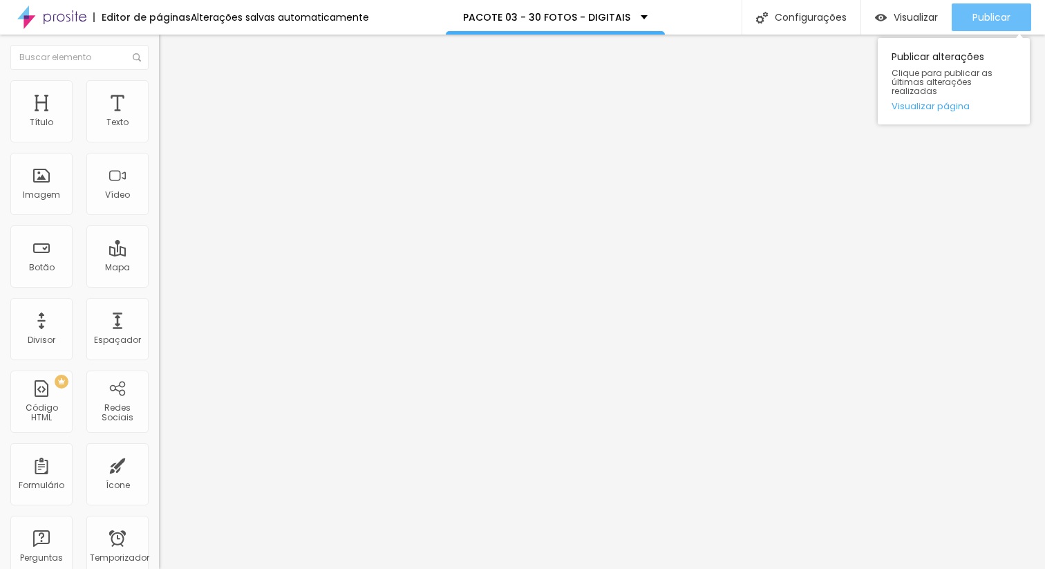
click at [1006, 10] on font "Publicar" at bounding box center [992, 17] width 38 height 14
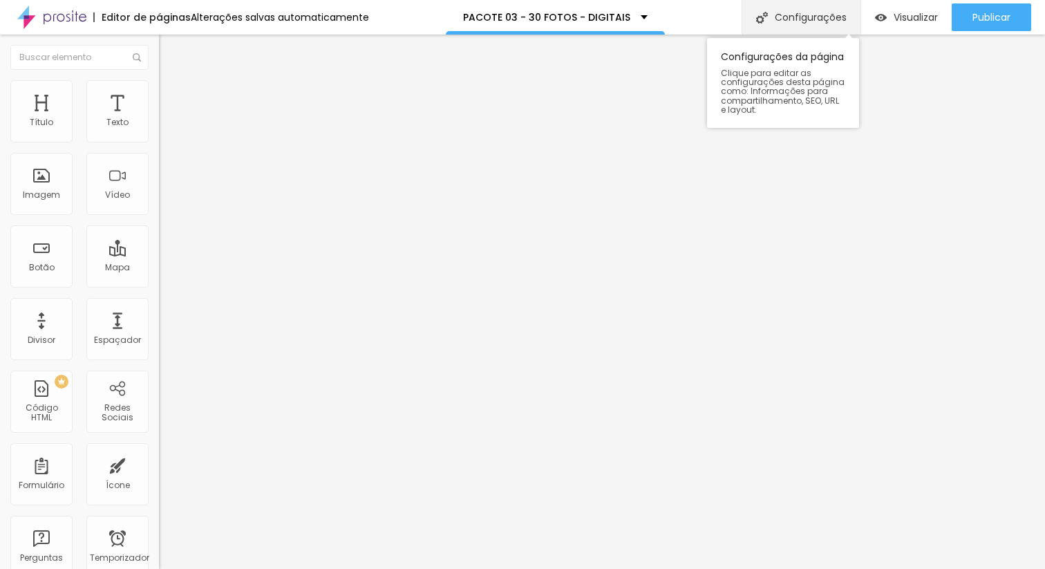
click at [817, 11] on font "Configurações" at bounding box center [811, 17] width 72 height 14
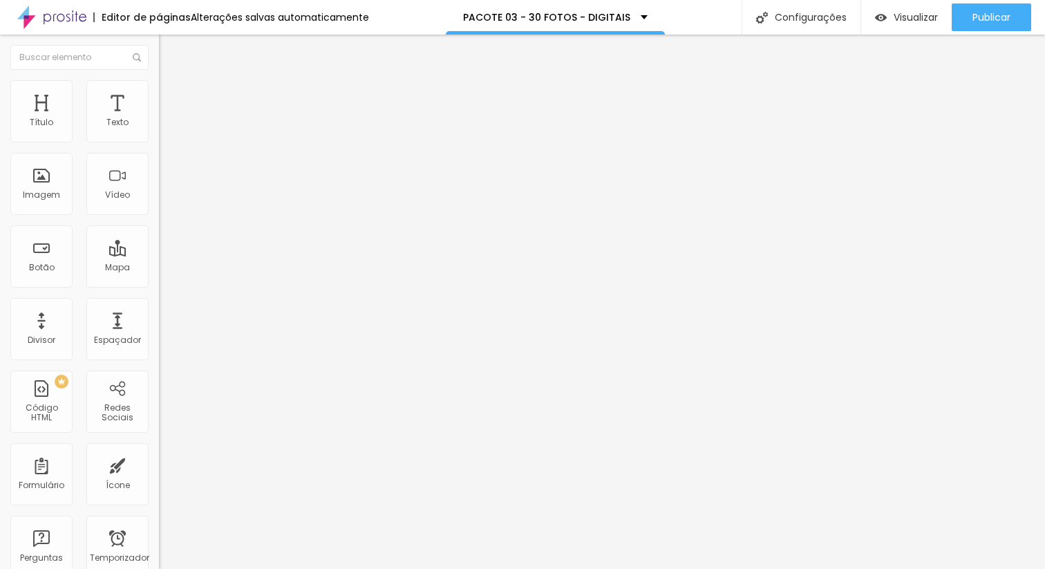
drag, startPoint x: 628, startPoint y: 214, endPoint x: 371, endPoint y: 194, distance: 258.7
drag, startPoint x: 640, startPoint y: 234, endPoint x: 389, endPoint y: 235, distance: 251.0
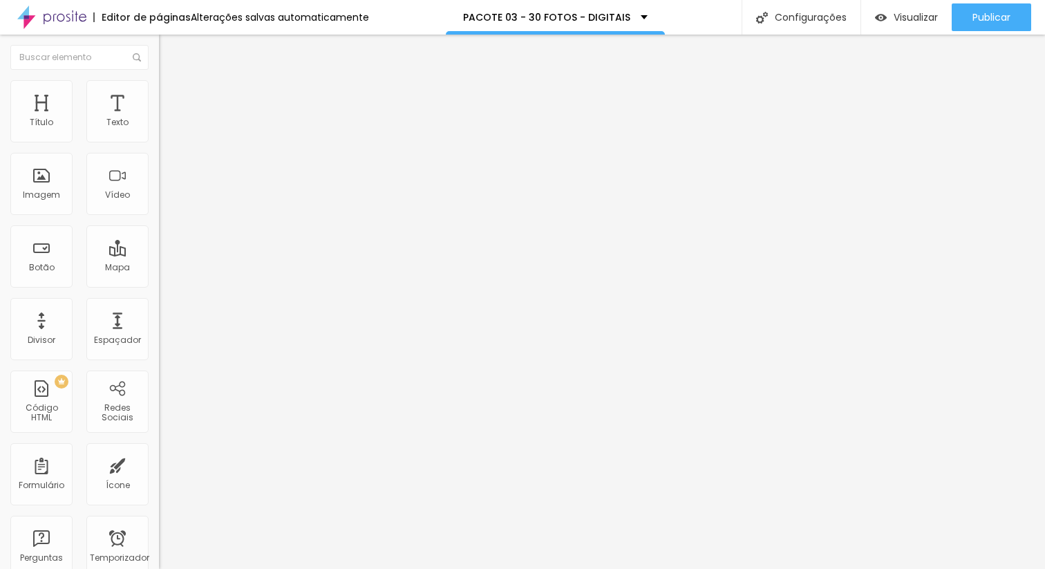
drag, startPoint x: 388, startPoint y: 232, endPoint x: 622, endPoint y: 223, distance: 233.9
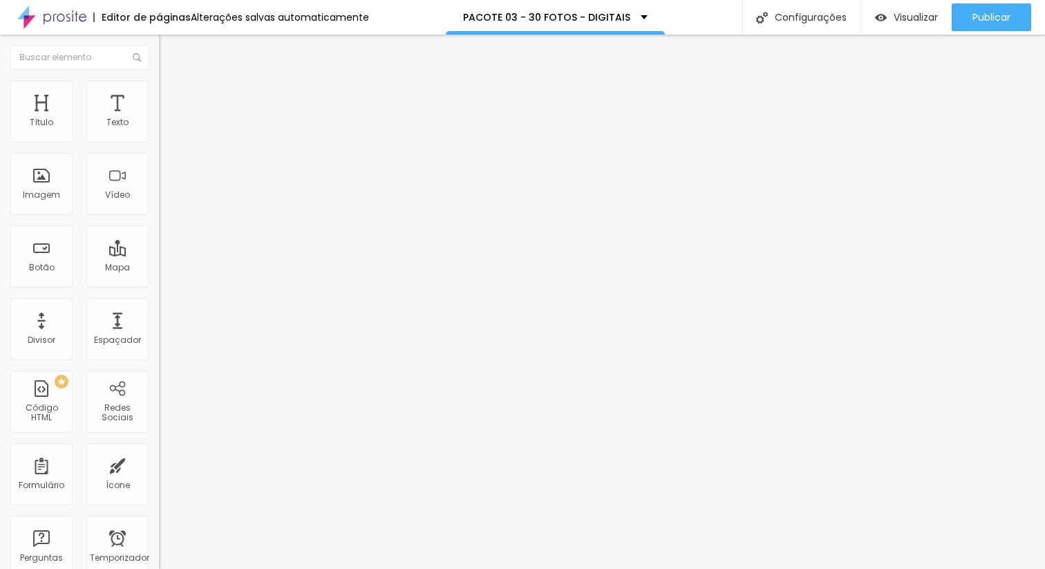
drag, startPoint x: 636, startPoint y: 235, endPoint x: 514, endPoint y: 226, distance: 122.7
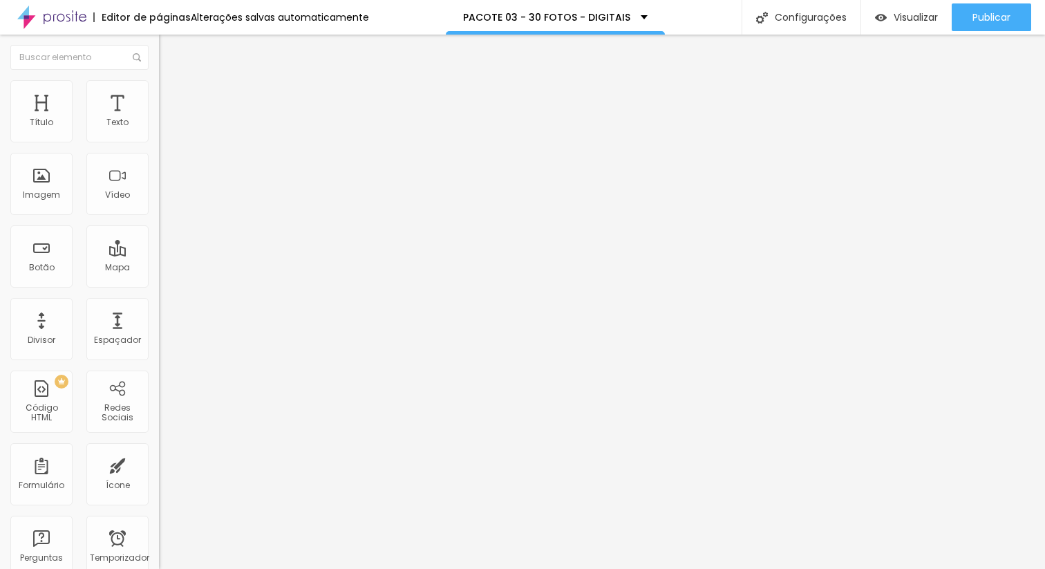
copy font "https://www.sertaoplay.com.br/pacote-03-30-fotos-digitais"
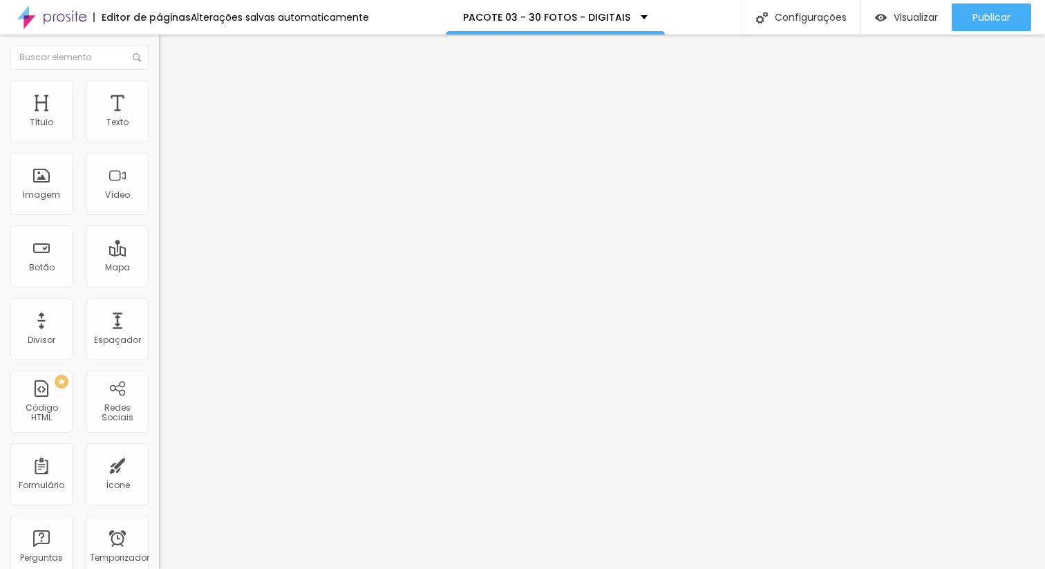
click at [159, 285] on input "[URL][DOMAIN_NAME]" at bounding box center [242, 278] width 166 height 14
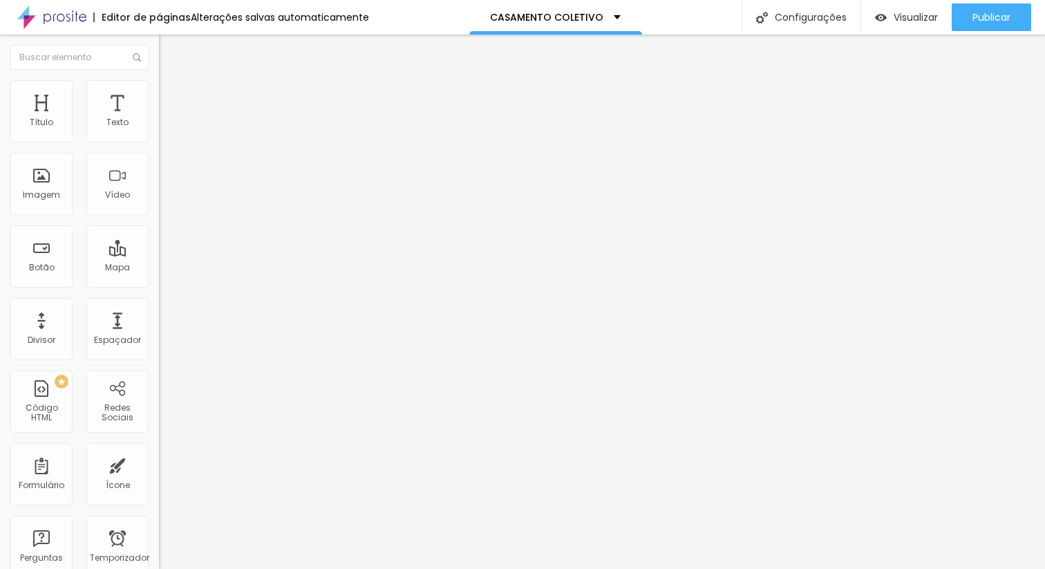
paste input "[URL][DOMAIN_NAME]"
type input "[URL][DOMAIN_NAME]"
click at [159, 285] on input "[URL][DOMAIN_NAME]" at bounding box center [242, 278] width 166 height 14
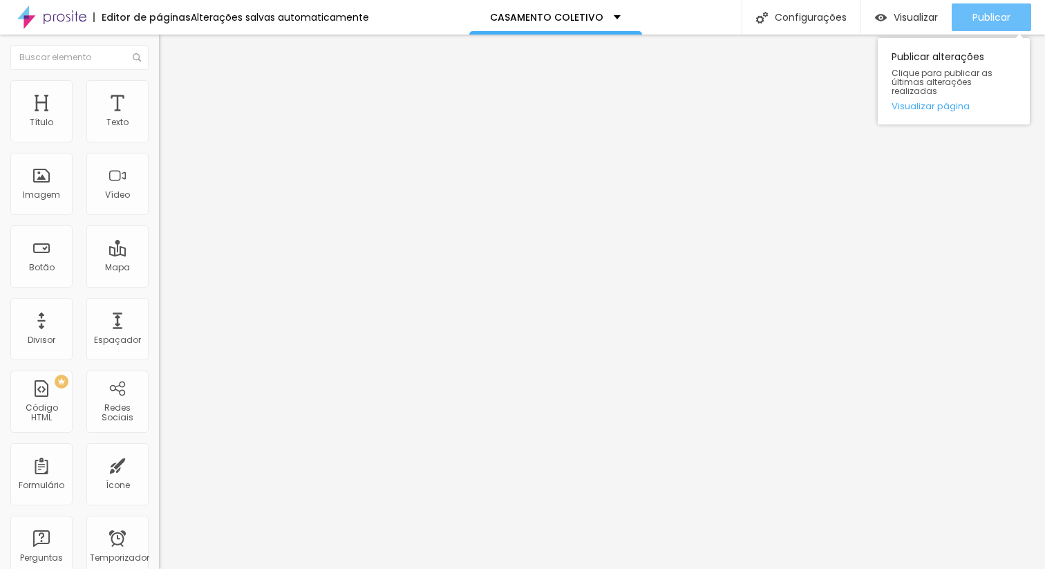
click at [994, 21] on font "Publicar" at bounding box center [992, 17] width 38 height 14
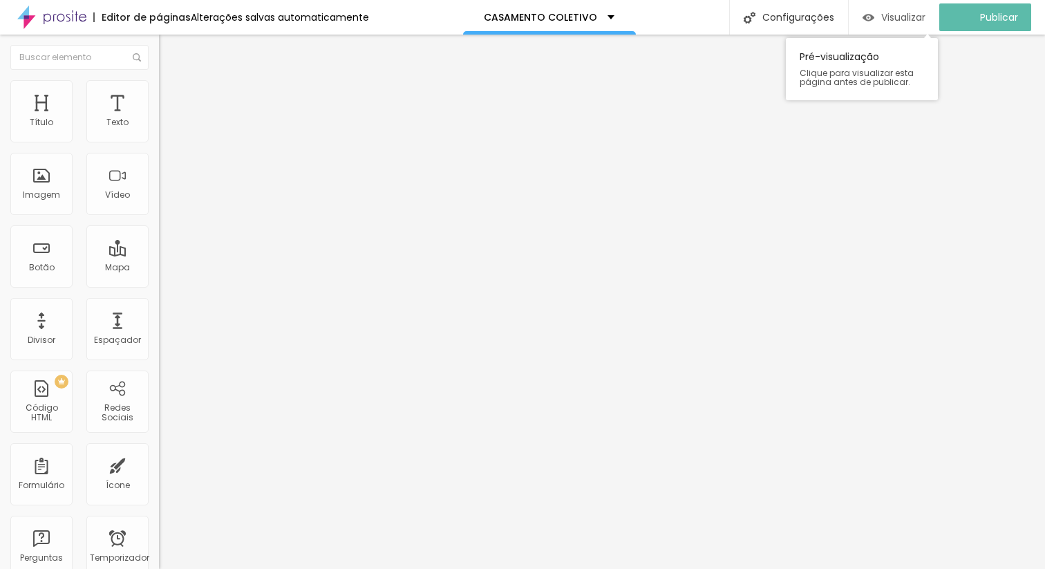
click at [913, 25] on div "Visualizar" at bounding box center [894, 17] width 63 height 28
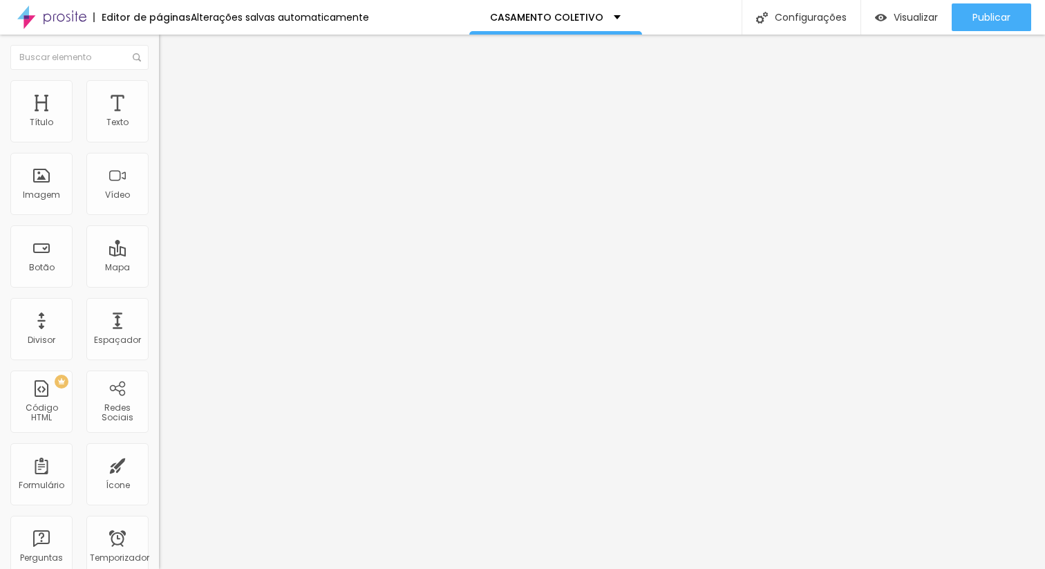
click at [159, 285] on input "[URL][DOMAIN_NAME]" at bounding box center [242, 278] width 166 height 14
paste input "com-20-fotos"
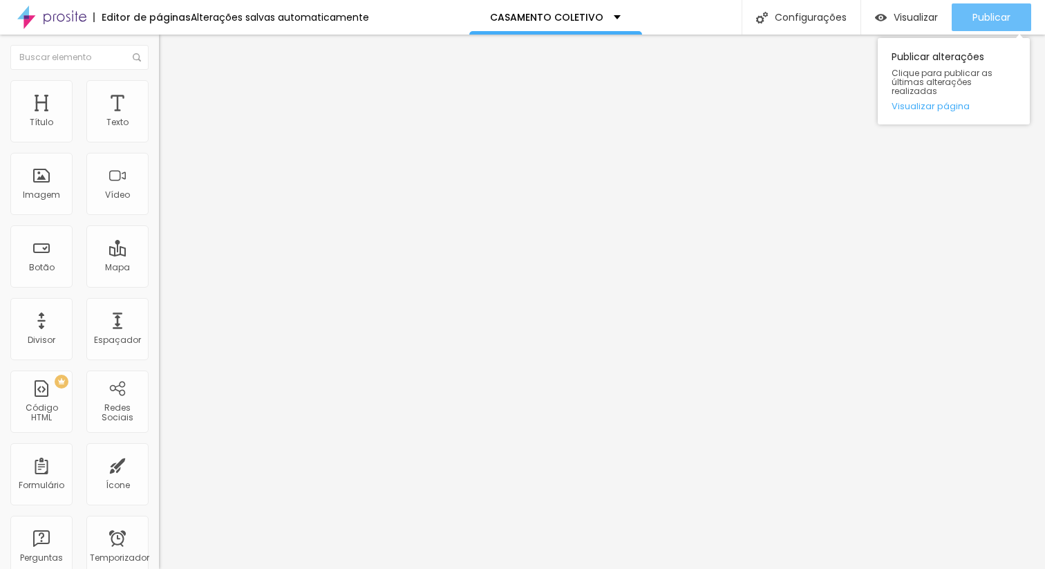
type input "[URL][DOMAIN_NAME]"
click at [1009, 26] on div "Publicar" at bounding box center [992, 17] width 38 height 28
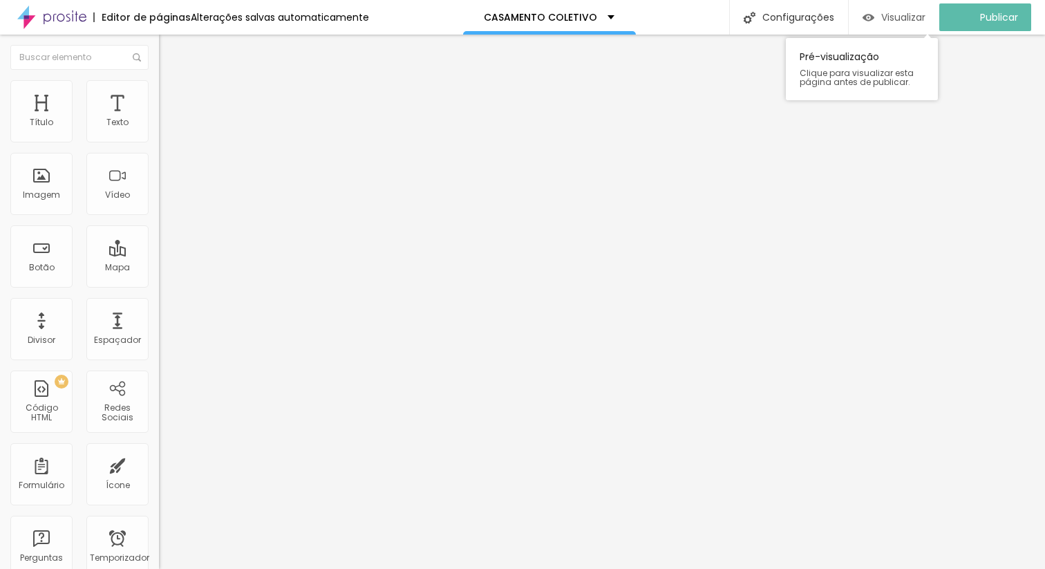
click at [913, 13] on font "Visualizar" at bounding box center [904, 17] width 44 height 14
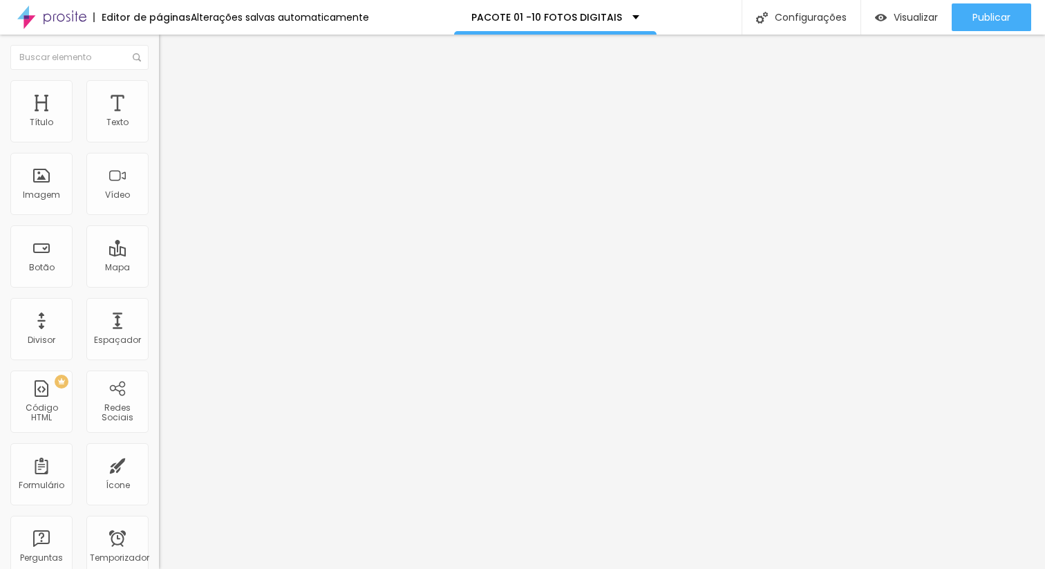
click at [159, 140] on img at bounding box center [163, 144] width 8 height 8
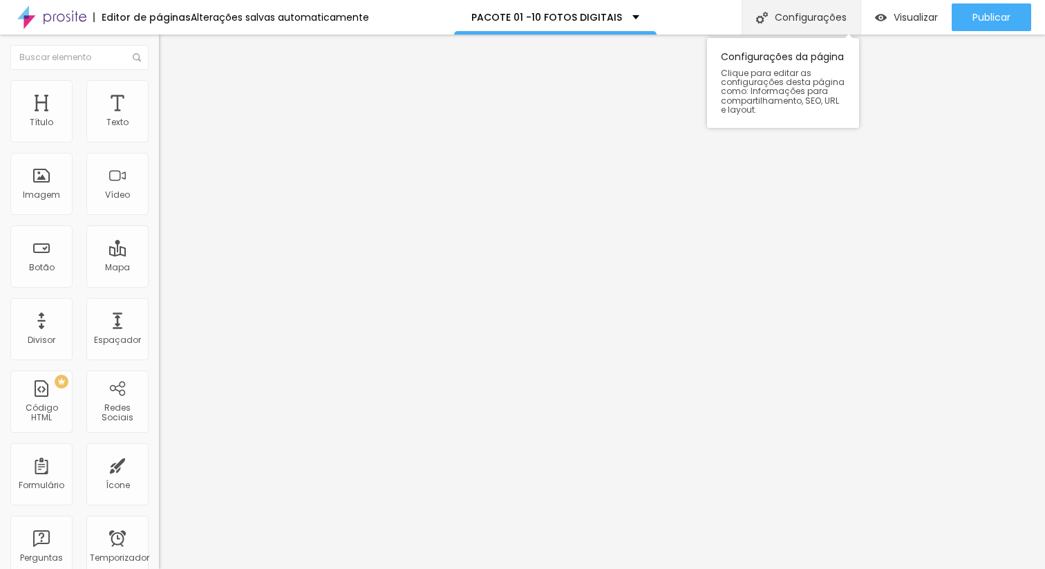
click at [805, 22] on font "Configurações" at bounding box center [811, 17] width 72 height 14
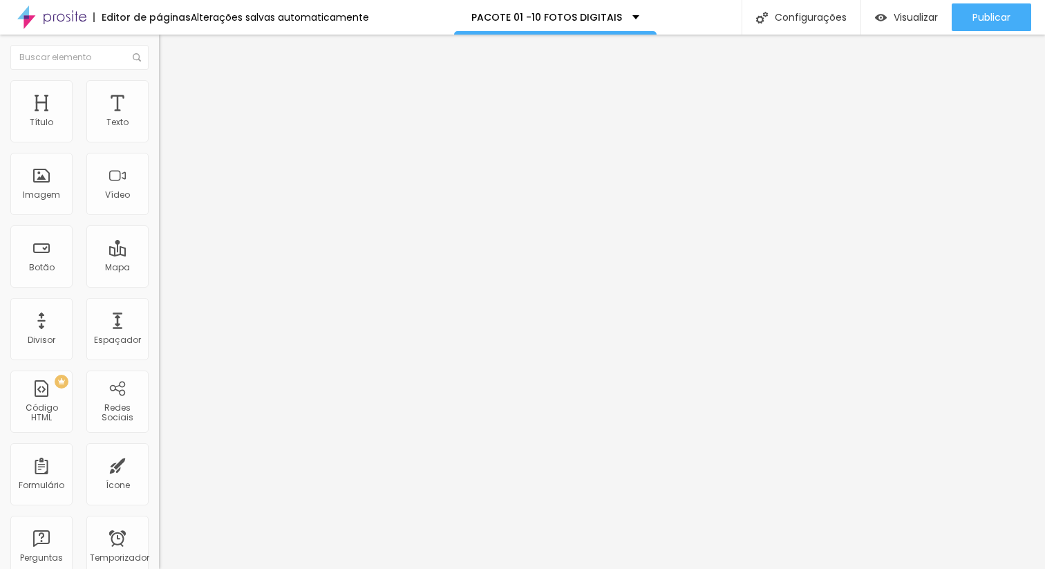
click at [159, 140] on img at bounding box center [163, 144] width 8 height 8
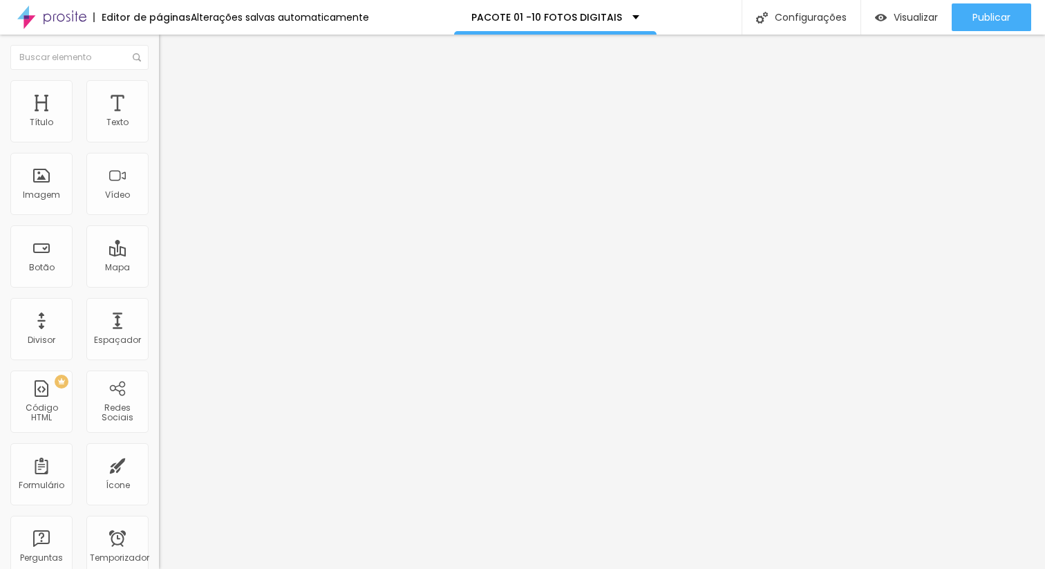
drag, startPoint x: 370, startPoint y: 113, endPoint x: 360, endPoint y: 113, distance: 9.7
type input "PACOTE 01 - 10 FOTOS DIGITAIS"
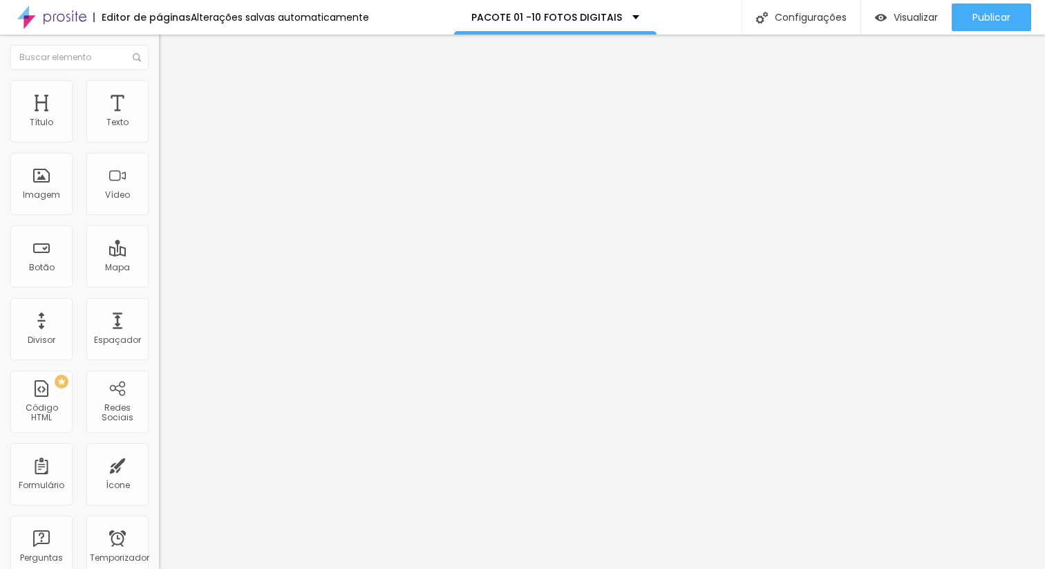
drag, startPoint x: 370, startPoint y: 375, endPoint x: 360, endPoint y: 375, distance: 9.7
type input "PACOTE 01 - 10 FOTOS DIGITAIS"
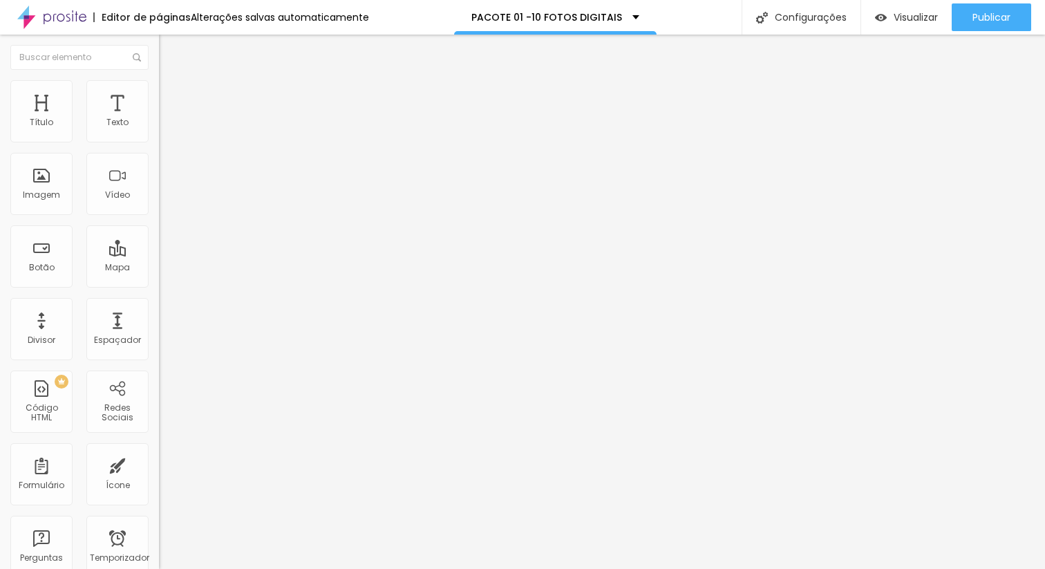
click at [159, 140] on img at bounding box center [163, 144] width 8 height 8
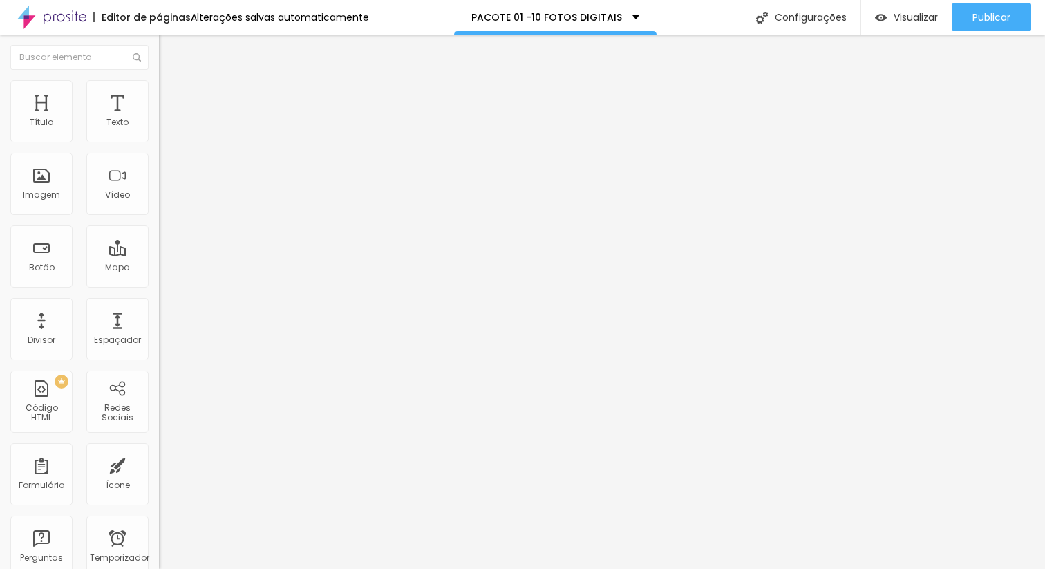
scroll to position [190, 0]
drag, startPoint x: 438, startPoint y: 377, endPoint x: 424, endPoint y: 378, distance: 14.6
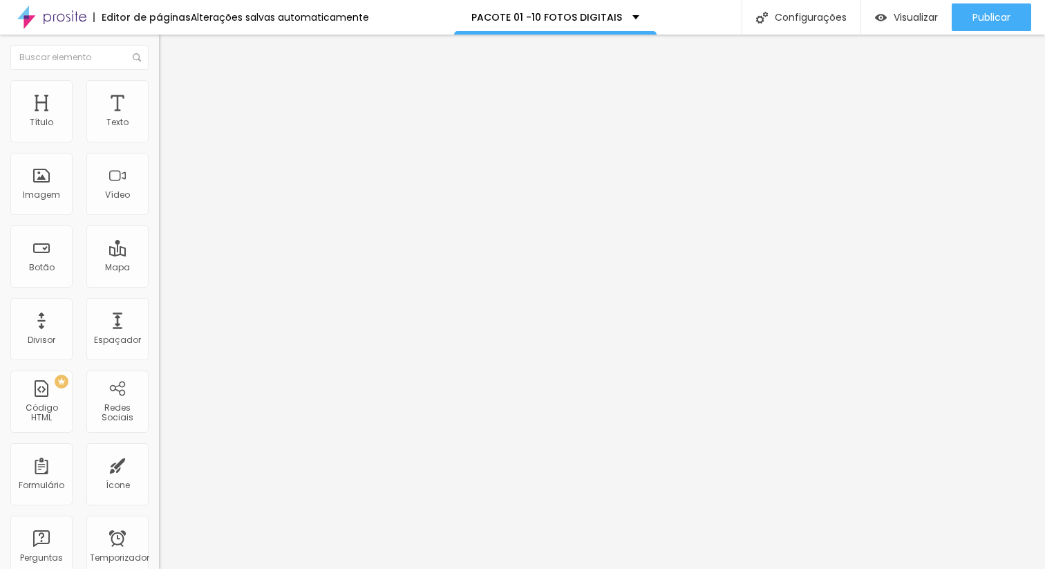
drag, startPoint x: 467, startPoint y: 375, endPoint x: 456, endPoint y: 376, distance: 11.1
type input "1 - Pacote 01 - R$ 200,00 (10 FOTOS DIGITAIS)"
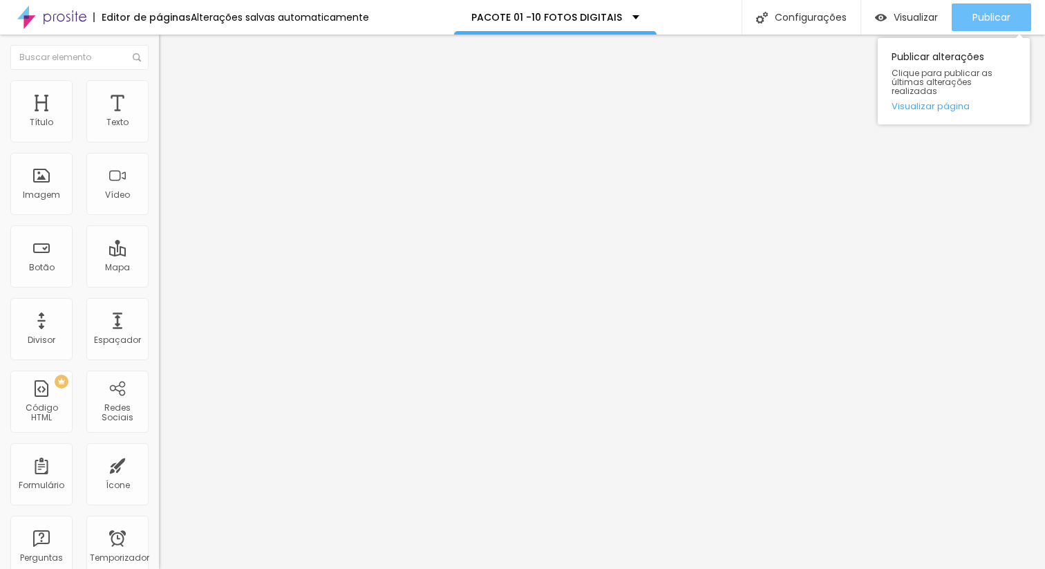
click at [998, 19] on font "Publicar" at bounding box center [992, 17] width 38 height 14
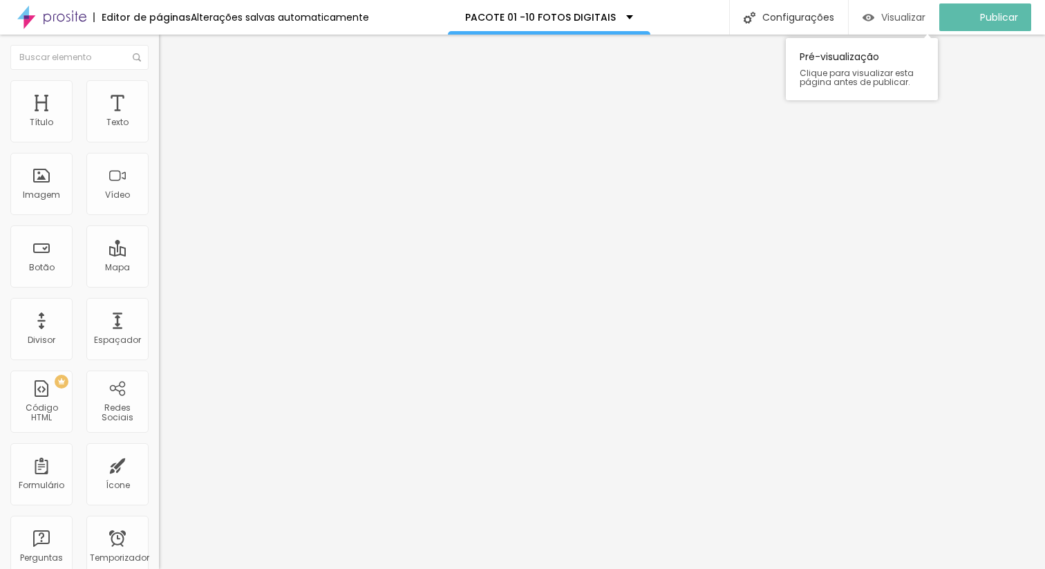
click at [922, 24] on div "Visualizar" at bounding box center [894, 17] width 63 height 28
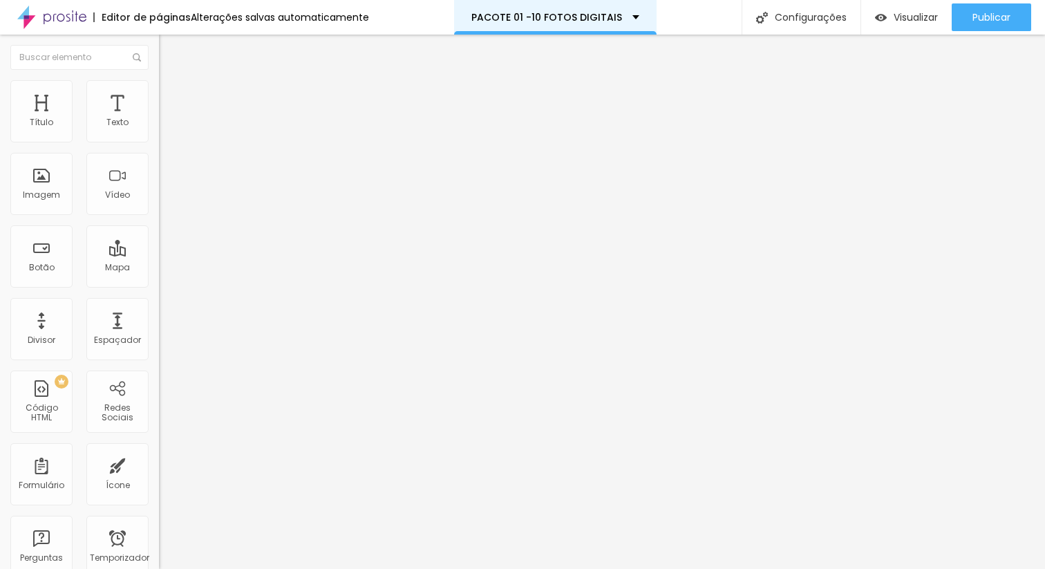
click at [594, 24] on div "PACOTE 01 -10 FOTOS DIGITAIS" at bounding box center [555, 17] width 203 height 35
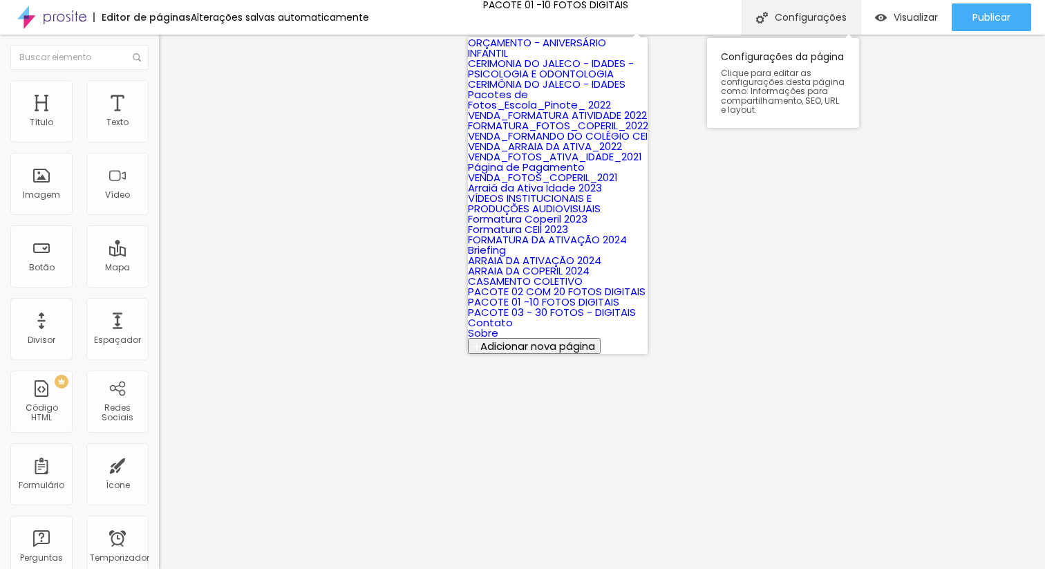
click at [817, 23] on font "Configurações" at bounding box center [811, 17] width 72 height 14
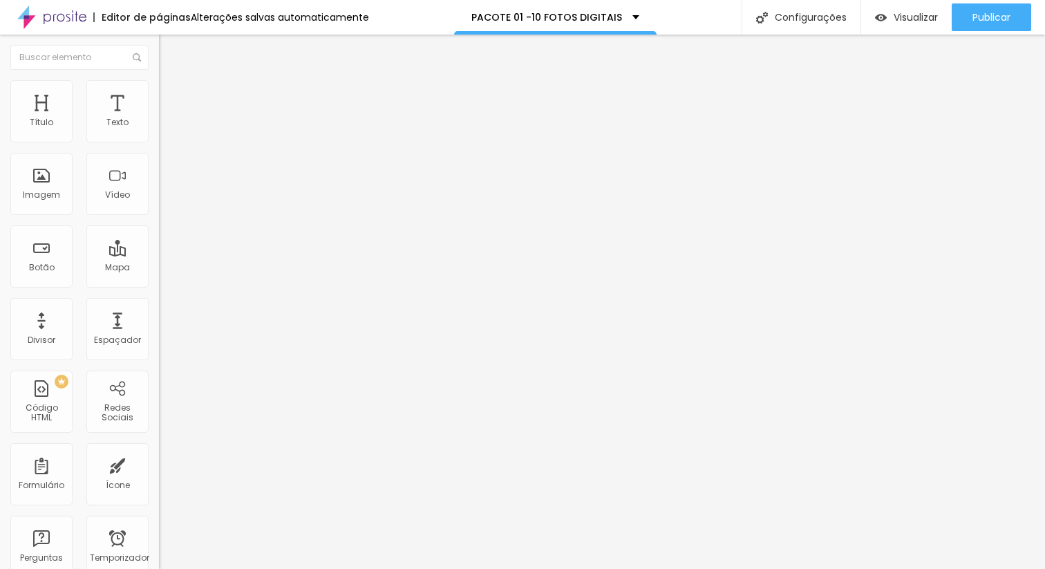
copy font "[URL][DOMAIN_NAME]"
paste input "[URL][DOMAIN_NAME]"
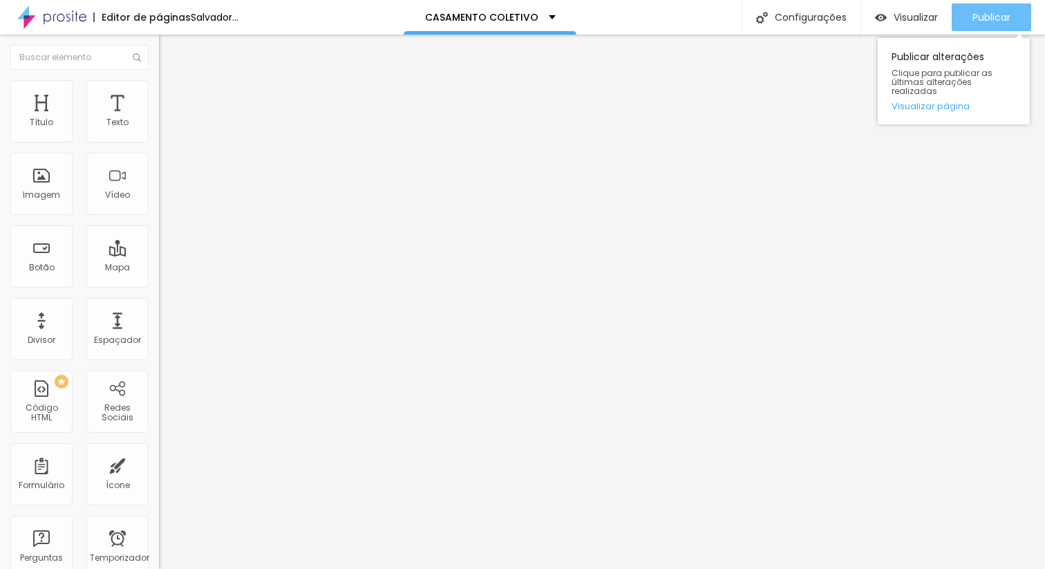
type input "[URL][DOMAIN_NAME]"
click at [1009, 15] on font "Publicar" at bounding box center [992, 17] width 38 height 14
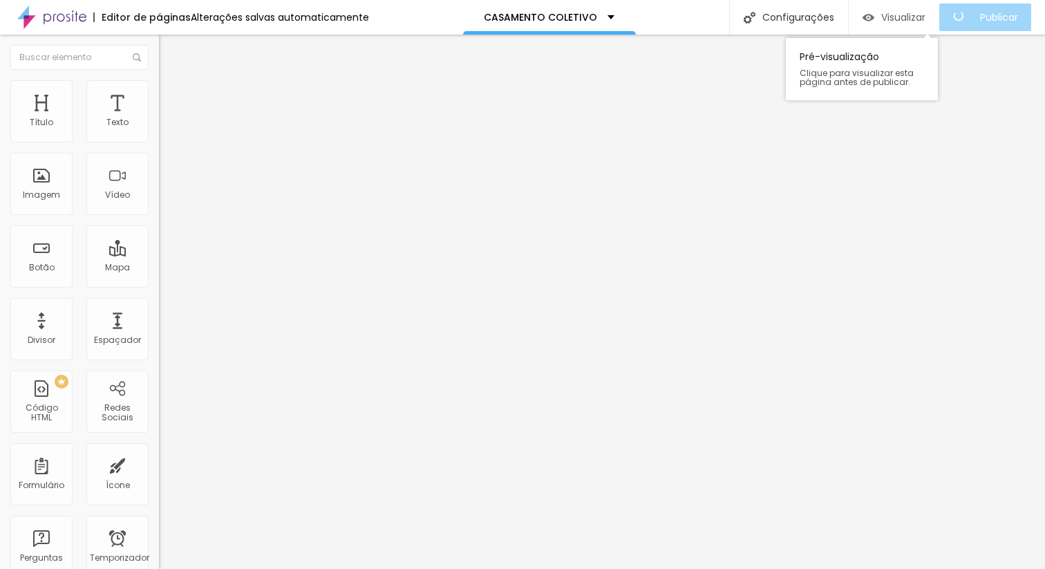
click at [917, 21] on font "Visualizar" at bounding box center [904, 17] width 44 height 14
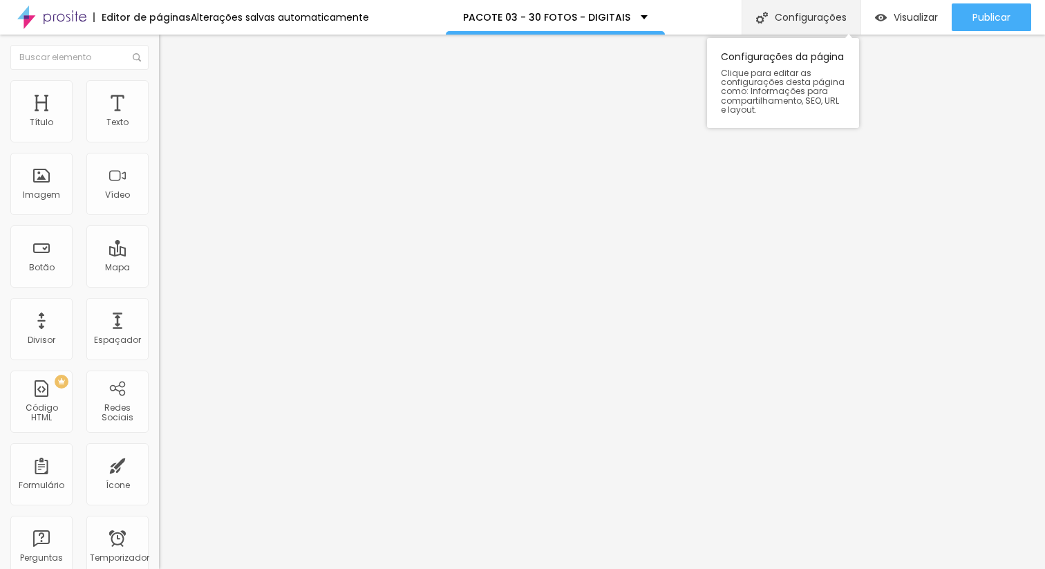
click at [828, 23] on font "Configurações" at bounding box center [811, 17] width 72 height 14
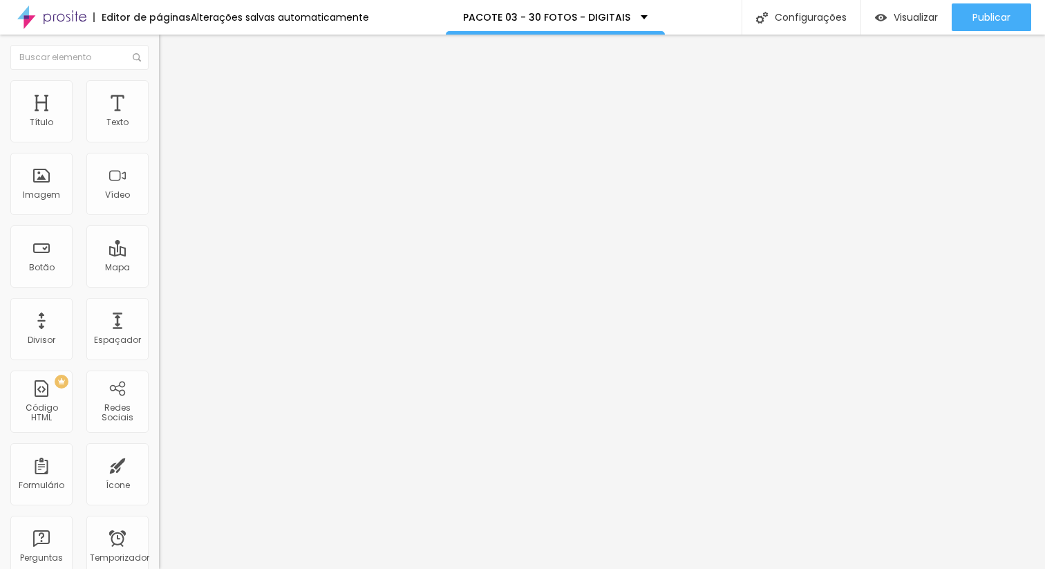
click at [805, 32] on div "Configurações da página Clique para editar as configurações desta página como: …" at bounding box center [783, 79] width 152 height 97
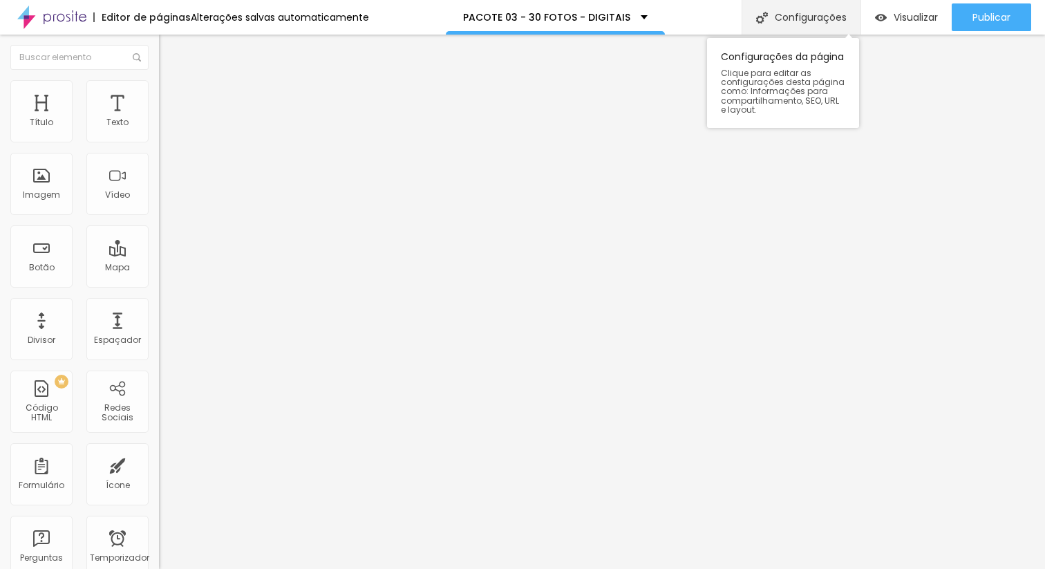
click at [813, 15] on font "Configurações" at bounding box center [811, 17] width 72 height 14
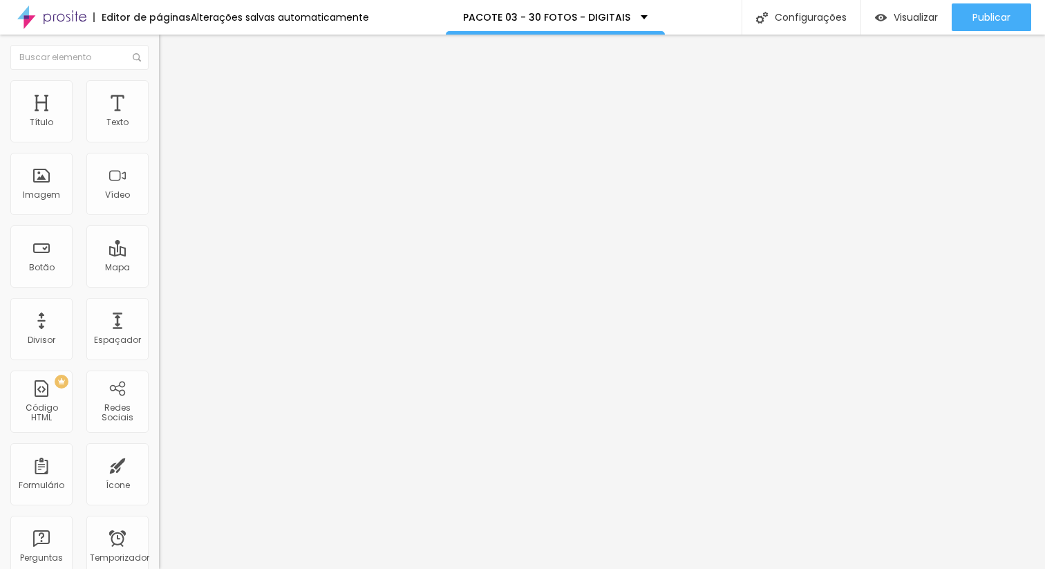
click at [159, 118] on span "Formulário" at bounding box center [182, 112] width 46 height 12
click at [159, 139] on span at bounding box center [163, 145] width 8 height 12
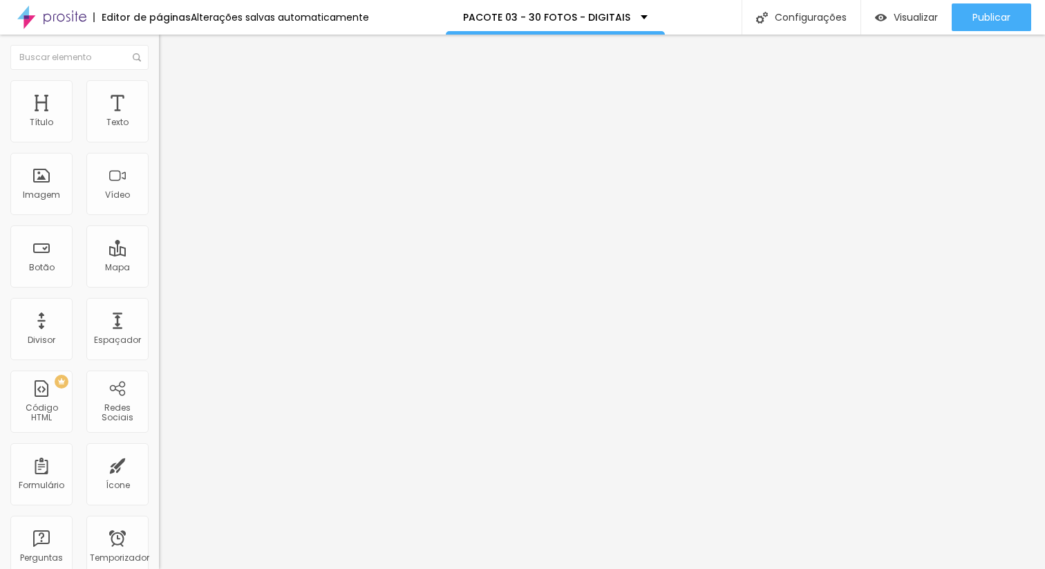
click at [159, 94] on li "Avançado" at bounding box center [238, 101] width 159 height 14
click at [171, 95] on font "Estilo" at bounding box center [181, 90] width 21 height 12
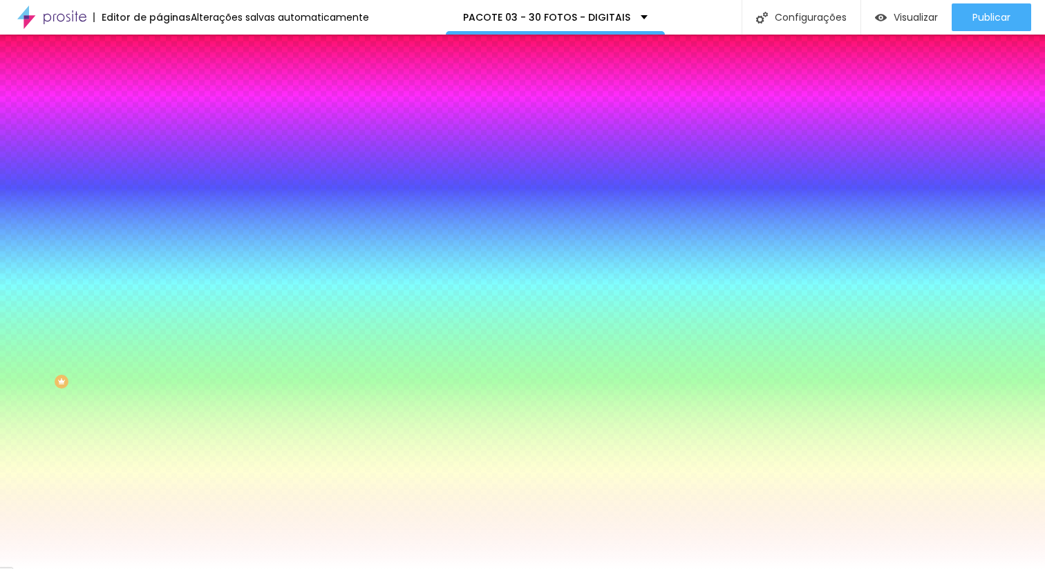
click at [159, 80] on li "Conteúdo" at bounding box center [238, 73] width 159 height 14
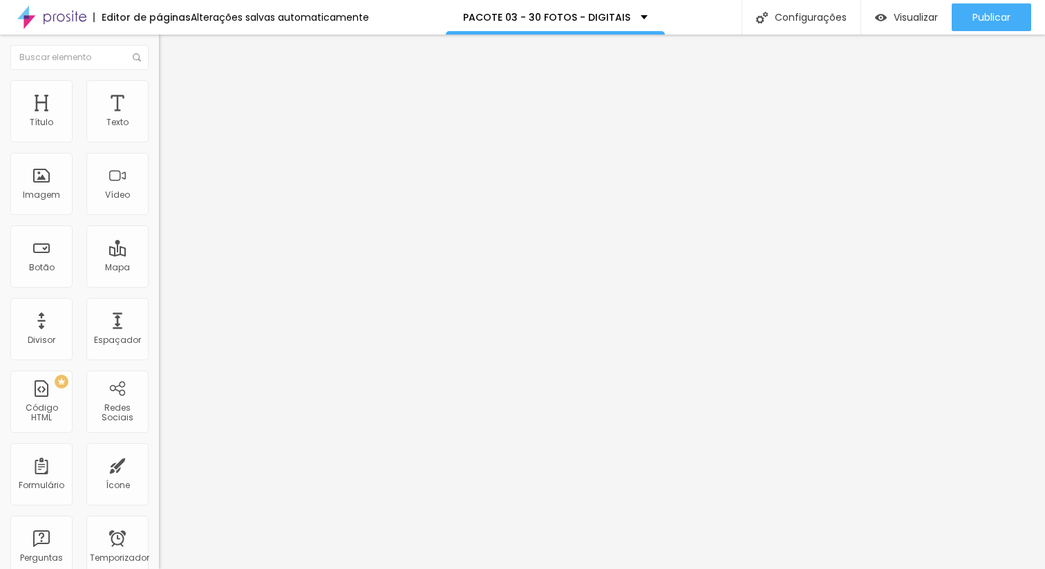
click at [159, 222] on div "Editar nulo Conteúdo Estilo Avançado Formulário PACOTE 01 - 10 FOTOS DIGITAIS" at bounding box center [238, 302] width 159 height 534
click at [159, 254] on div "Editar nulo Conteúdo Estilo Avançado Formulário PACOTE 01 - 10 FOTOS DIGITAIS" at bounding box center [238, 302] width 159 height 534
click at [171, 97] on font "Avançado" at bounding box center [194, 103] width 46 height 12
click at [169, 50] on img "button" at bounding box center [174, 50] width 11 height 11
click at [171, 97] on font "Avançado" at bounding box center [194, 103] width 46 height 12
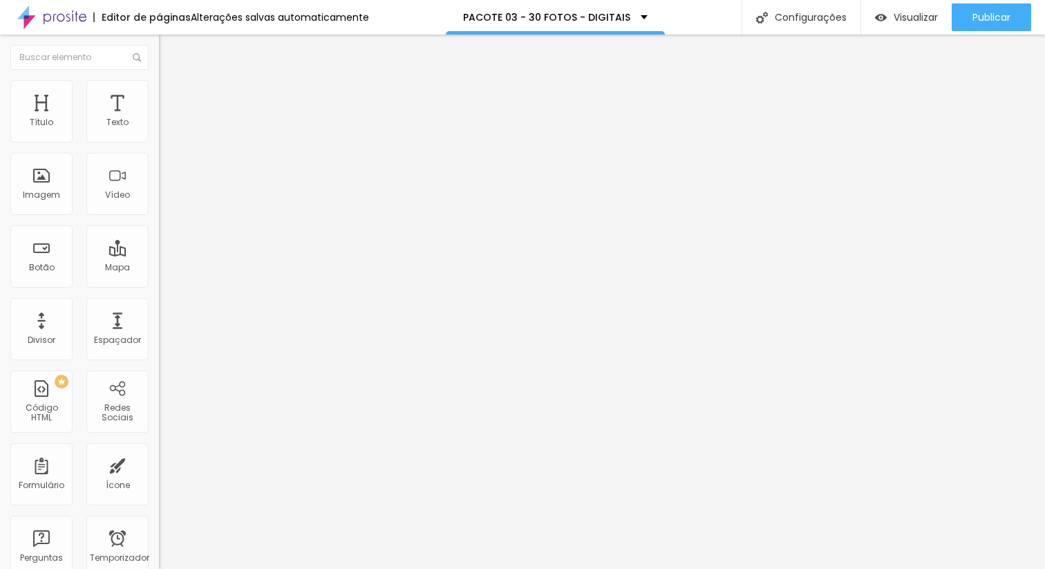
click at [171, 82] on font "Conteúdo" at bounding box center [192, 76] width 43 height 12
click at [159, 140] on img at bounding box center [163, 144] width 8 height 8
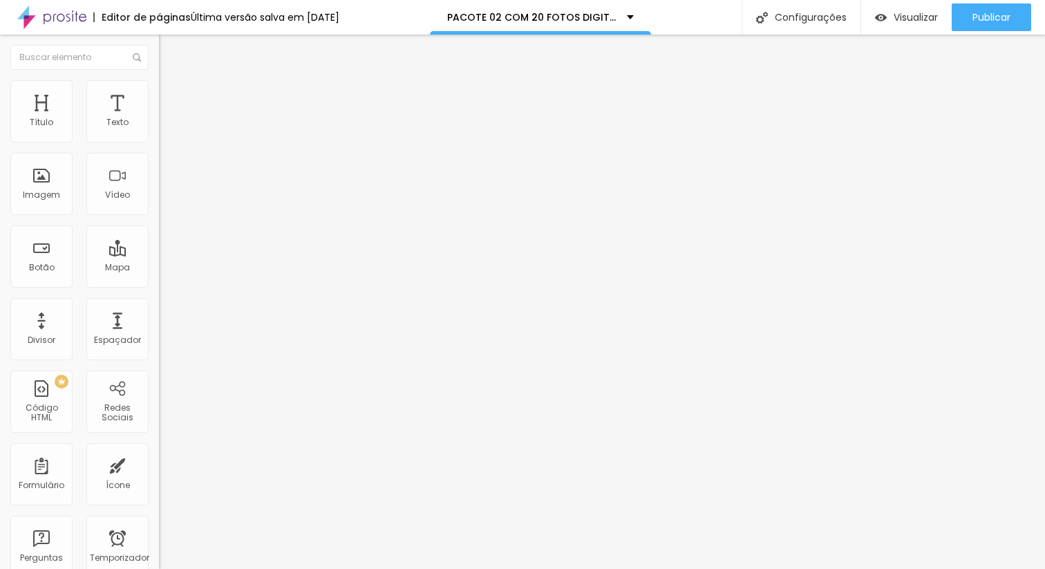
click at [171, 97] on font "Avançado" at bounding box center [194, 103] width 46 height 12
click at [159, 80] on li "Estilo" at bounding box center [238, 87] width 159 height 14
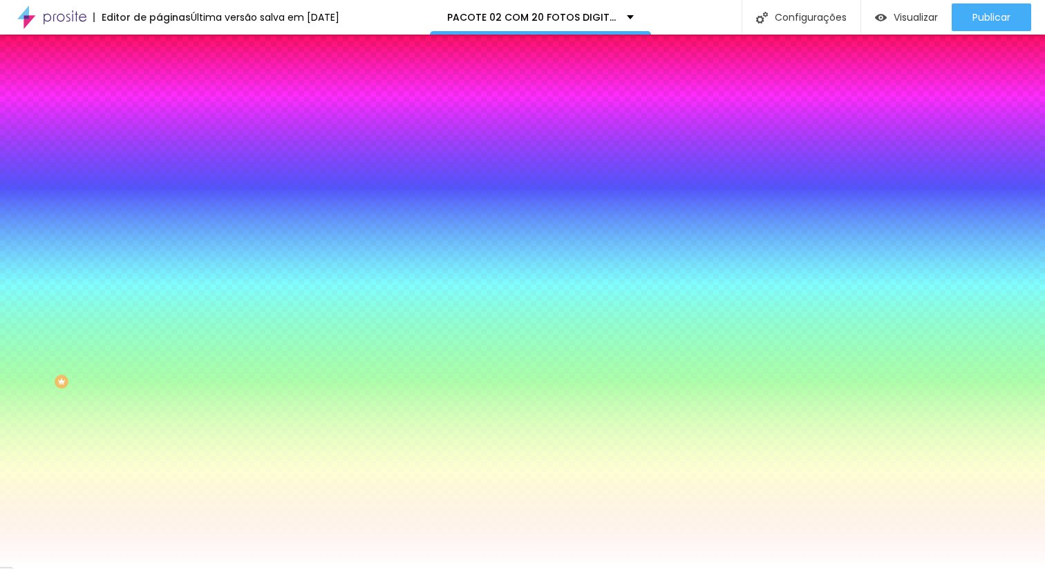
click at [159, 80] on li "Conteúdo" at bounding box center [238, 73] width 159 height 14
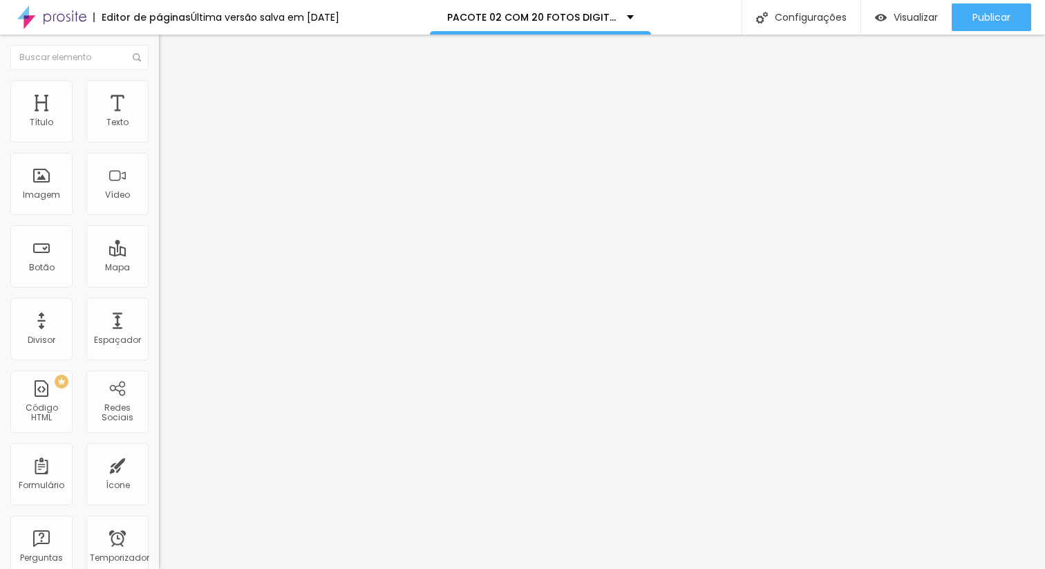
click at [159, 140] on img at bounding box center [163, 144] width 8 height 8
click at [159, 59] on button "Editar nulo" at bounding box center [238, 51] width 159 height 32
click at [159, 140] on img at bounding box center [163, 144] width 8 height 8
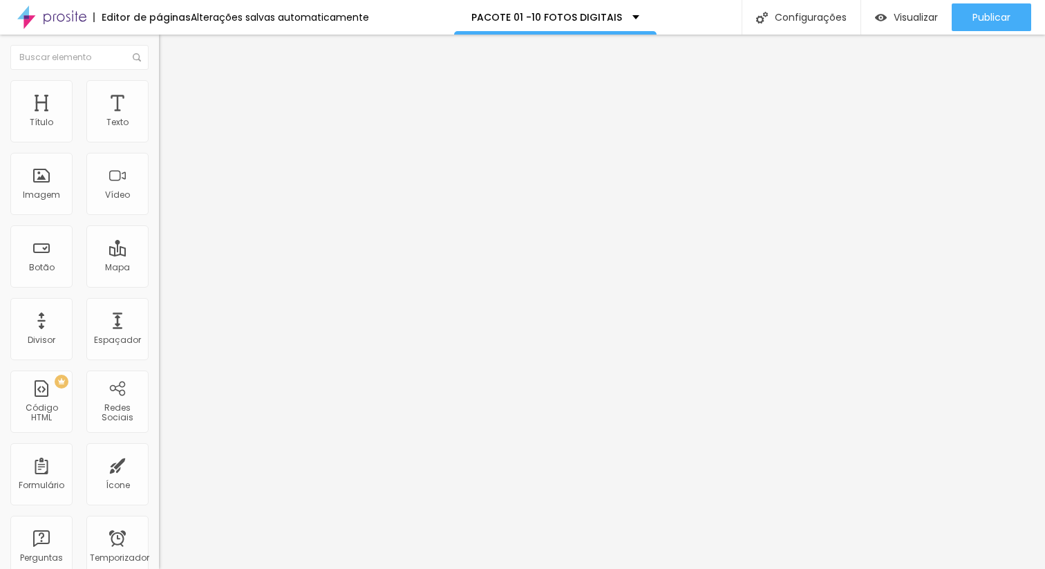
click at [171, 97] on font "Avançado" at bounding box center [194, 103] width 46 height 12
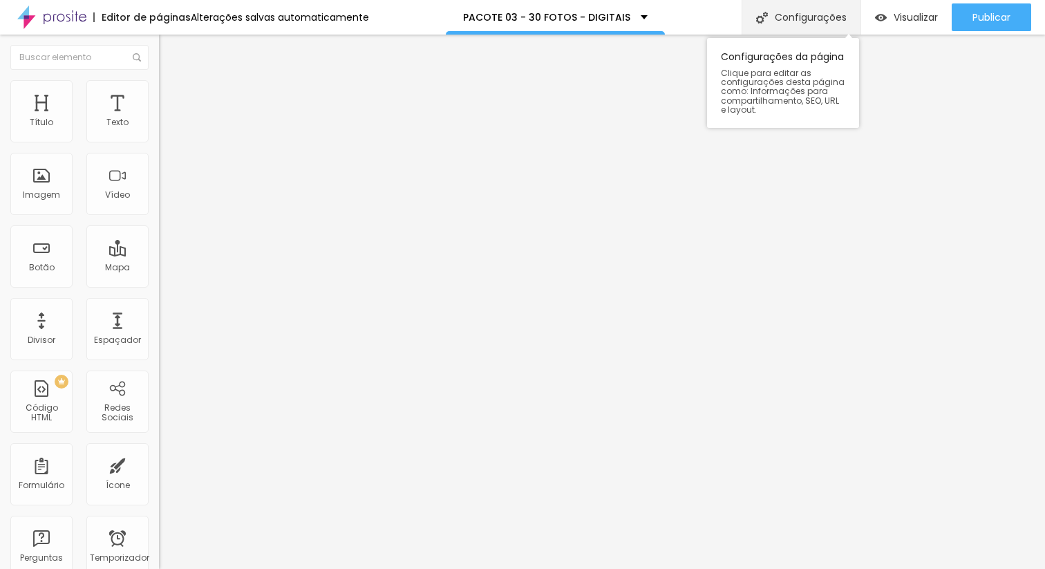
click at [818, 12] on font "Configurações" at bounding box center [811, 17] width 72 height 14
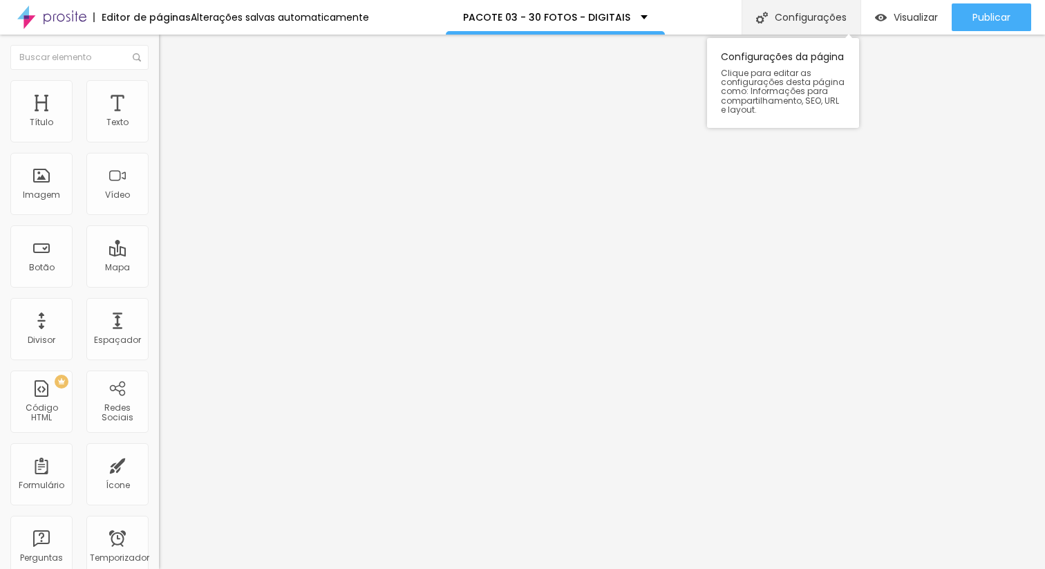
click at [813, 18] on font "Configurações" at bounding box center [811, 17] width 72 height 14
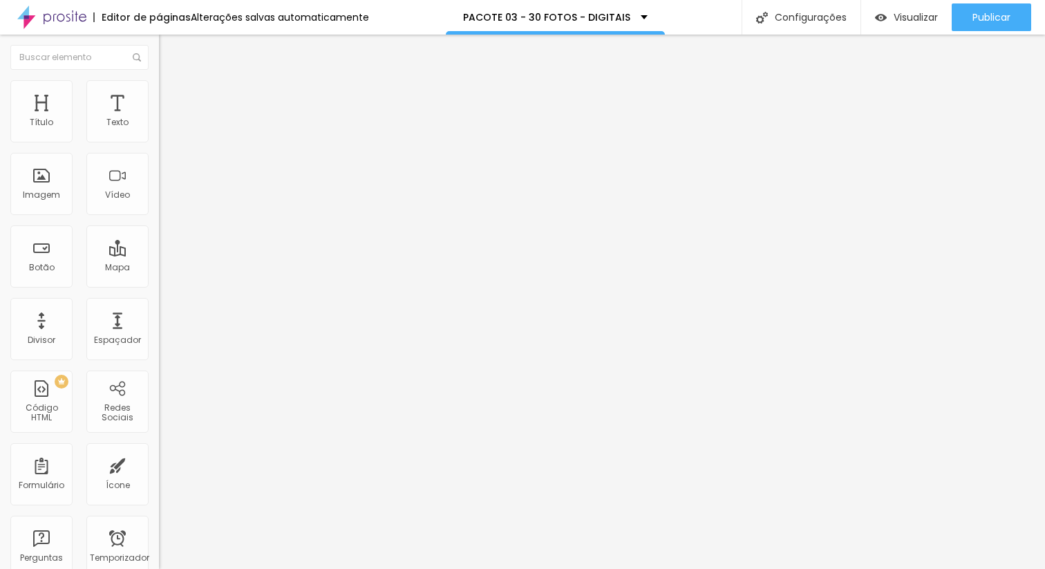
click at [606, 17] on div "Pacote SerTão Mandacaru" at bounding box center [552, 17] width 153 height 10
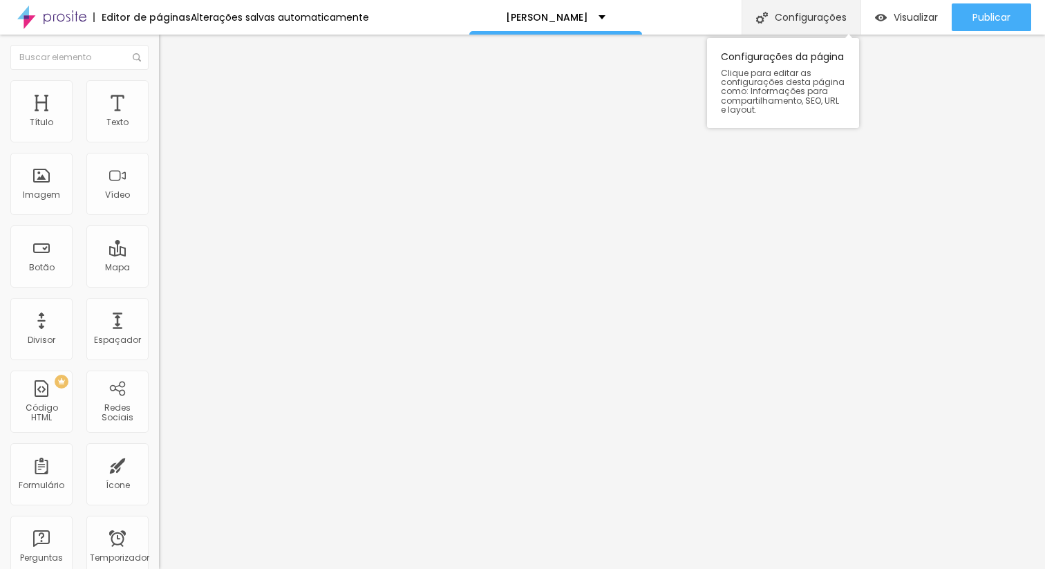
click at [824, 11] on font "Configurações" at bounding box center [811, 17] width 72 height 14
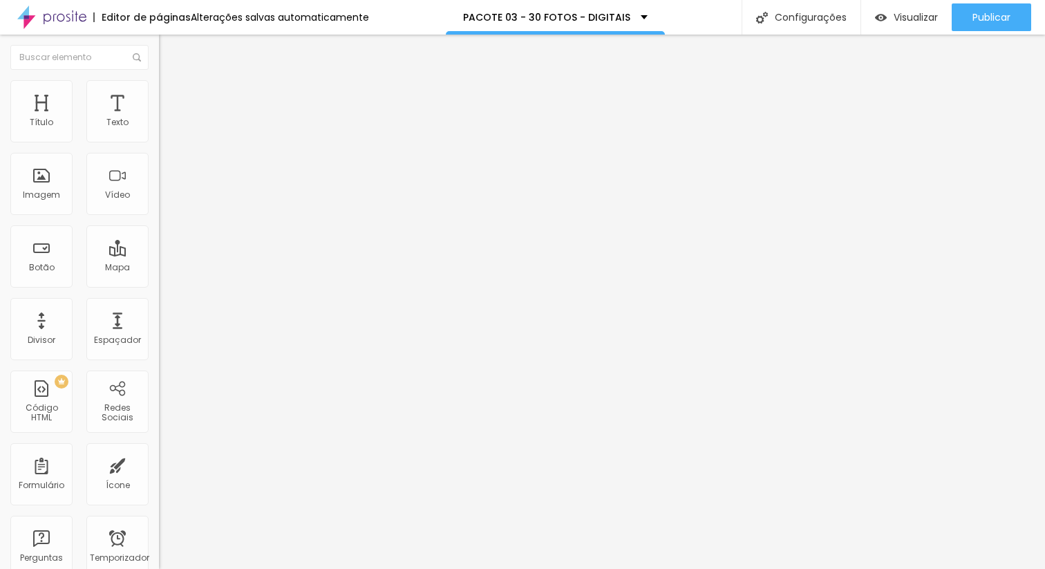
click at [159, 118] on span "Formulário" at bounding box center [182, 112] width 46 height 12
click at [159, 140] on img at bounding box center [163, 144] width 8 height 8
type input "PACOTE 03 - 30 FOTOS DIGITAIS"
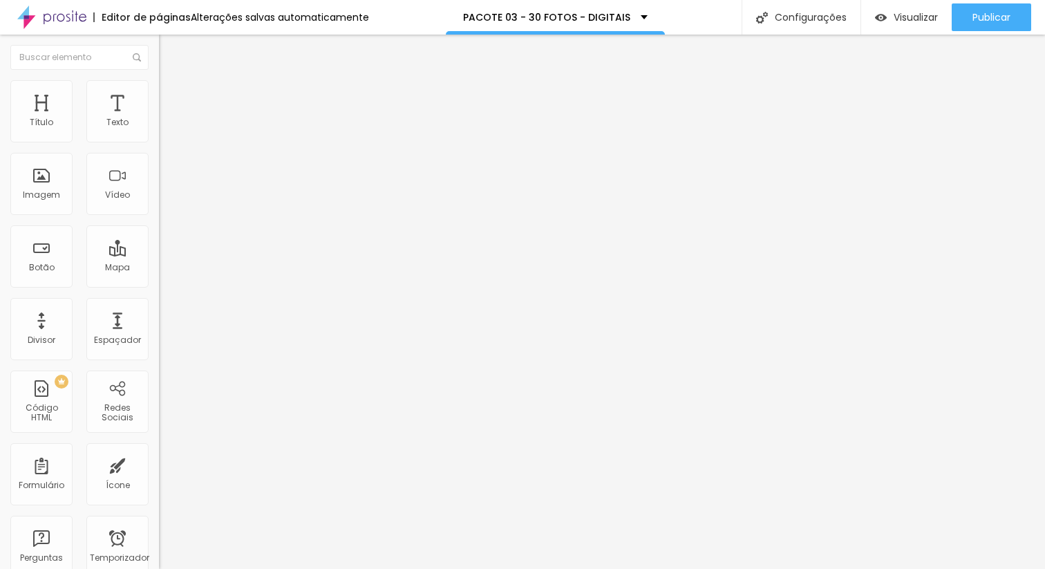
type input "3 - Pacote 03 - R$ 550,00 (30 FOTOS DIGITAIS)"
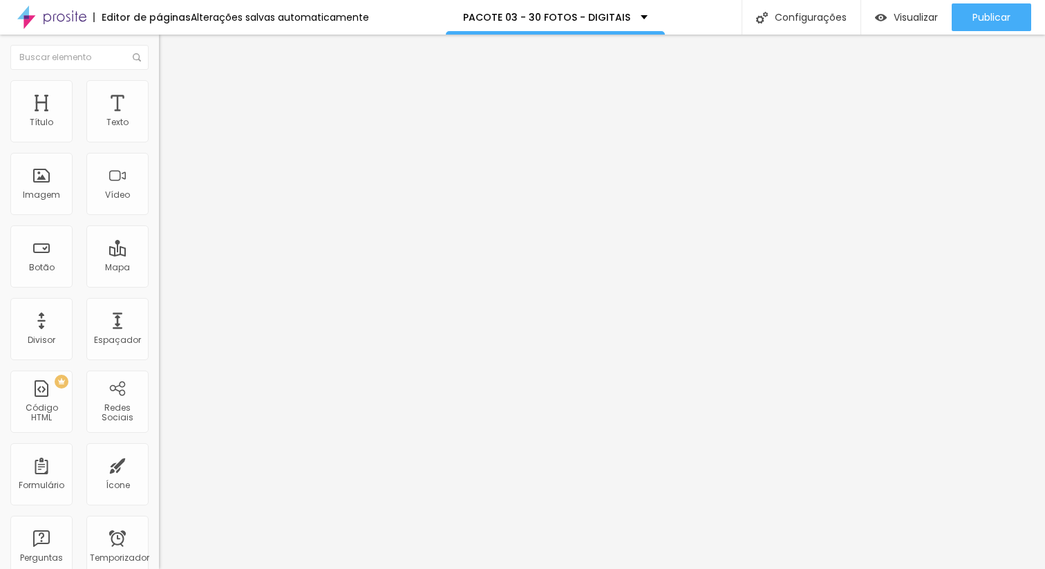
type input "PACOTE 03 - 30 FOTOS DIGITAIS"
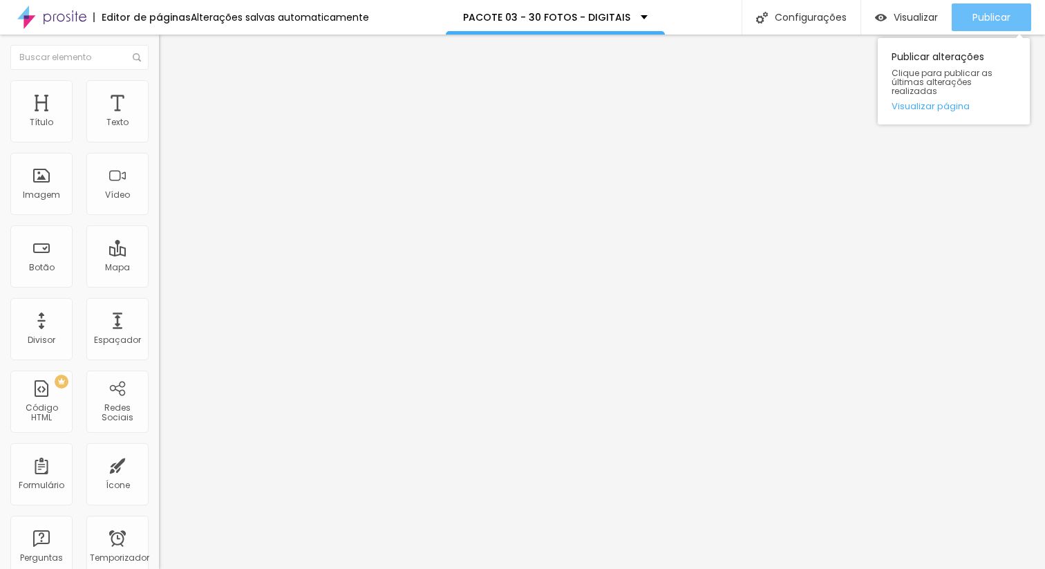
click at [1000, 26] on div "Publicar" at bounding box center [992, 17] width 38 height 28
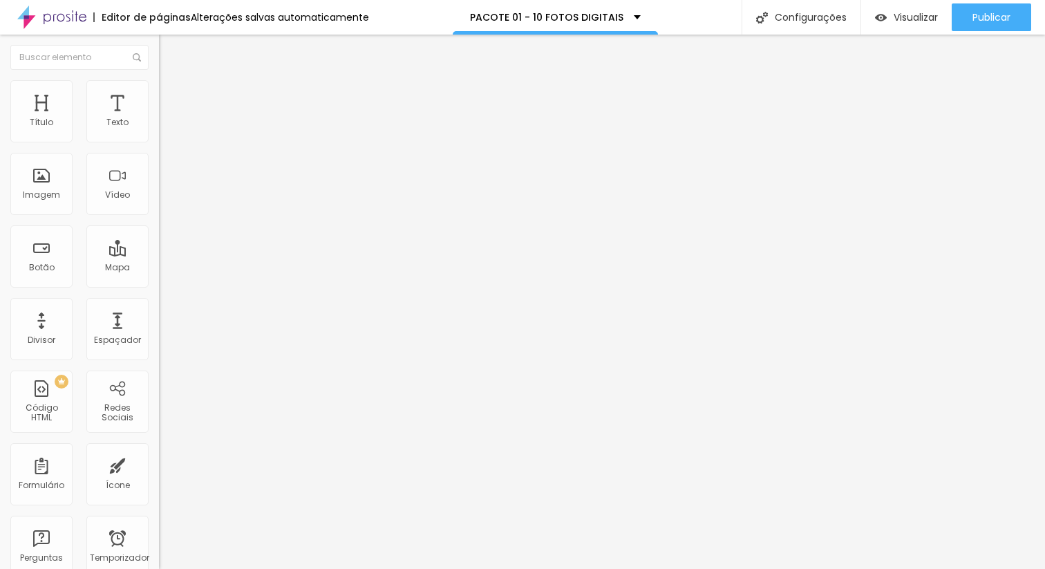
click at [159, 140] on img at bounding box center [163, 144] width 8 height 8
drag, startPoint x: 416, startPoint y: 113, endPoint x: 185, endPoint y: 111, distance: 230.9
type input "PACOTE 01 - 10 FOTOS DIGITAIS"
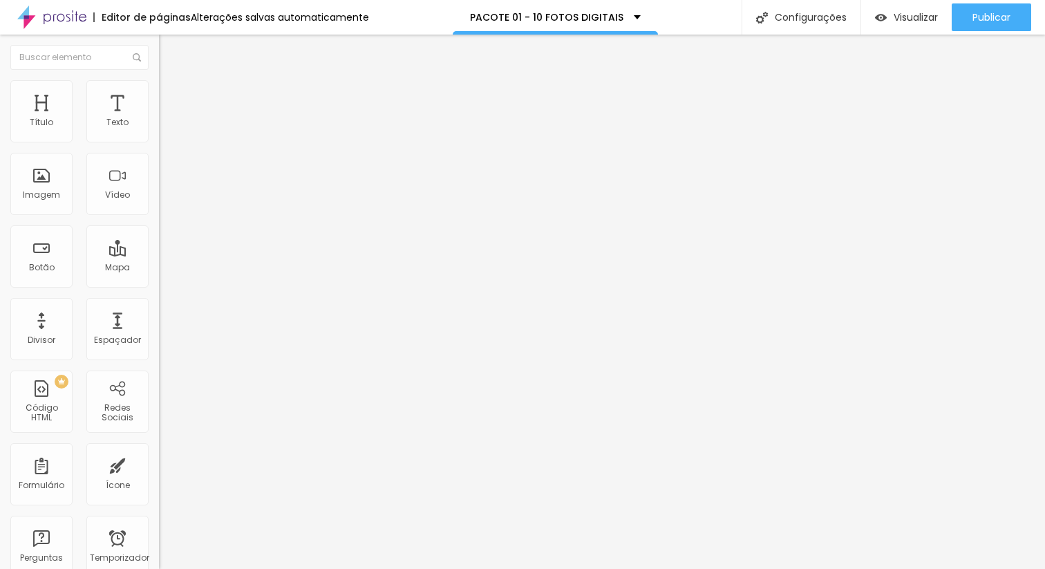
drag, startPoint x: 426, startPoint y: 263, endPoint x: 232, endPoint y: 266, distance: 194.3
type input "NOIVA *"
type input "C"
type input "Nome e Sobrenome"
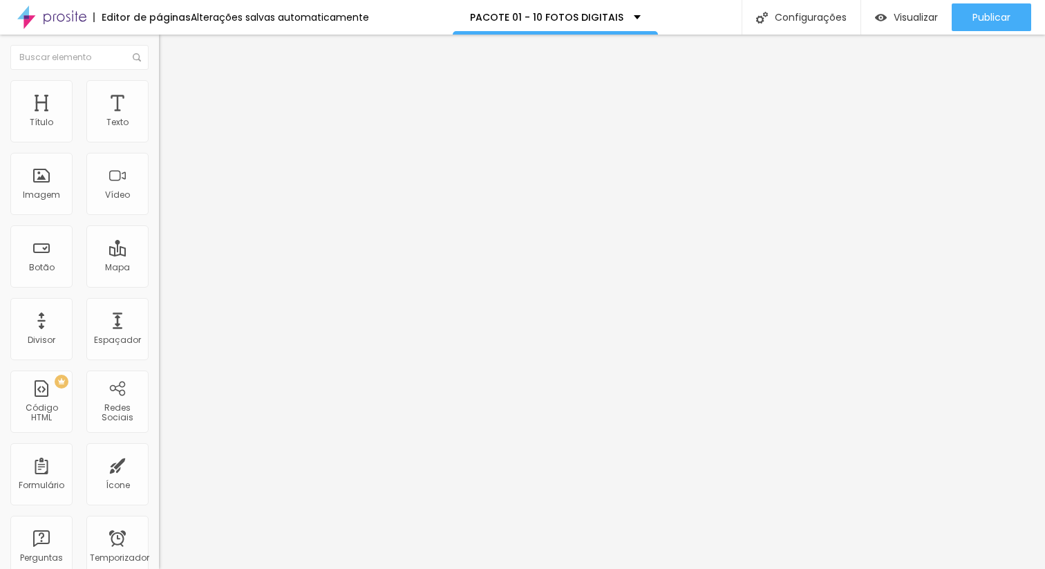
drag, startPoint x: 685, startPoint y: 421, endPoint x: 286, endPoint y: 420, distance: 398.9
drag, startPoint x: 296, startPoint y: 418, endPoint x: 306, endPoint y: 325, distance: 93.8
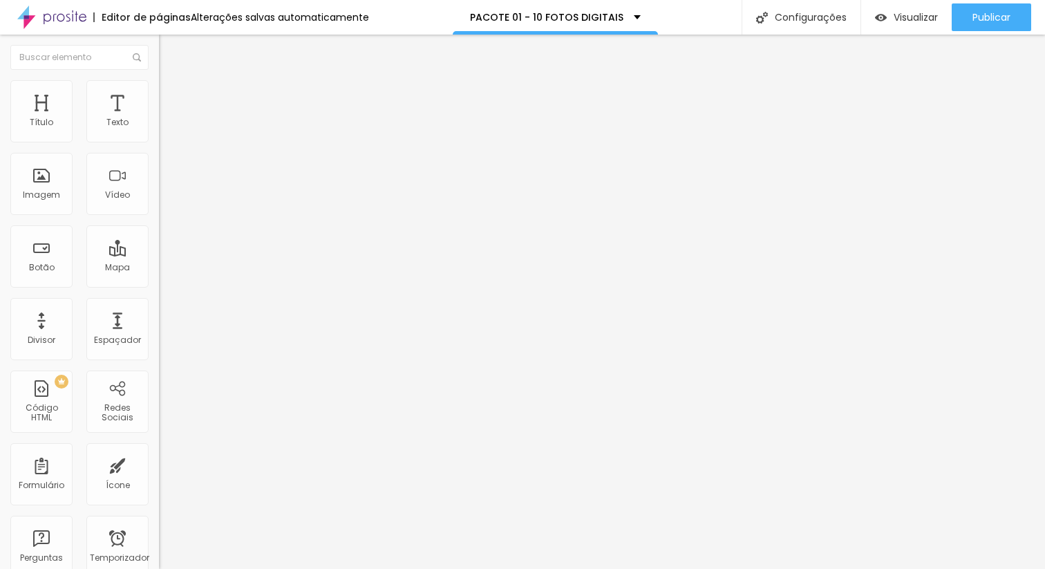
drag, startPoint x: 405, startPoint y: 319, endPoint x: 300, endPoint y: 315, distance: 105.2
type input "NOIVO *"
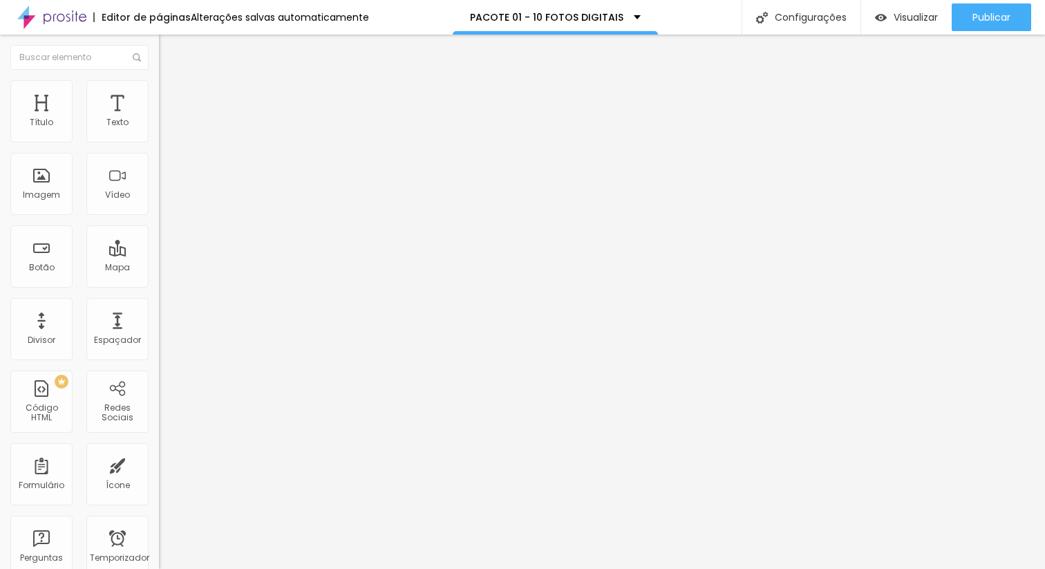
drag, startPoint x: 714, startPoint y: 313, endPoint x: 524, endPoint y: 306, distance: 189.6
type input "Nome e Sobrenome"
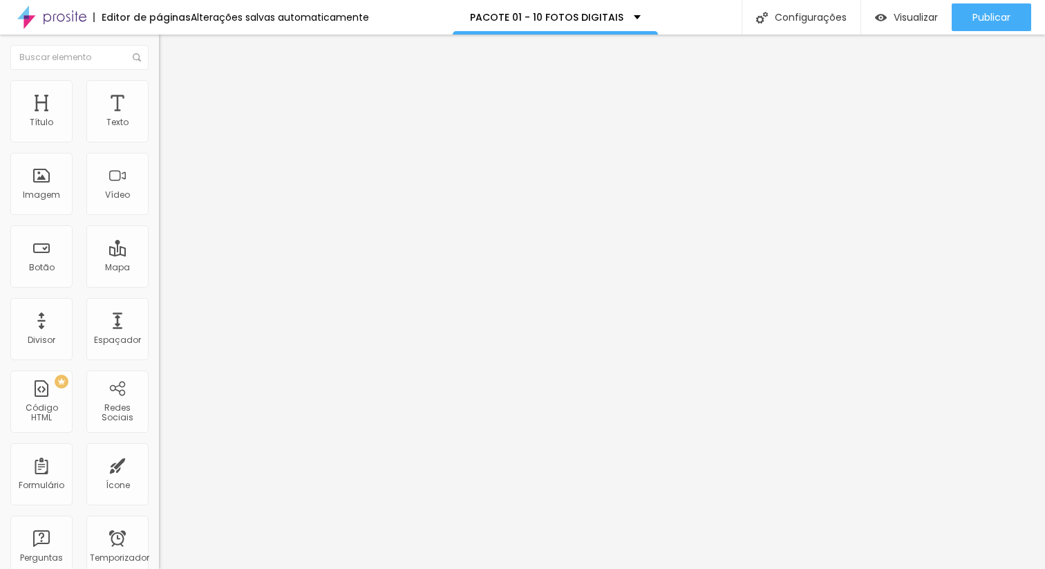
drag, startPoint x: 473, startPoint y: 409, endPoint x: 362, endPoint y: 412, distance: 110.7
type input "1 - PACOTE 01 - 10 FOTOS DIGITAIS | R$ 200,00"
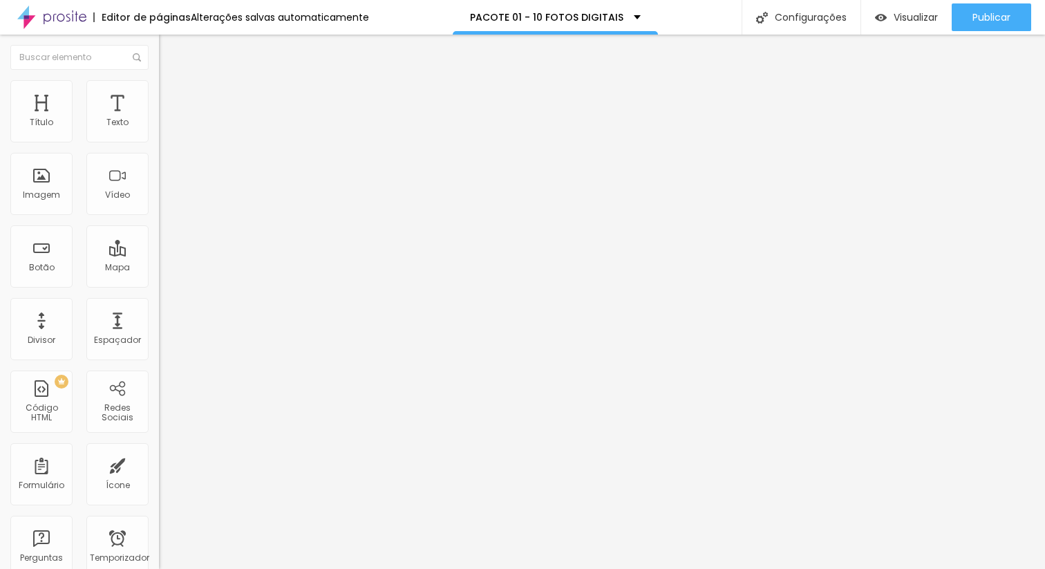
scroll to position [266, 0]
type input "Cartão de Crédito ou Débito"
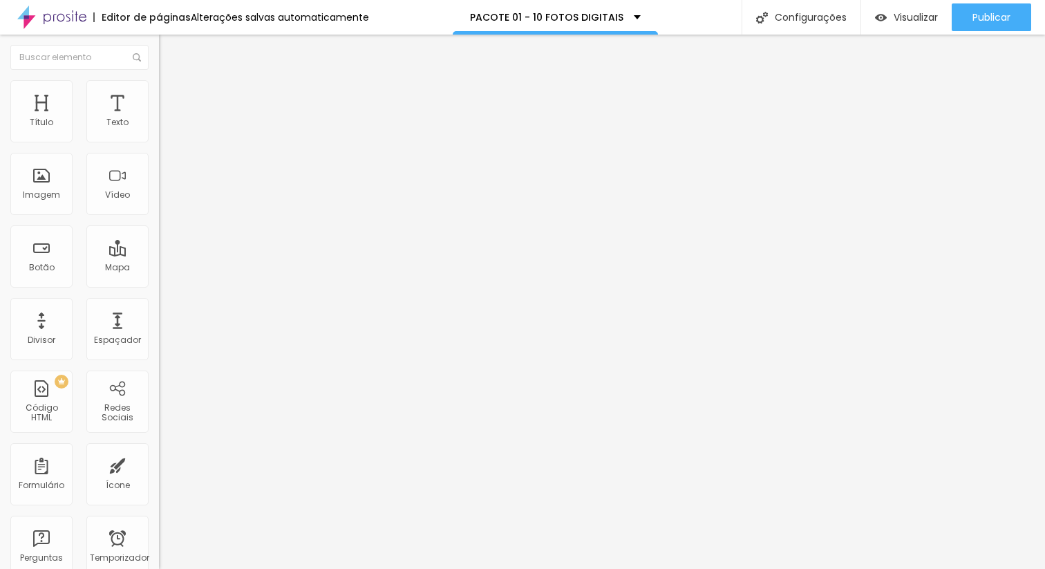
scroll to position [413, 0]
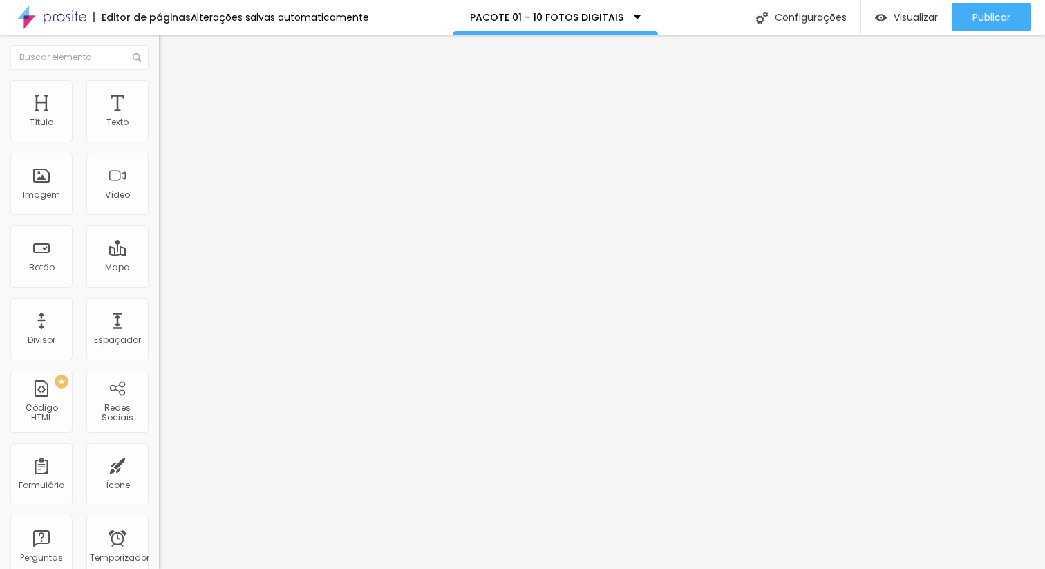
scroll to position [413, 0]
paste input "casamento coletivo dia 13 de setembro de 2025, no Recanto das Pérolas , caso"
type input "Autorizo a produção e uso das imagens durante o casamento coletivo dia 13 de se…"
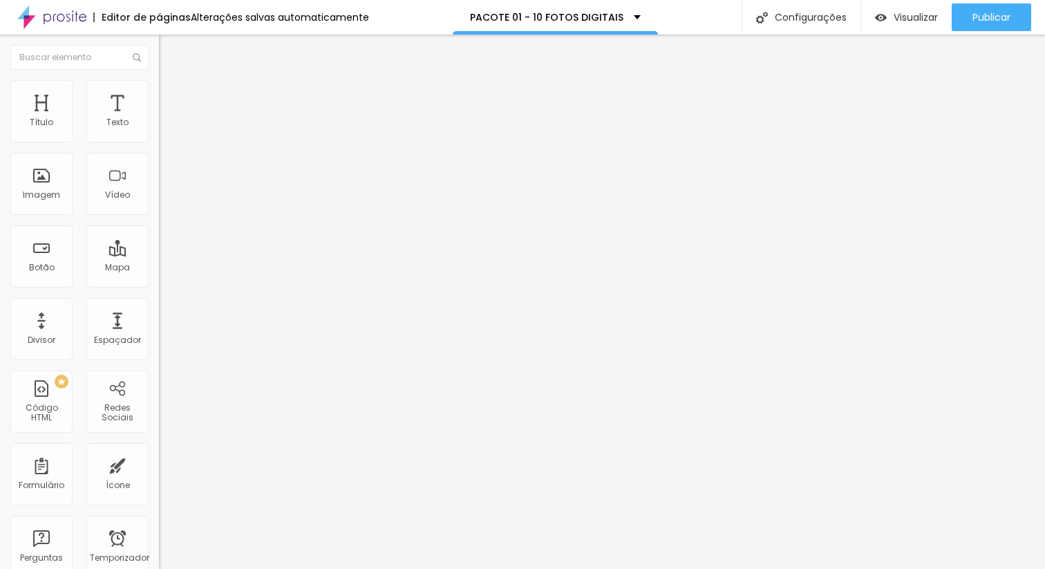
click at [159, 139] on span at bounding box center [163, 145] width 8 height 12
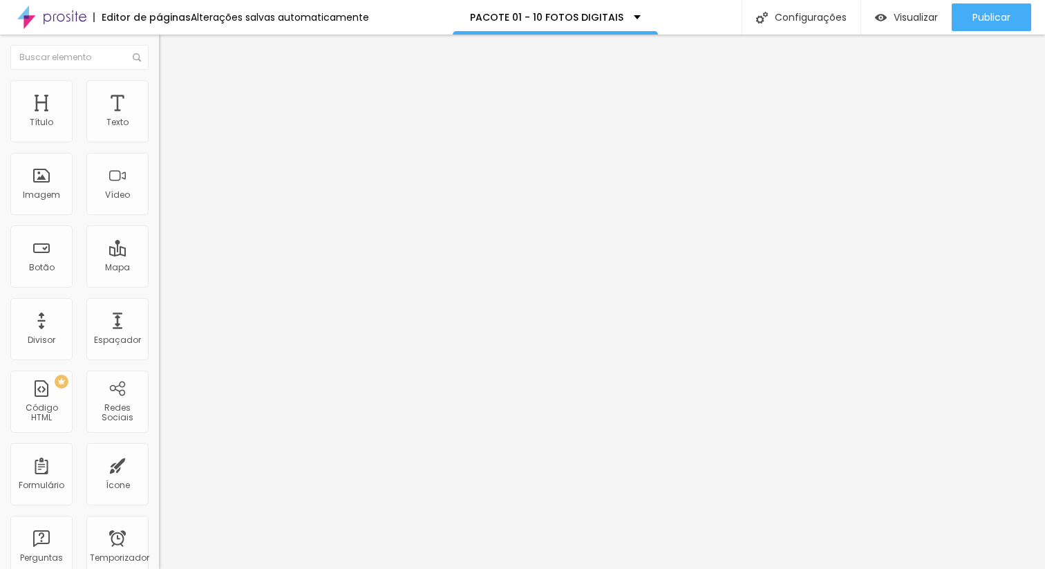
drag, startPoint x: 497, startPoint y: 355, endPoint x: 286, endPoint y: 350, distance: 210.9
type input "PACOTE 01 - R$ 200,00"
click at [159, 139] on span at bounding box center [163, 145] width 8 height 12
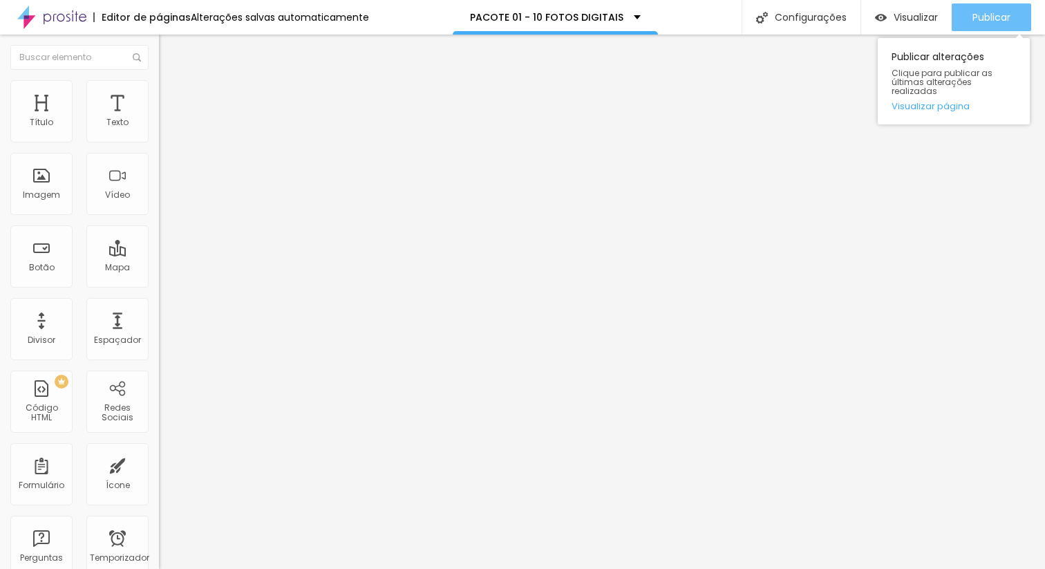
click at [940, 10] on icon "button" at bounding box center [943, 17] width 17 height 17
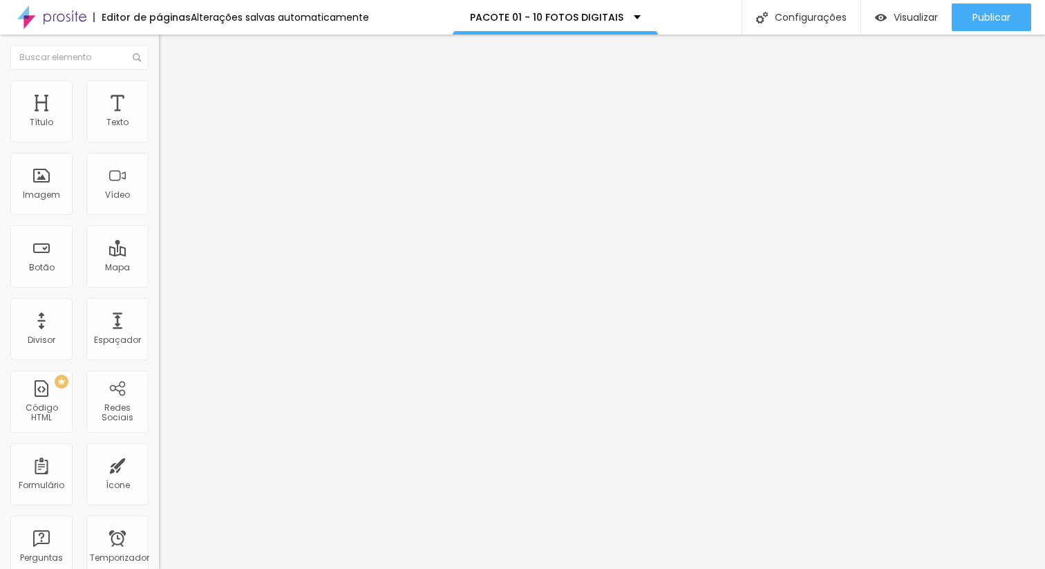
click at [159, 135] on div "Formulário PACOTE 01 - 10 FOTOS DIGITAIS" at bounding box center [238, 128] width 159 height 41
click at [159, 140] on img at bounding box center [163, 144] width 8 height 8
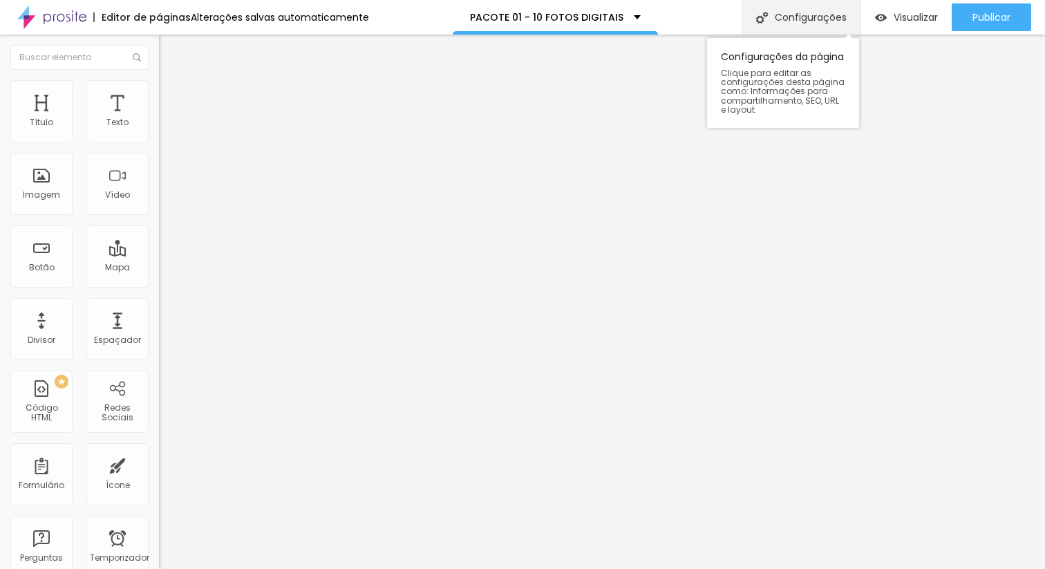
click at [776, 14] on font "Configurações" at bounding box center [811, 17] width 72 height 14
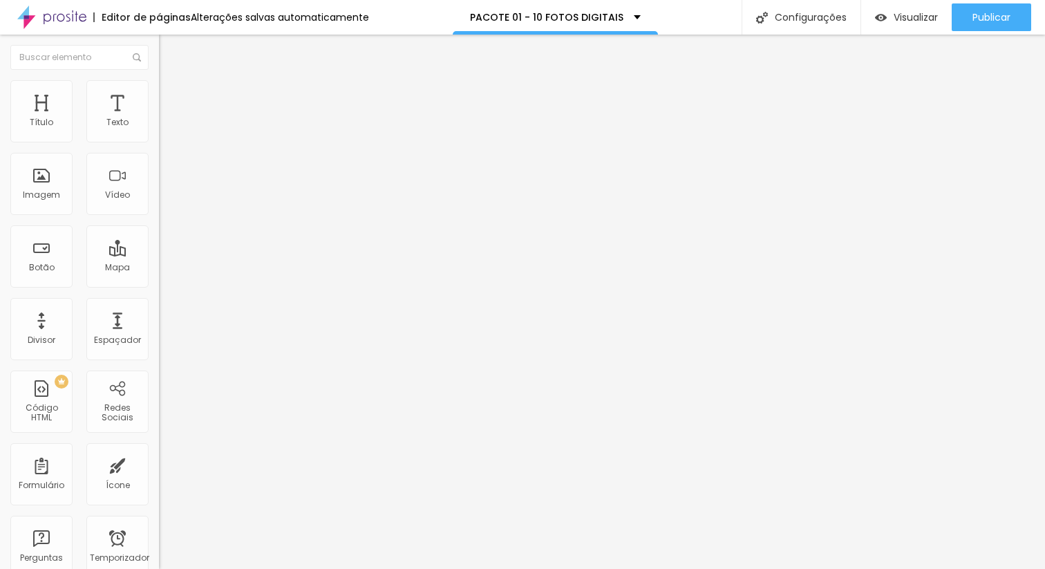
drag, startPoint x: 384, startPoint y: 232, endPoint x: 553, endPoint y: 232, distance: 168.7
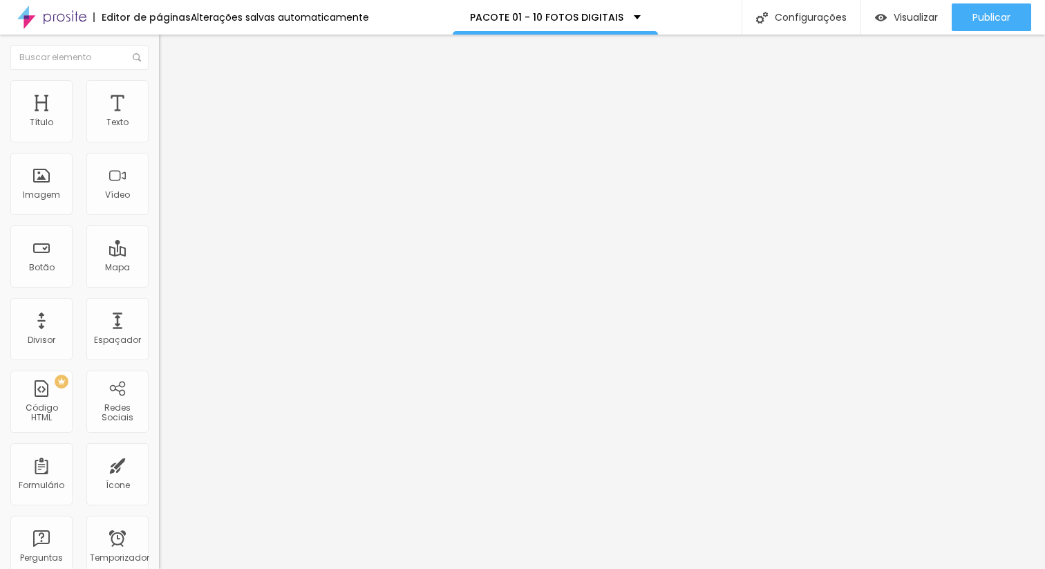
copy font "[URL][DOMAIN_NAME]"
click at [159, 285] on input "[URL][DOMAIN_NAME]" at bounding box center [242, 278] width 166 height 14
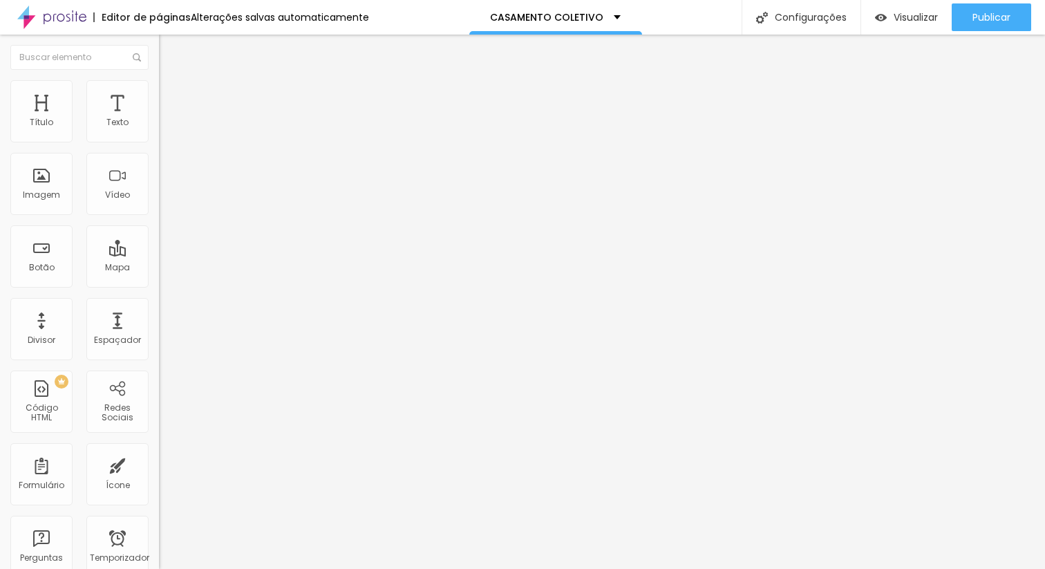
click at [159, 285] on input "[URL][DOMAIN_NAME]" at bounding box center [242, 278] width 166 height 14
paste input "0"
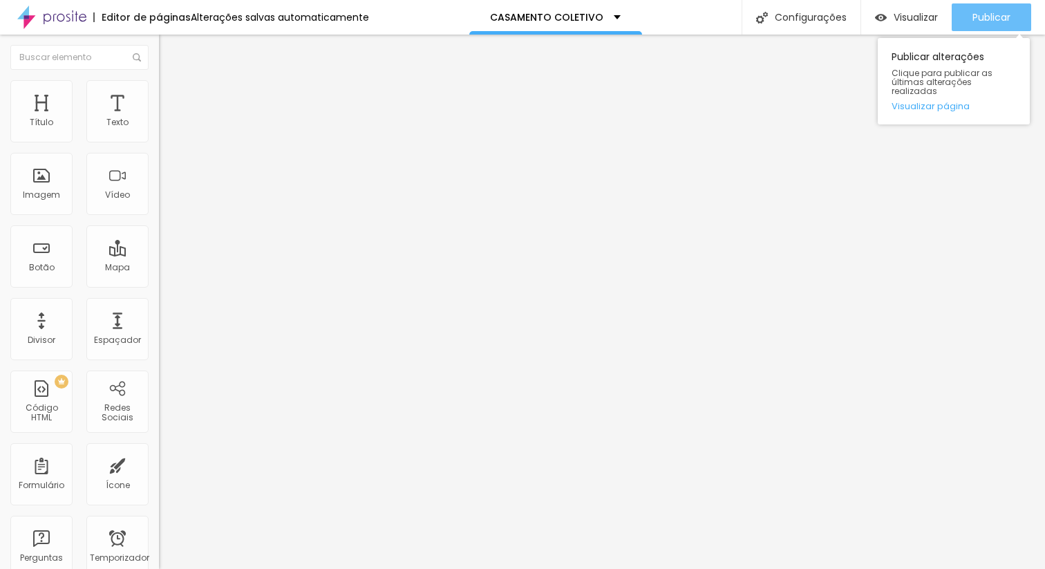
type input "[URL][DOMAIN_NAME]"
click at [1019, 17] on button "Publicar" at bounding box center [992, 17] width 80 height 28
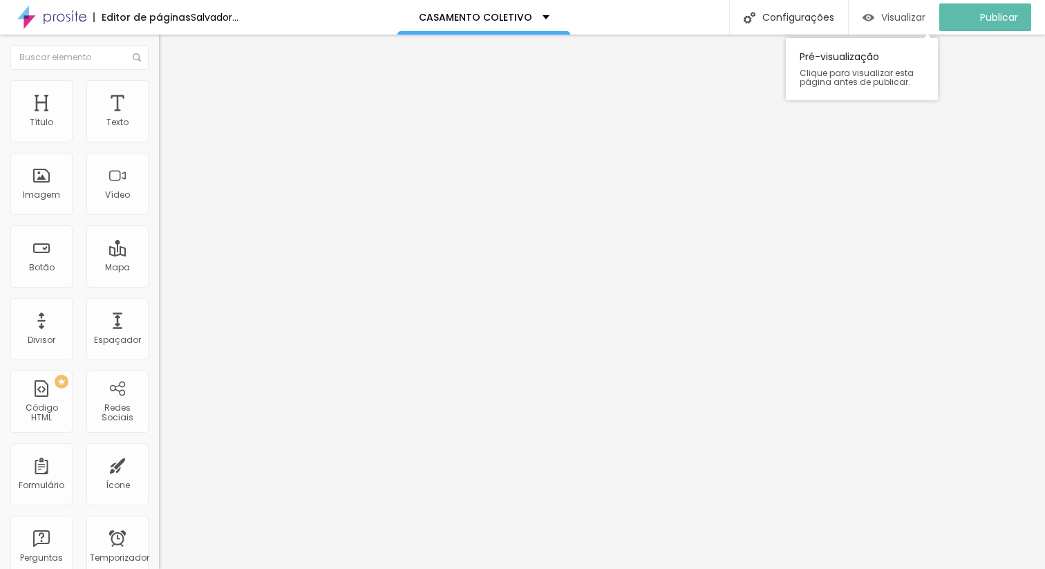
click at [917, 21] on font "Visualizar" at bounding box center [904, 17] width 44 height 14
